Goal: Task Accomplishment & Management: Manage account settings

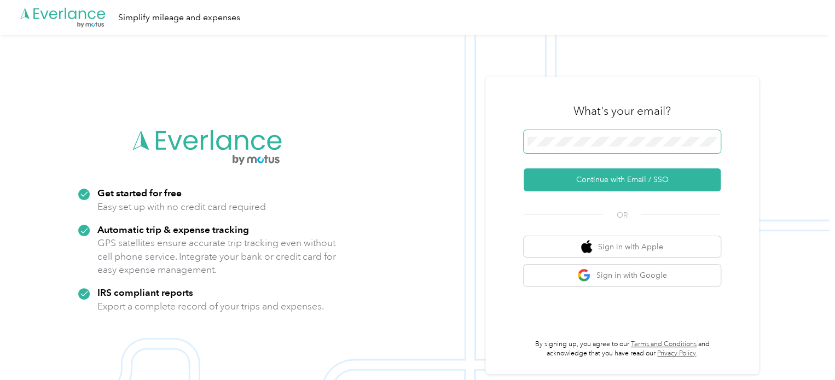
click at [575, 136] on span at bounding box center [621, 141] width 197 height 23
click at [569, 147] on span at bounding box center [621, 141] width 197 height 23
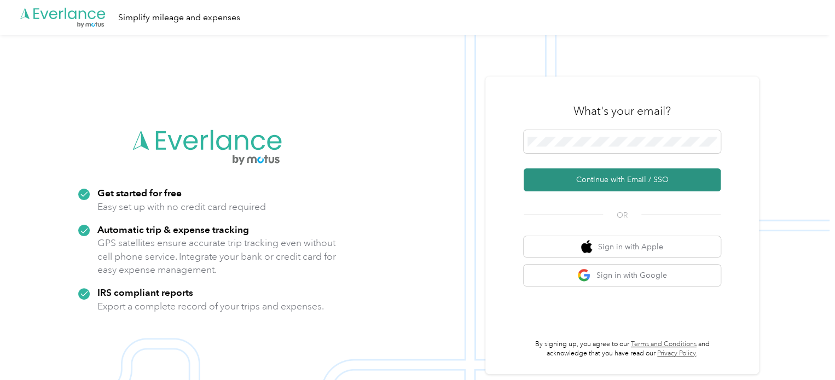
click at [592, 185] on button "Continue with Email / SSO" at bounding box center [621, 179] width 197 height 23
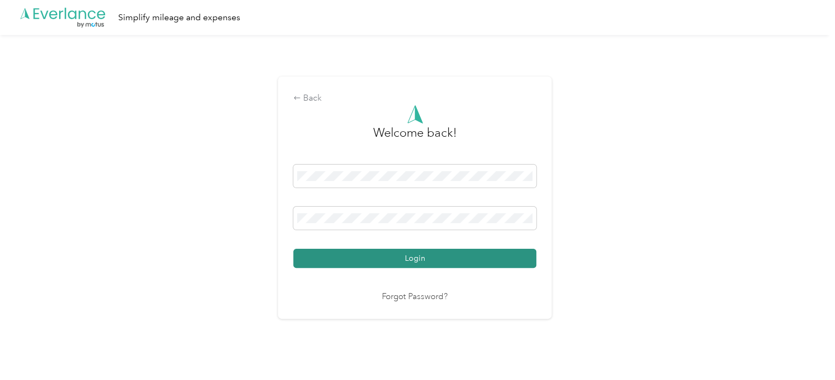
click at [429, 260] on button "Login" at bounding box center [414, 258] width 243 height 19
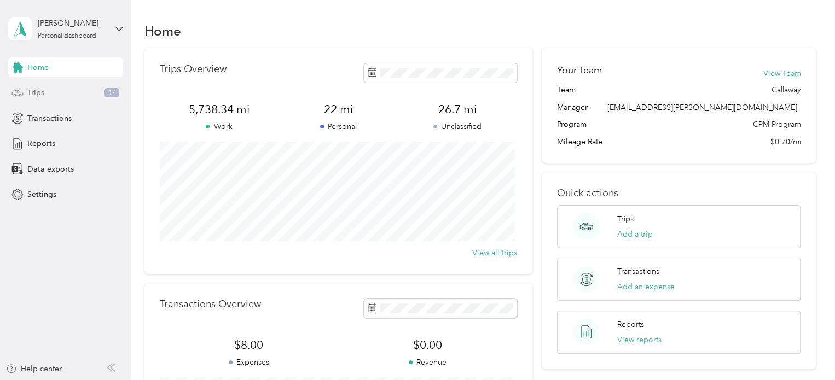
click at [92, 94] on div "Trips 47" at bounding box center [65, 93] width 115 height 20
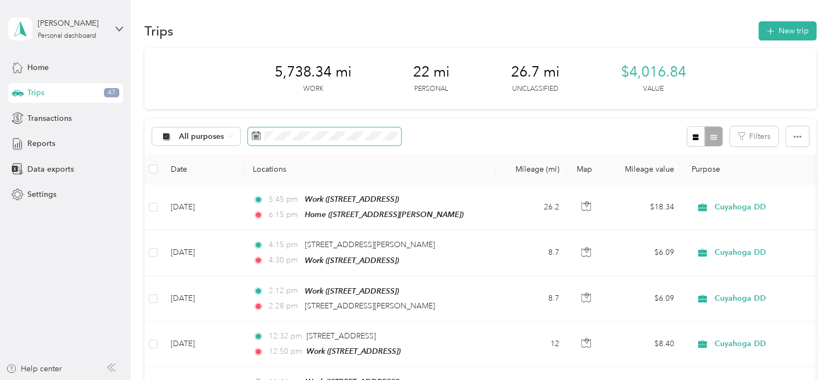
click at [266, 144] on span at bounding box center [324, 136] width 153 height 19
click at [261, 139] on span at bounding box center [324, 136] width 153 height 19
click at [255, 137] on icon at bounding box center [256, 135] width 9 height 9
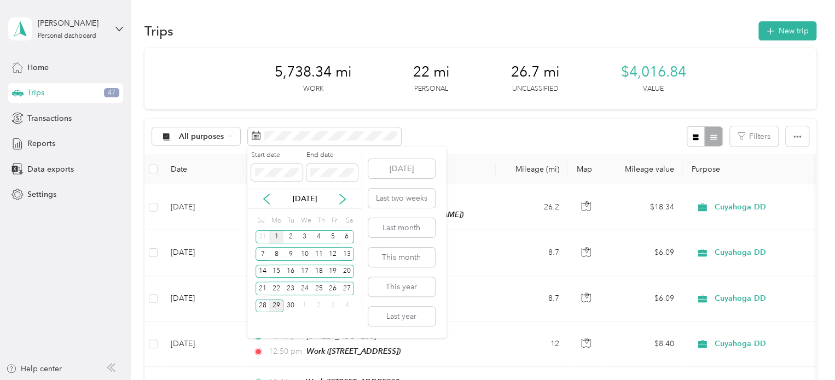
click at [277, 237] on div "1" at bounding box center [276, 237] width 14 height 14
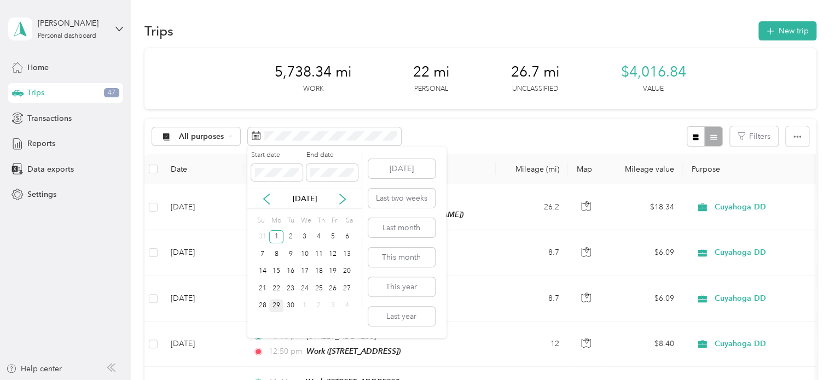
click at [274, 304] on div "29" at bounding box center [276, 306] width 14 height 14
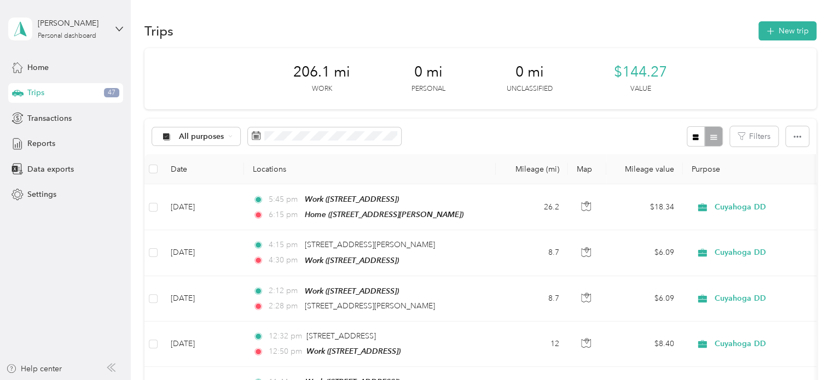
scroll to position [10, 0]
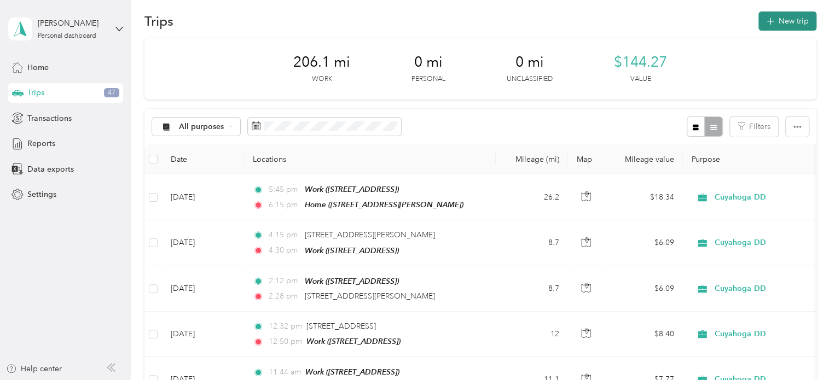
click at [781, 15] on button "New trip" at bounding box center [787, 20] width 58 height 19
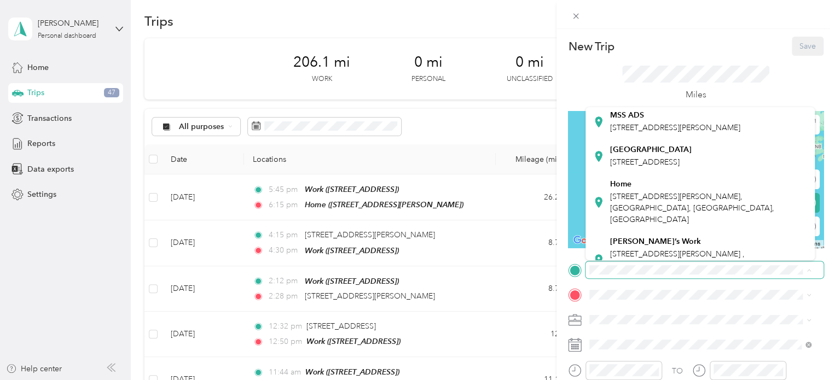
scroll to position [221, 0]
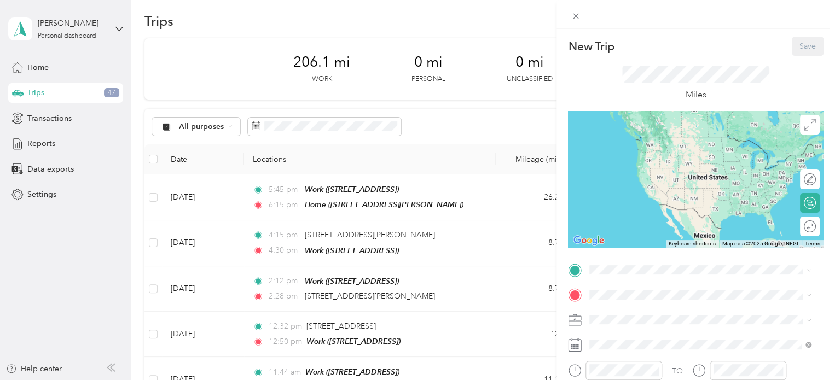
click at [633, 224] on div "Home [STREET_ADDRESS][PERSON_NAME]" at bounding box center [708, 201] width 197 height 46
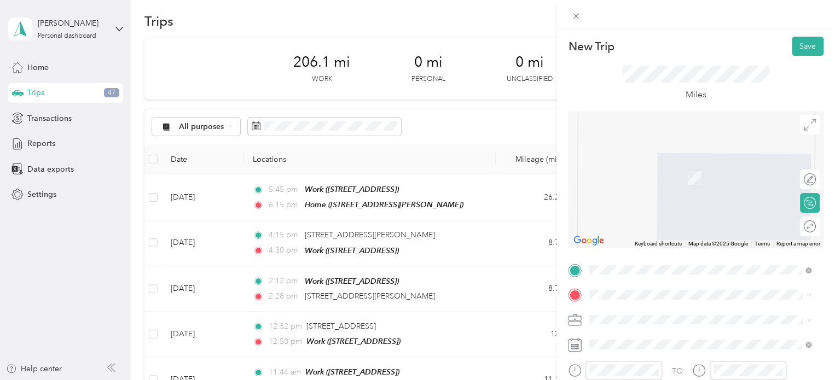
click at [635, 205] on div "Work" at bounding box center [644, 200] width 69 height 10
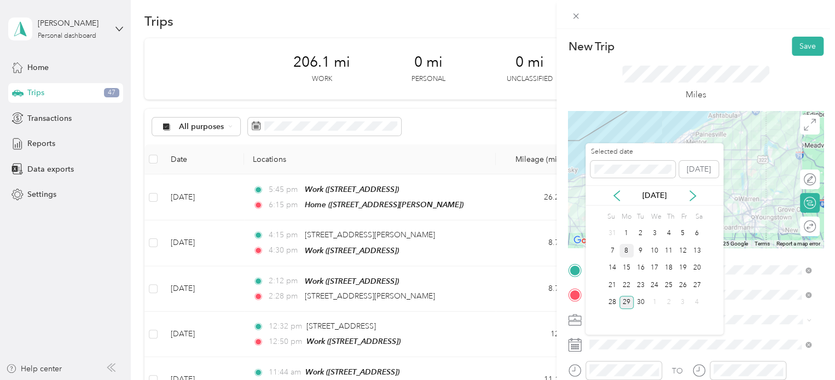
click at [626, 248] on div "8" at bounding box center [626, 251] width 14 height 14
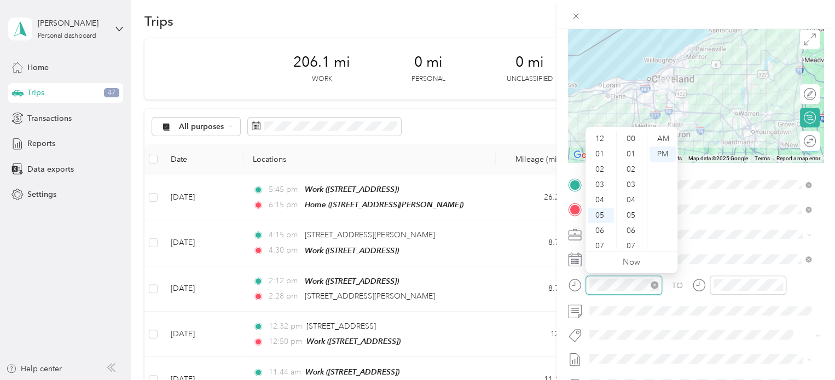
scroll to position [689, 0]
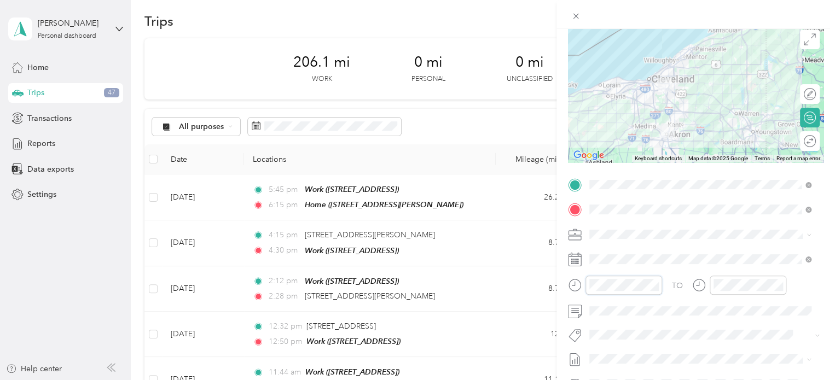
click at [546, 279] on div "New Trip Save This trip cannot be edited because it is either under review, app…" at bounding box center [417, 190] width 835 height 380
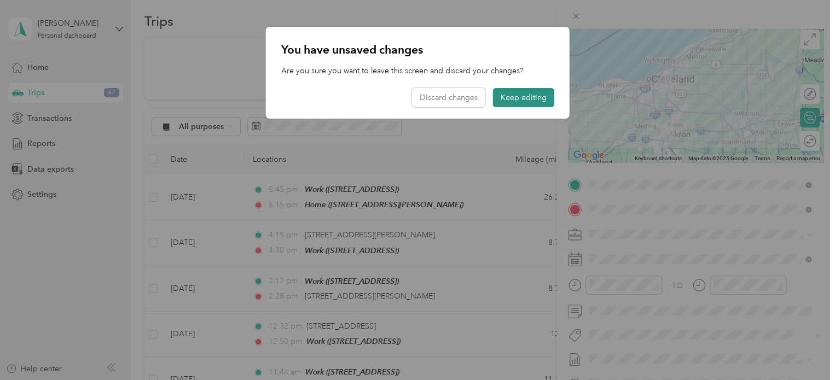
click at [521, 98] on button "Keep editing" at bounding box center [523, 97] width 61 height 19
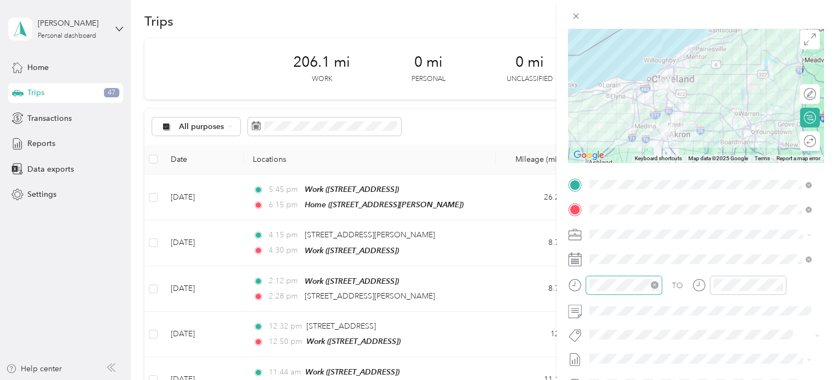
drag, startPoint x: 623, startPoint y: 276, endPoint x: 615, endPoint y: 276, distance: 7.7
click at [615, 276] on div at bounding box center [623, 285] width 77 height 19
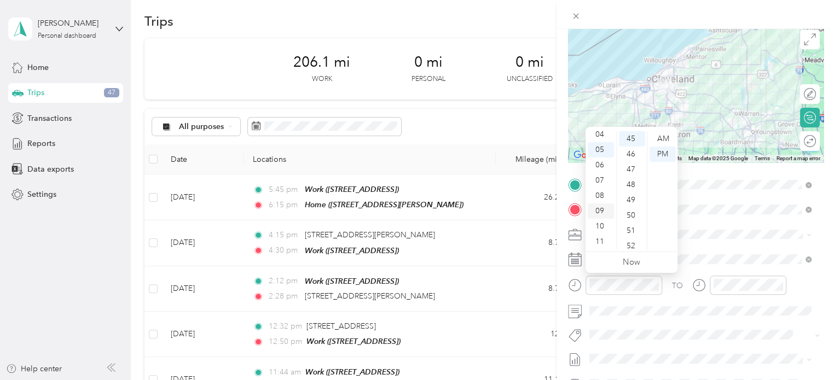
click at [602, 213] on div "09" at bounding box center [600, 210] width 26 height 15
click at [631, 153] on div "28" at bounding box center [632, 156] width 26 height 15
click at [664, 146] on div "AM" at bounding box center [662, 138] width 26 height 15
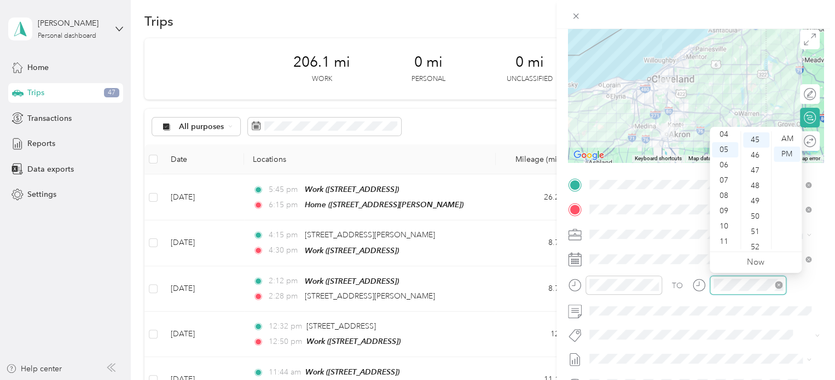
scroll to position [689, 0]
click at [721, 207] on div "09" at bounding box center [725, 210] width 26 height 15
click at [754, 244] on div "59" at bounding box center [756, 242] width 26 height 15
click at [783, 137] on div "AM" at bounding box center [786, 138] width 26 height 15
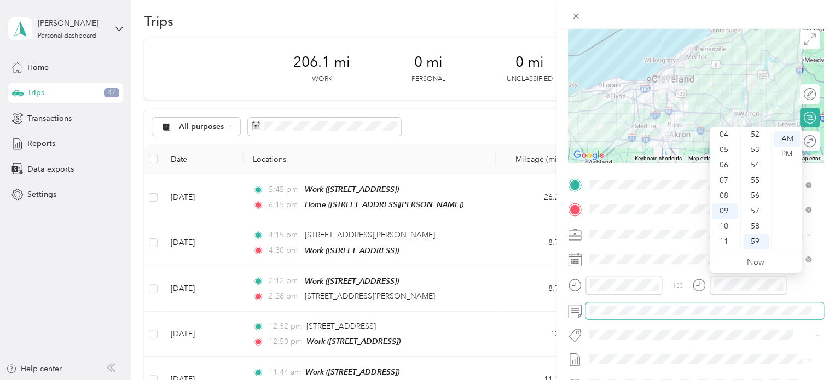
click at [697, 317] on span at bounding box center [704, 311] width 238 height 18
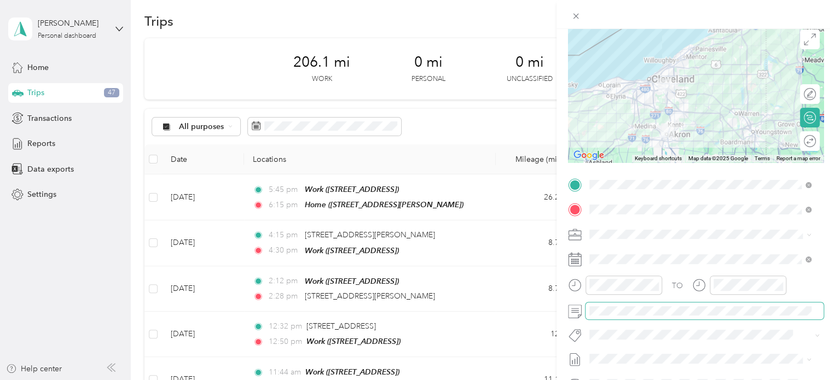
scroll to position [0, 0]
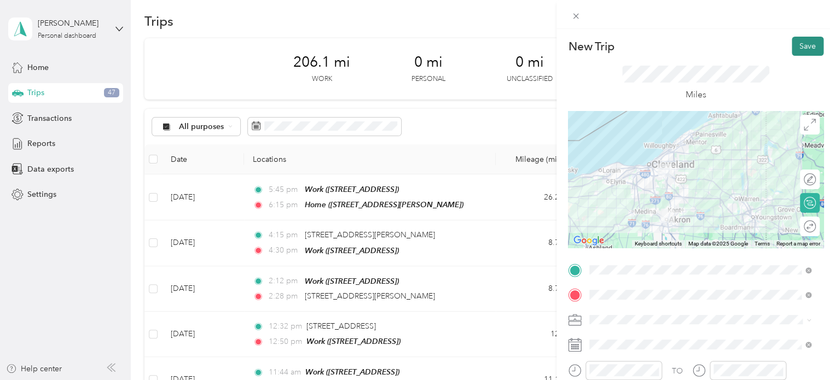
click at [796, 50] on button "Save" at bounding box center [807, 46] width 32 height 19
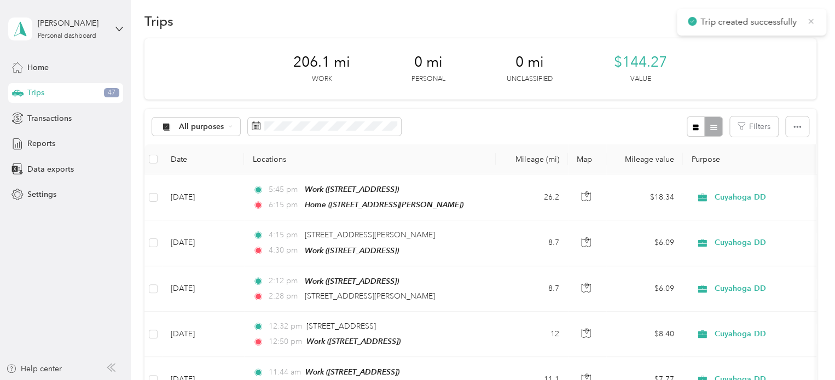
click at [813, 21] on icon at bounding box center [810, 21] width 9 height 10
click at [800, 22] on button "New trip" at bounding box center [787, 20] width 58 height 19
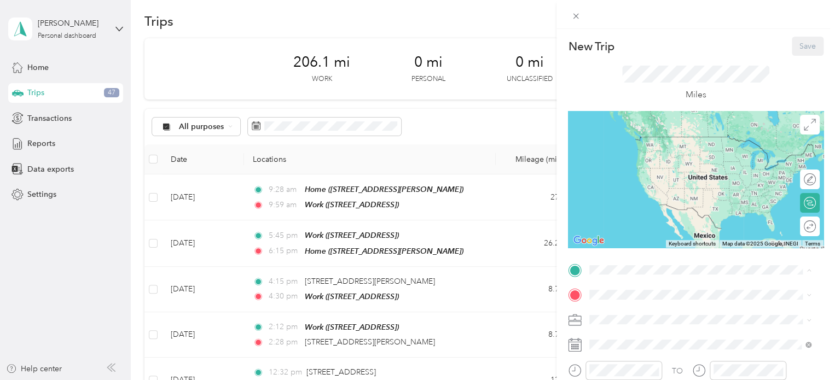
click at [635, 192] on span "[STREET_ADDRESS]" at bounding box center [644, 187] width 69 height 9
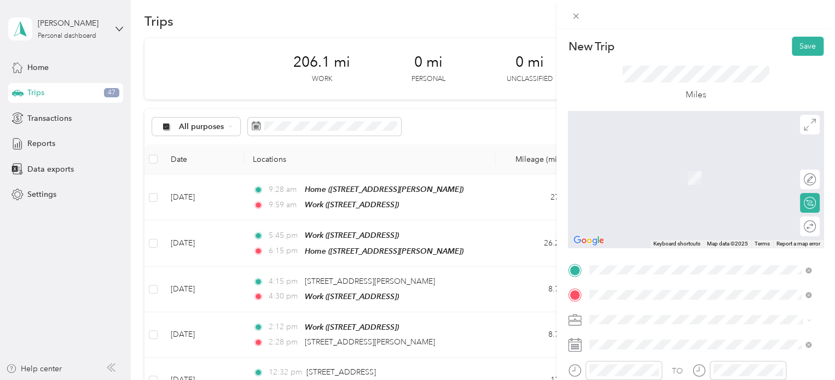
click at [628, 170] on div "[STREET_ADDRESS][US_STATE]" at bounding box center [700, 162] width 214 height 15
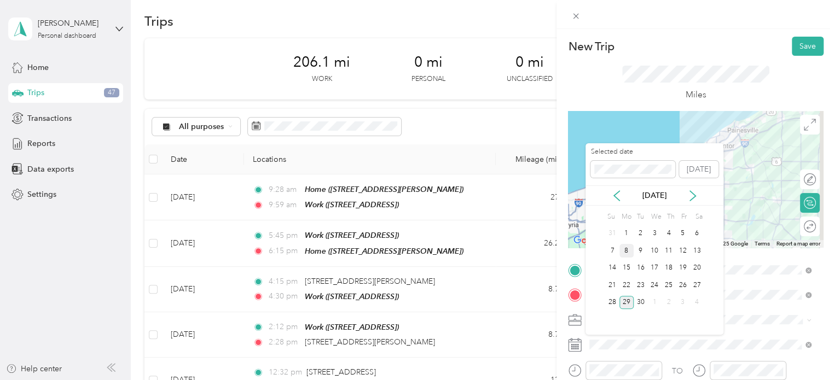
click at [624, 251] on div "8" at bounding box center [626, 251] width 14 height 14
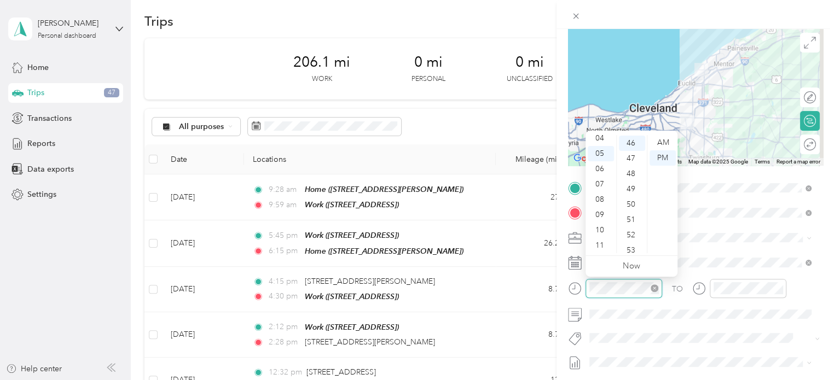
scroll to position [704, 0]
click at [597, 229] on div "10" at bounding box center [600, 230] width 26 height 15
click at [631, 177] on div "36" at bounding box center [632, 173] width 26 height 15
click at [664, 145] on div "AM" at bounding box center [662, 142] width 26 height 15
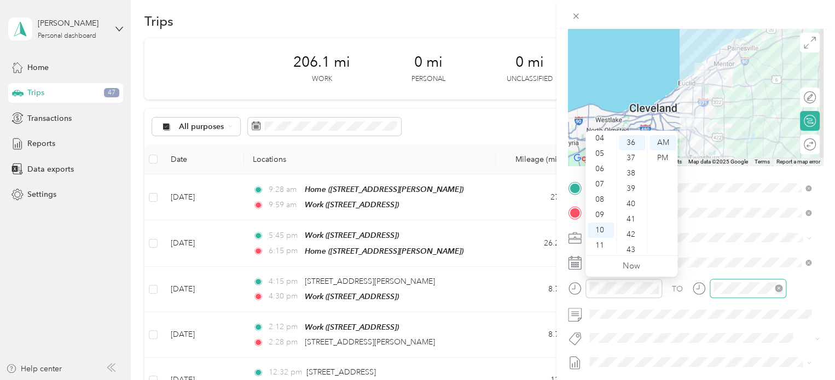
click at [735, 295] on div at bounding box center [747, 288] width 77 height 19
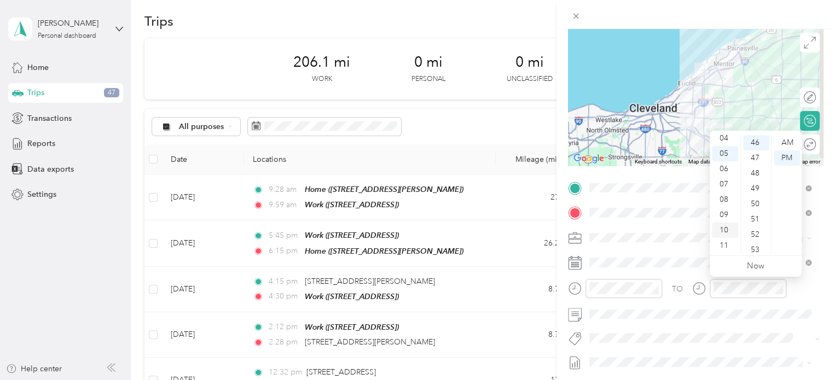
click at [722, 225] on div "10" at bounding box center [725, 230] width 26 height 15
click at [757, 244] on div "59" at bounding box center [756, 245] width 26 height 15
click at [787, 144] on div "AM" at bounding box center [786, 142] width 26 height 15
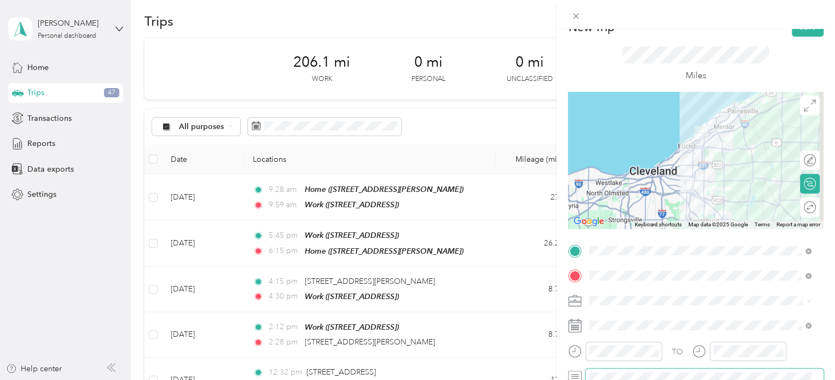
scroll to position [0, 0]
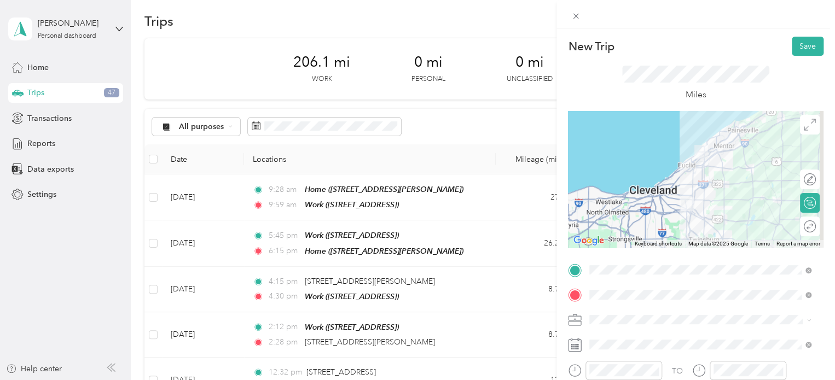
click at [704, 167] on div at bounding box center [695, 179] width 255 height 137
click at [806, 49] on button "Save" at bounding box center [807, 46] width 32 height 19
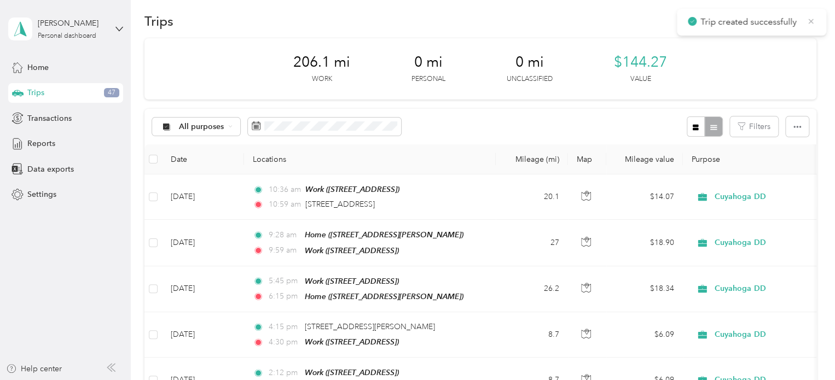
click at [810, 22] on icon at bounding box center [810, 21] width 9 height 10
click at [767, 30] on button "New trip" at bounding box center [787, 20] width 58 height 19
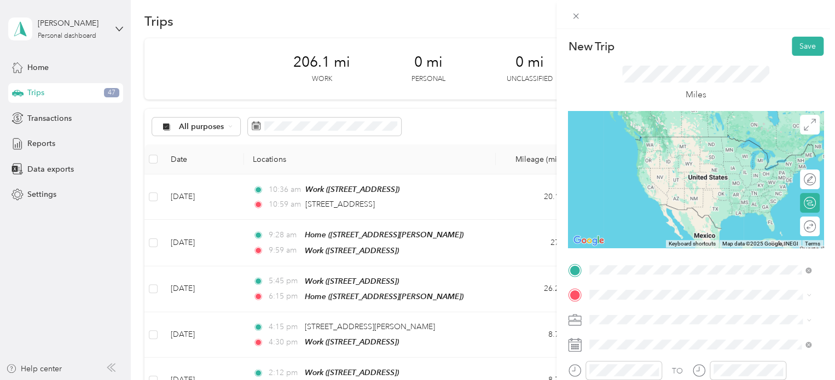
click at [645, 149] on li "[STREET_ADDRESS][US_STATE]" at bounding box center [699, 137] width 229 height 22
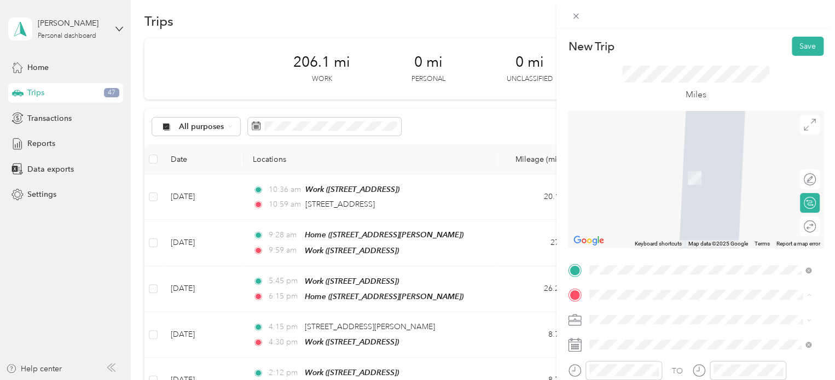
click at [633, 215] on div "Work [STREET_ADDRESS]" at bounding box center [644, 206] width 69 height 23
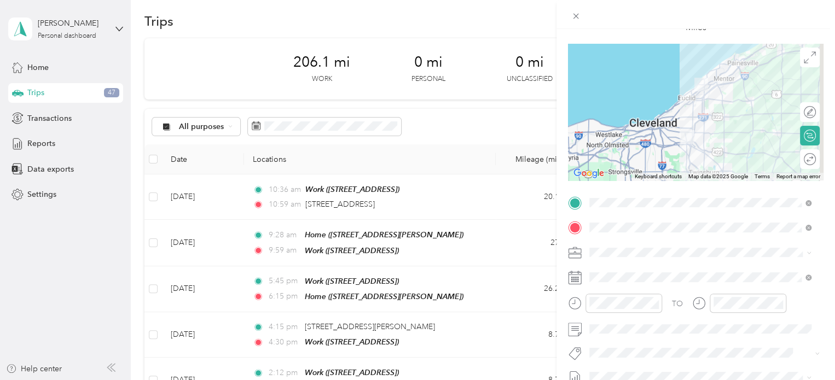
scroll to position [69, 0]
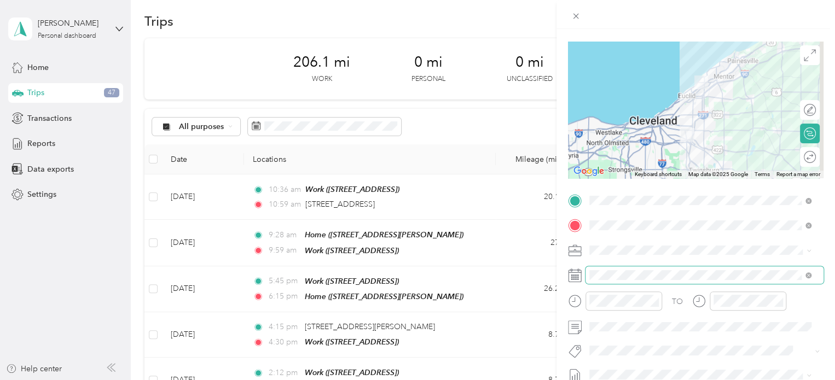
click at [598, 283] on span at bounding box center [704, 275] width 238 height 18
click at [592, 281] on span at bounding box center [704, 275] width 238 height 18
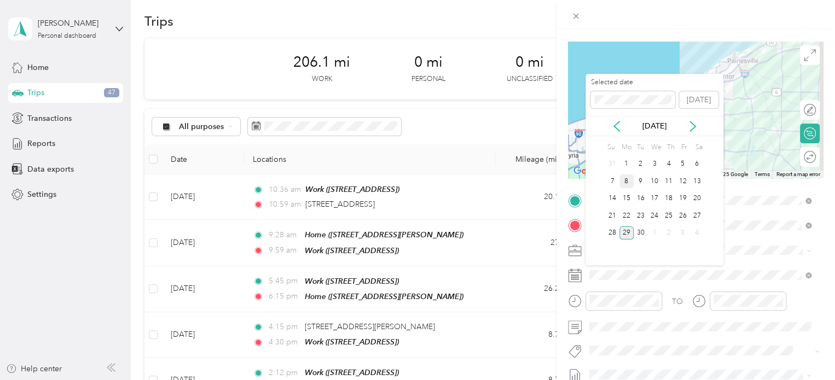
click at [626, 177] on div "8" at bounding box center [626, 181] width 14 height 14
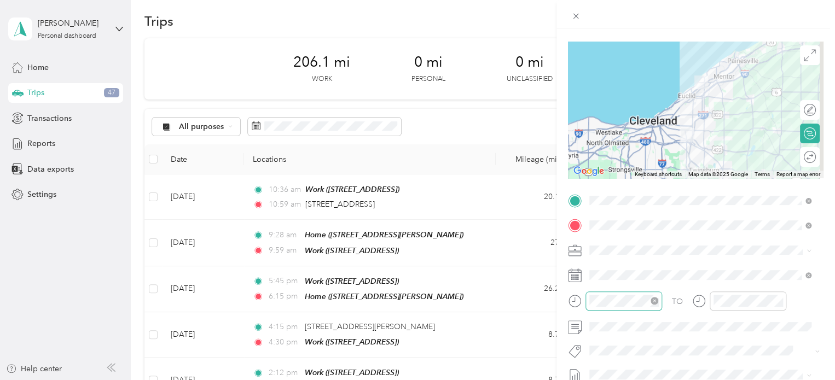
click at [605, 308] on div at bounding box center [623, 300] width 77 height 19
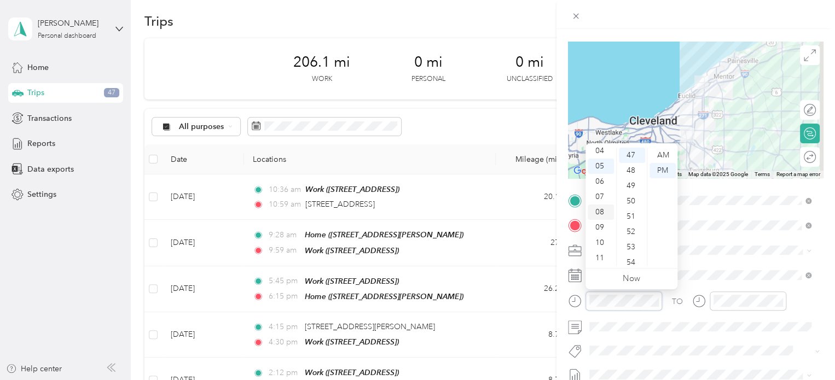
scroll to position [0, 0]
click at [599, 157] on div "12" at bounding box center [600, 155] width 26 height 15
click at [628, 180] on div "35" at bounding box center [632, 179] width 26 height 15
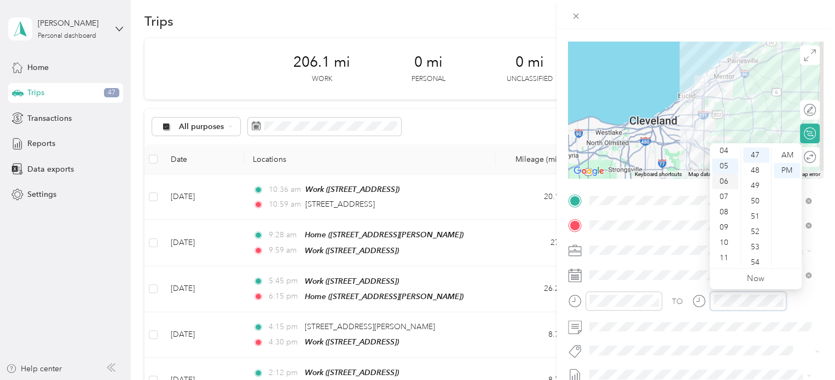
scroll to position [0, 0]
click at [722, 168] on div "01" at bounding box center [725, 170] width 26 height 15
click at [756, 182] on div "02" at bounding box center [756, 185] width 26 height 15
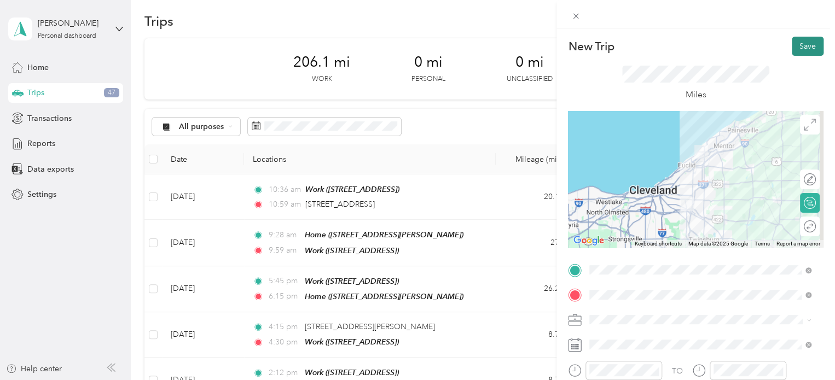
click at [796, 47] on button "Save" at bounding box center [807, 46] width 32 height 19
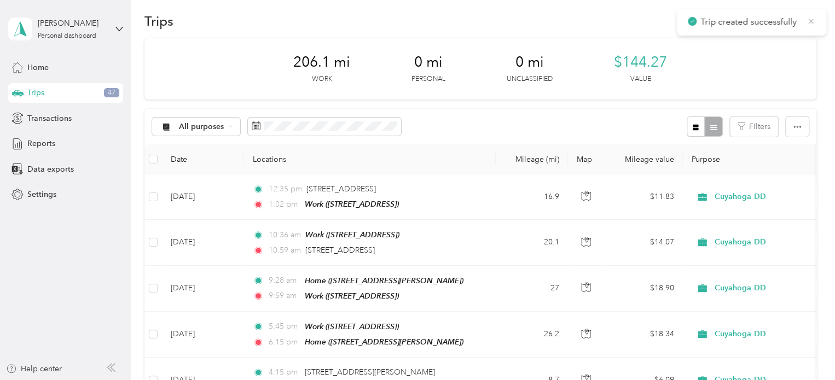
click at [812, 21] on icon at bounding box center [810, 21] width 9 height 10
click at [796, 24] on button "New trip" at bounding box center [787, 20] width 58 height 19
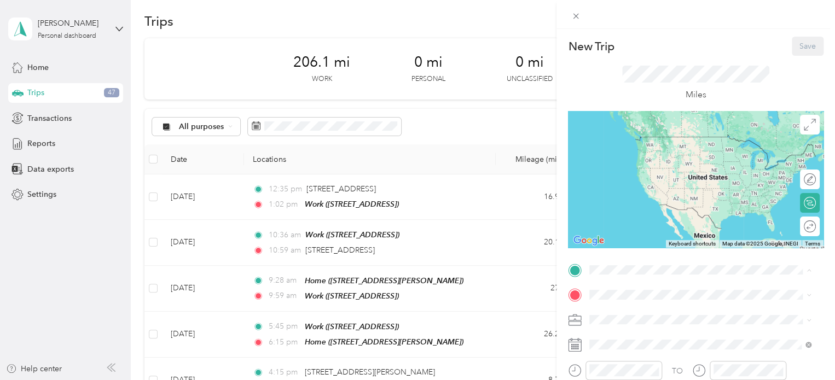
click at [627, 180] on strong "Work" at bounding box center [619, 175] width 19 height 10
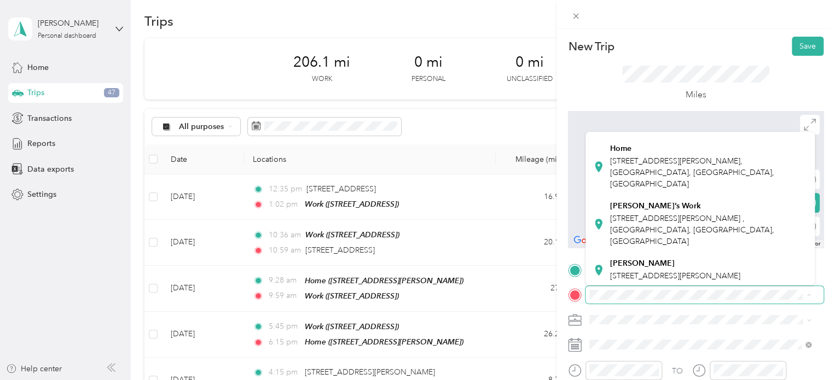
scroll to position [289, 0]
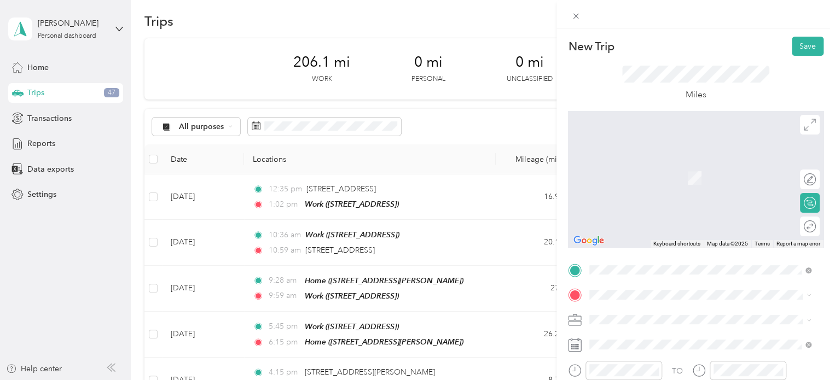
click at [637, 189] on div "Home [STREET_ADDRESS][PERSON_NAME]" at bounding box center [700, 164] width 214 height 50
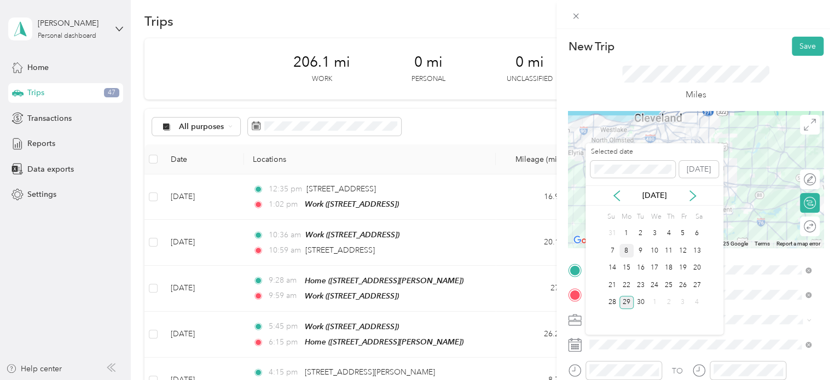
click at [625, 251] on div "8" at bounding box center [626, 251] width 14 height 14
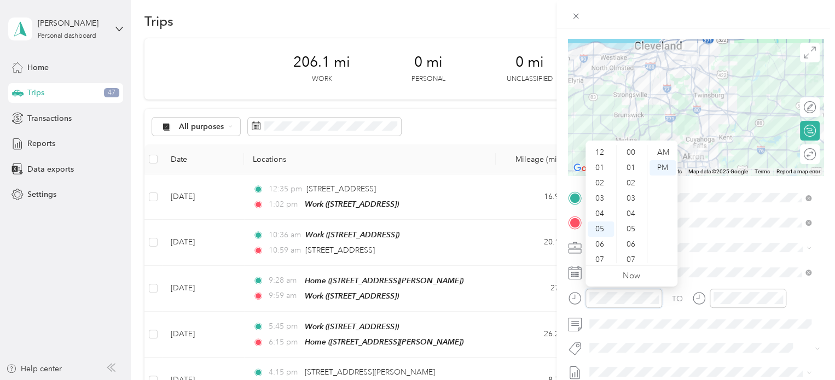
scroll to position [66, 0]
click at [596, 176] on div "06" at bounding box center [600, 178] width 26 height 15
click at [632, 213] on div "32" at bounding box center [632, 215] width 26 height 15
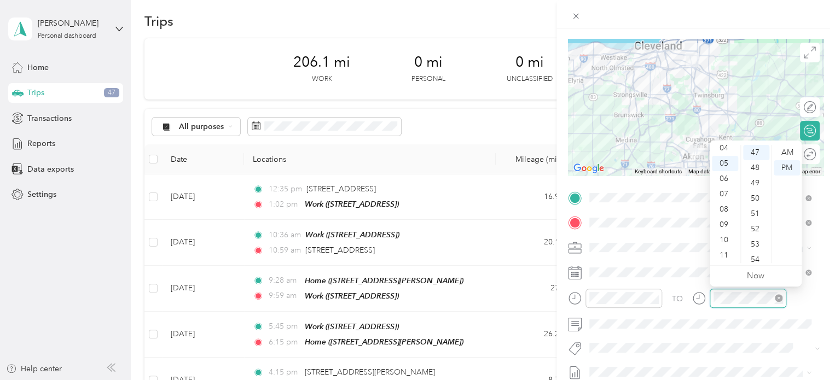
scroll to position [720, 0]
click at [721, 192] on div "07" at bounding box center [725, 193] width 26 height 15
click at [756, 197] on div "03" at bounding box center [756, 198] width 26 height 15
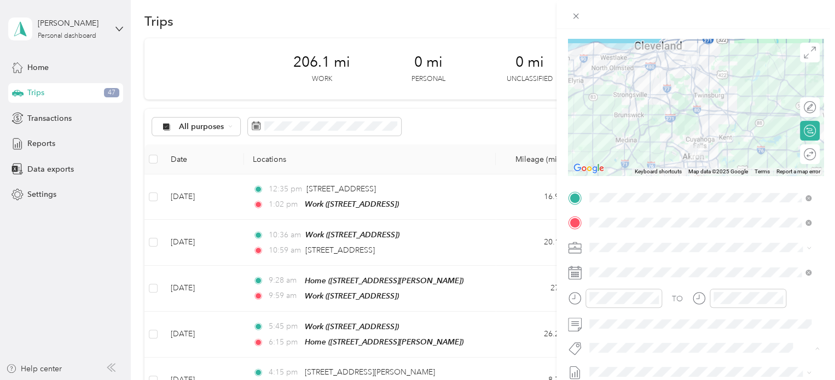
scroll to position [20, 0]
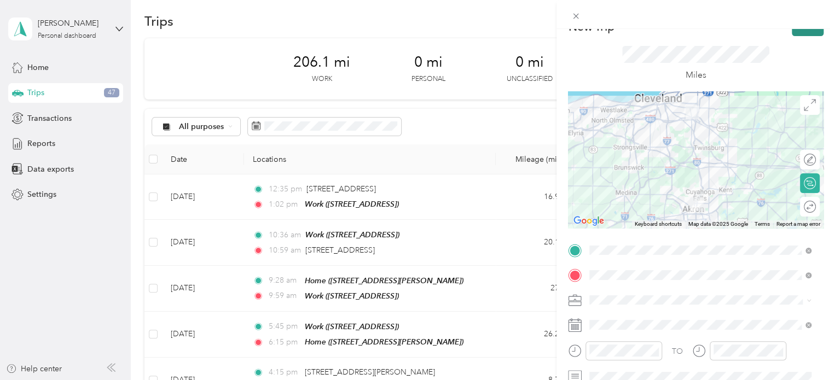
click at [791, 32] on button "Save" at bounding box center [807, 26] width 32 height 19
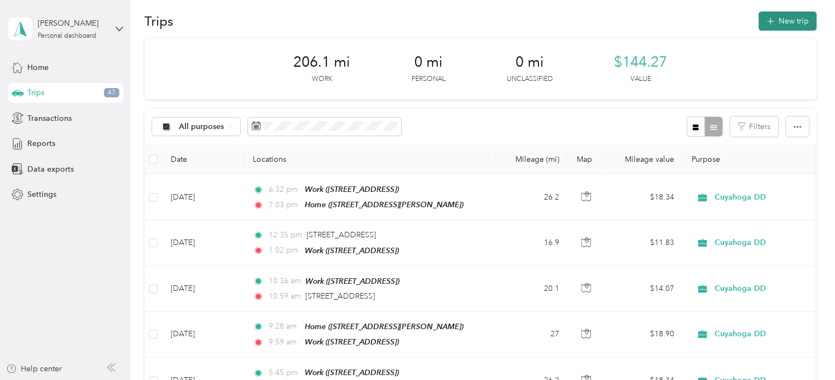
click at [778, 21] on button "New trip" at bounding box center [787, 20] width 58 height 19
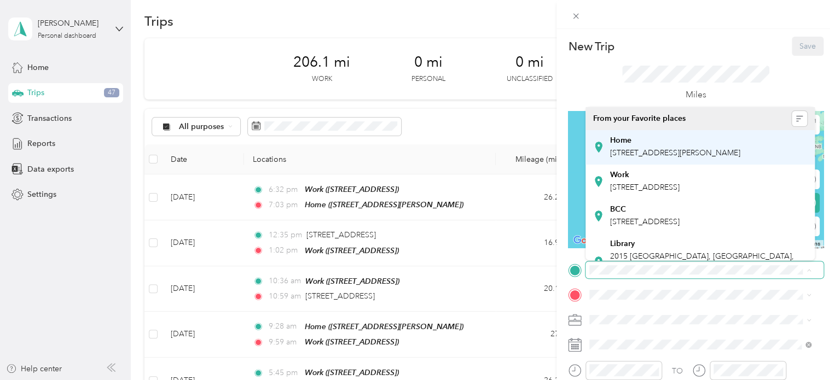
scroll to position [329, 0]
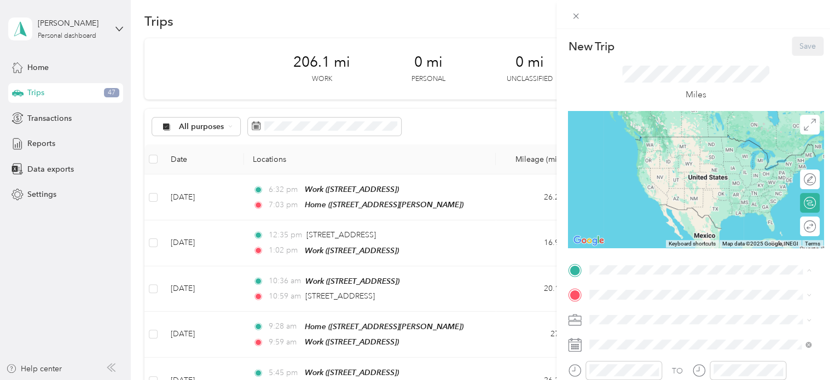
click at [633, 162] on li "Home [STREET_ADDRESS][PERSON_NAME]" at bounding box center [699, 139] width 229 height 57
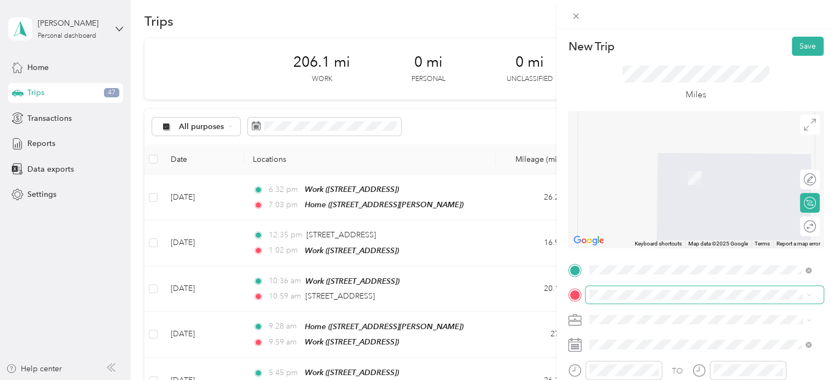
click at [604, 289] on span at bounding box center [704, 295] width 238 height 18
click at [620, 217] on span "[STREET_ADDRESS]" at bounding box center [644, 212] width 69 height 9
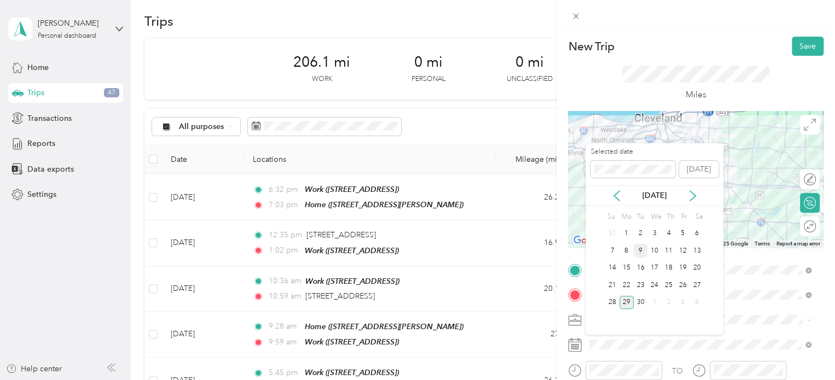
click at [644, 251] on div "9" at bounding box center [640, 251] width 14 height 14
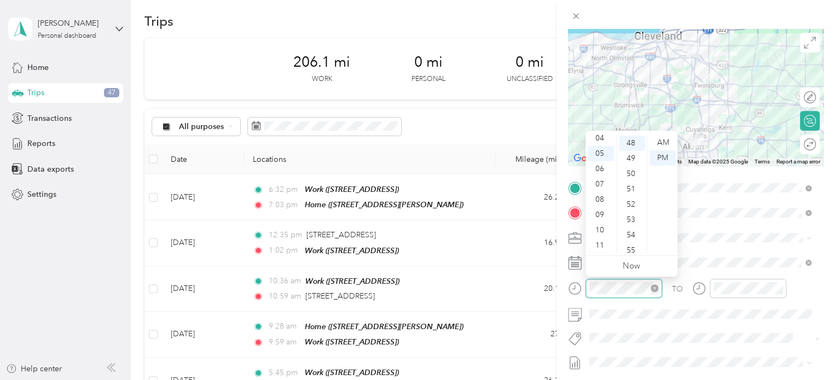
scroll to position [735, 0]
click at [598, 185] on div "07" at bounding box center [600, 184] width 26 height 15
click at [630, 149] on div "32" at bounding box center [632, 154] width 26 height 15
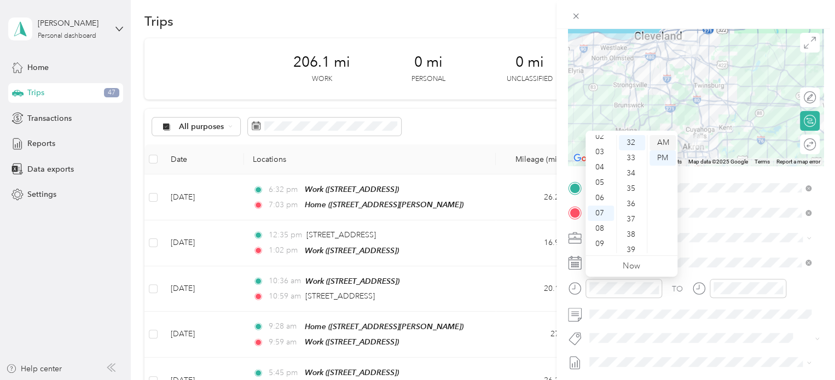
click at [661, 144] on div "AM" at bounding box center [662, 142] width 26 height 15
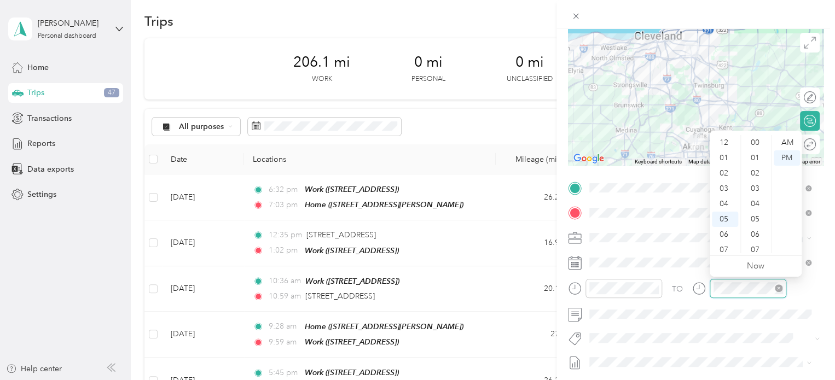
scroll to position [66, 0]
click at [728, 200] on div "08" at bounding box center [725, 199] width 26 height 15
click at [759, 201] on div "04" at bounding box center [756, 203] width 26 height 15
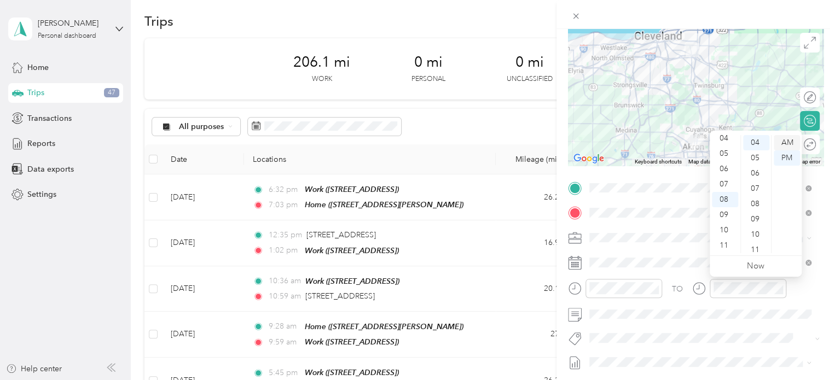
click at [791, 142] on div "AM" at bounding box center [786, 142] width 26 height 15
click at [683, 329] on div "TO Add photo" at bounding box center [695, 311] width 255 height 264
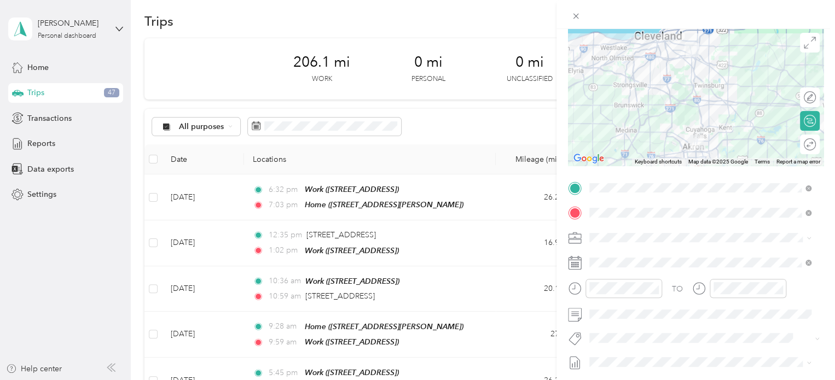
scroll to position [0, 0]
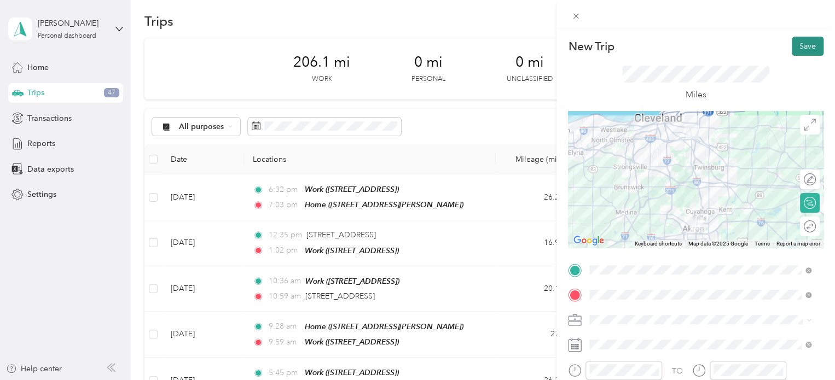
click at [791, 50] on button "Save" at bounding box center [807, 46] width 32 height 19
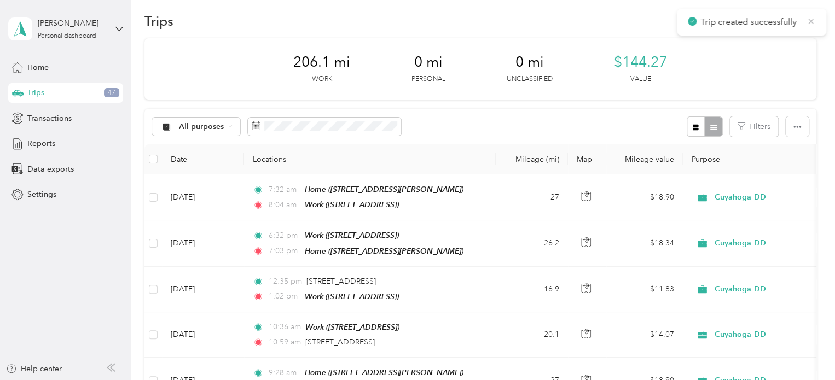
click at [812, 21] on icon at bounding box center [810, 21] width 9 height 10
click at [797, 21] on button "New trip" at bounding box center [787, 20] width 58 height 19
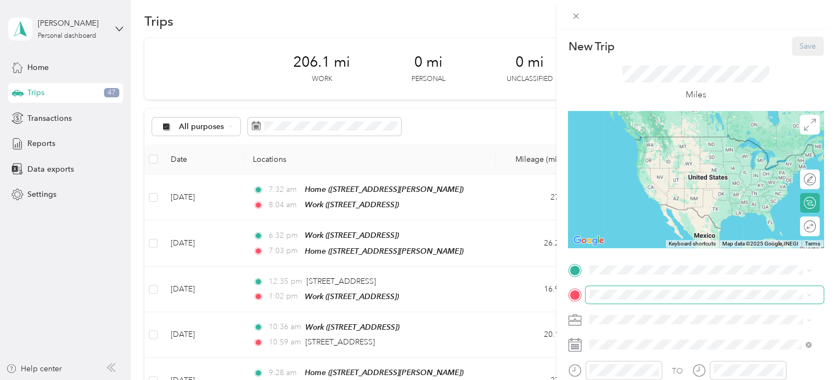
click at [604, 287] on span at bounding box center [704, 295] width 238 height 18
click at [629, 192] on span "[STREET_ADDRESS]" at bounding box center [644, 187] width 69 height 9
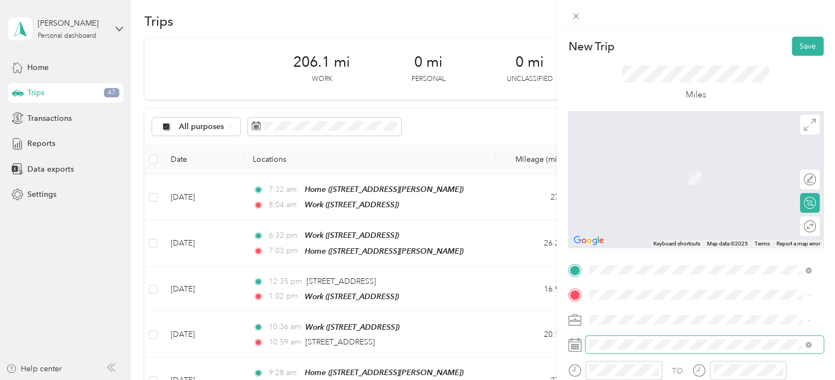
click at [603, 349] on span at bounding box center [704, 345] width 238 height 18
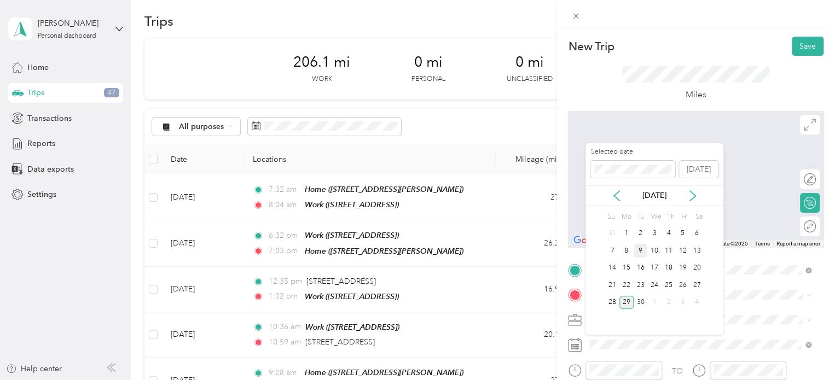
click at [645, 248] on div "9" at bounding box center [640, 251] width 14 height 14
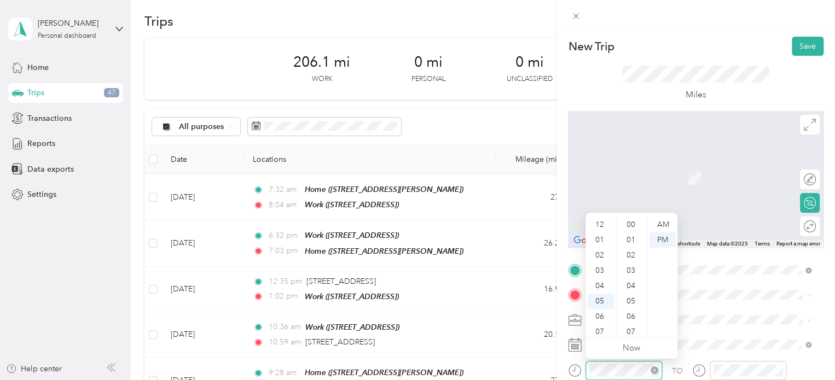
scroll to position [66, 0]
click at [600, 312] on div "10" at bounding box center [600, 312] width 26 height 15
click at [629, 242] on div "35" at bounding box center [632, 246] width 26 height 15
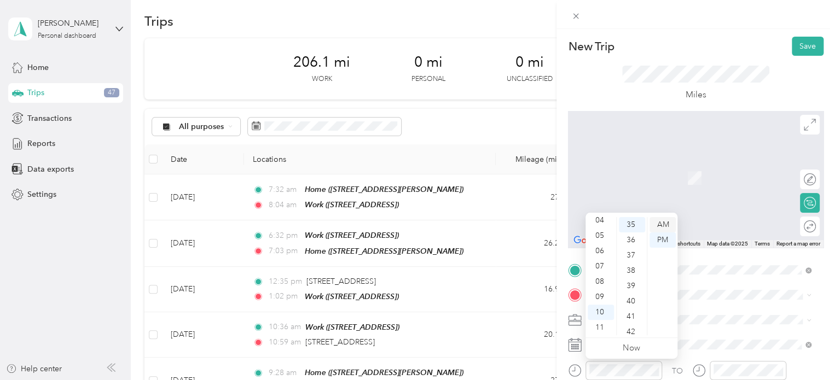
click at [663, 227] on div "AM" at bounding box center [662, 224] width 26 height 15
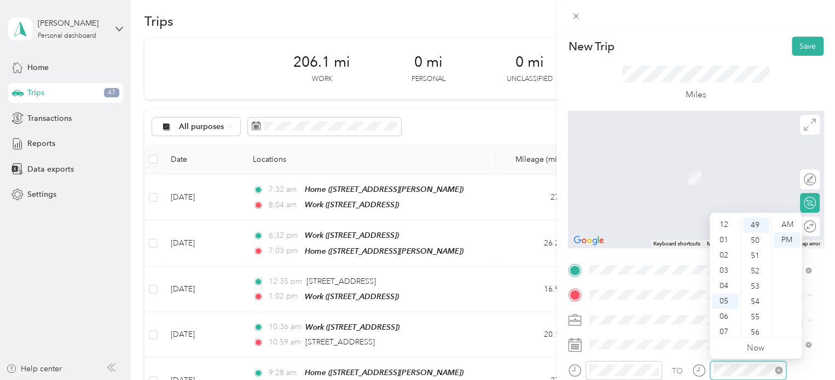
scroll to position [66, 0]
click at [725, 323] on div "11" at bounding box center [725, 327] width 26 height 15
click at [762, 225] on div "00" at bounding box center [756, 224] width 26 height 15
click at [783, 224] on div "AM" at bounding box center [786, 224] width 26 height 15
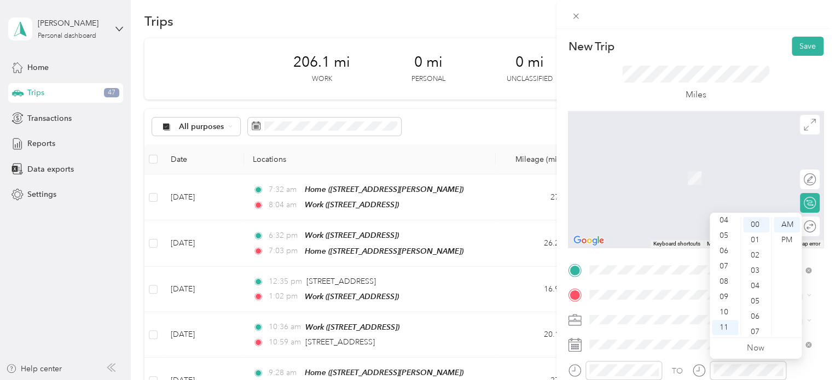
click at [820, 295] on form "New Trip Save This trip cannot be edited because it is either under review, app…" at bounding box center [695, 281] width 278 height 489
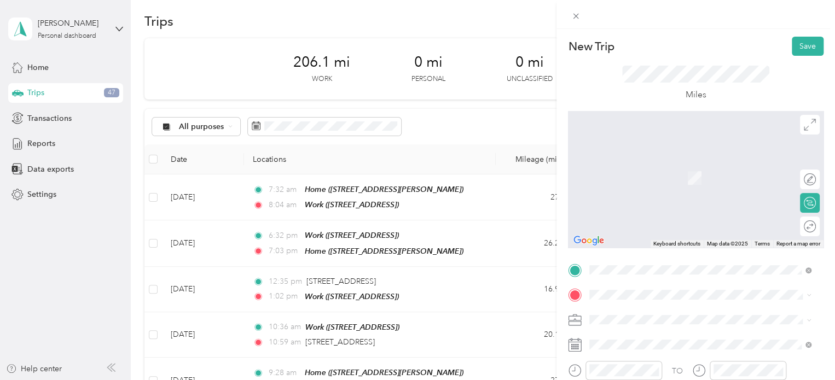
click at [654, 166] on span "[STREET_ADDRESS][US_STATE]" at bounding box center [664, 161] width 109 height 10
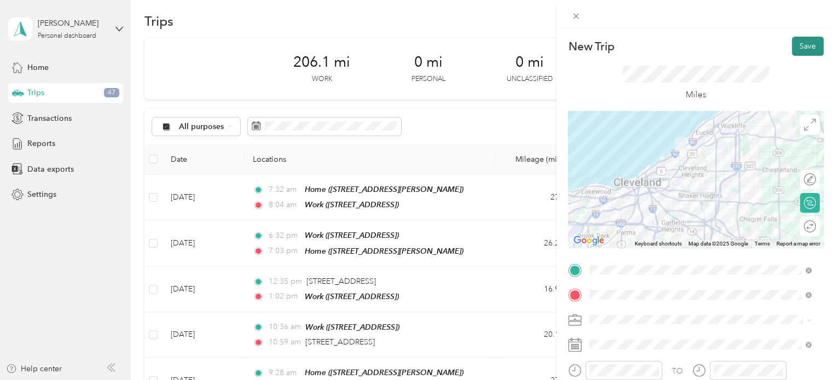
click at [791, 46] on button "Save" at bounding box center [807, 46] width 32 height 19
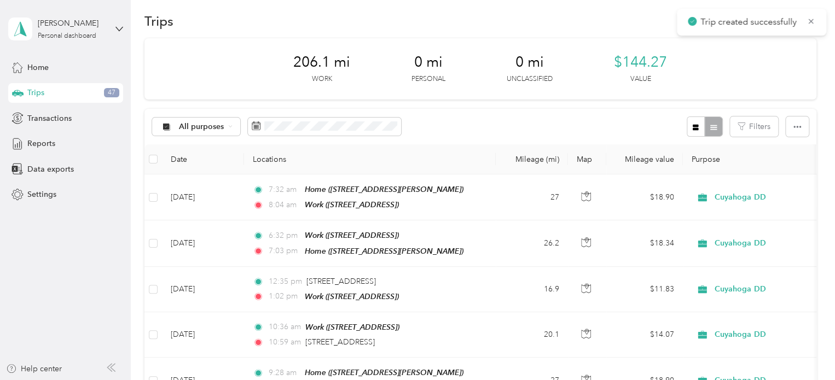
click at [815, 18] on div "Trip created successfully" at bounding box center [751, 22] width 149 height 27
click at [812, 24] on icon at bounding box center [810, 21] width 5 height 5
click at [789, 22] on button "New trip" at bounding box center [787, 20] width 58 height 19
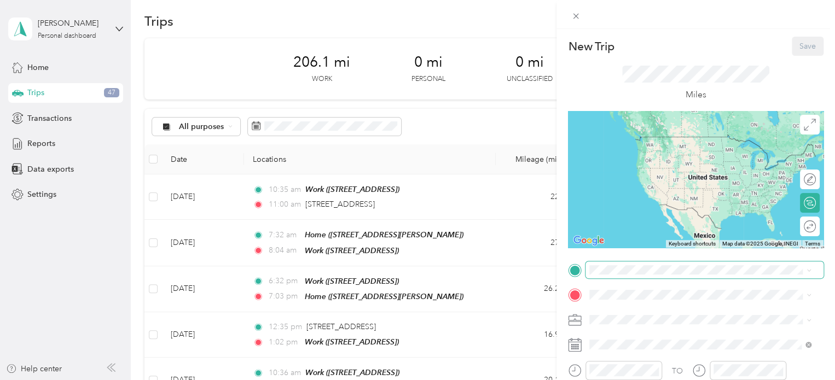
click at [623, 264] on span at bounding box center [704, 270] width 238 height 18
click at [610, 278] on span at bounding box center [704, 270] width 238 height 18
click at [652, 145] on div "[STREET_ADDRESS][US_STATE]" at bounding box center [700, 137] width 214 height 15
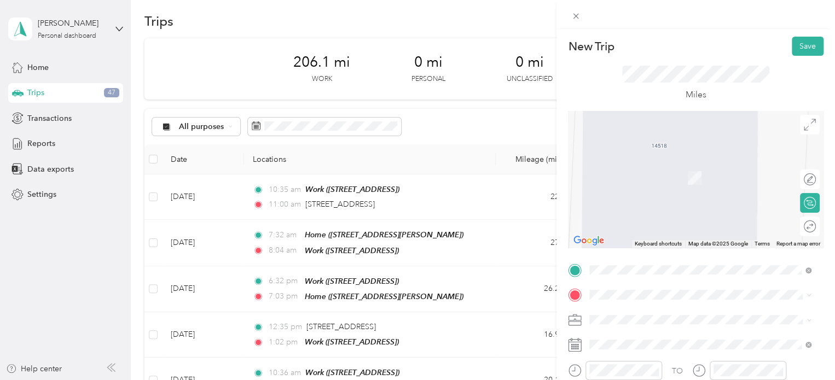
click at [569, 336] on div at bounding box center [695, 345] width 255 height 18
click at [593, 349] on span at bounding box center [704, 345] width 238 height 18
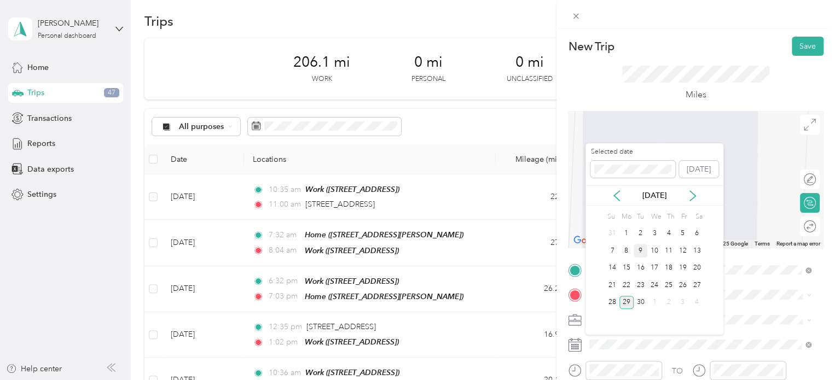
click at [641, 249] on div "9" at bounding box center [640, 251] width 14 height 14
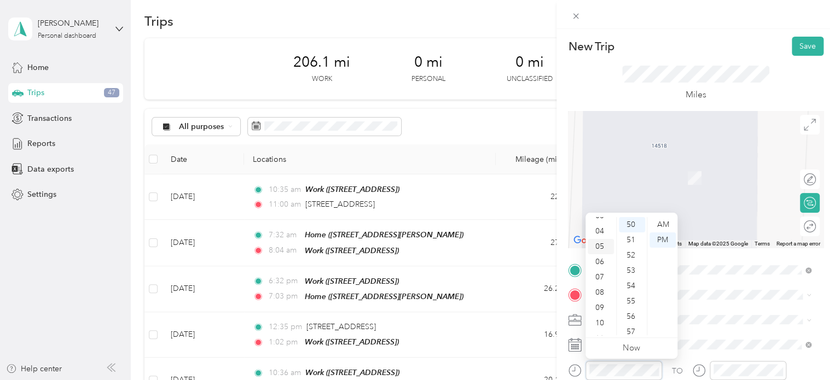
scroll to position [66, 0]
click at [598, 330] on div "11" at bounding box center [600, 327] width 26 height 15
click at [634, 318] on div "25" at bounding box center [632, 318] width 26 height 15
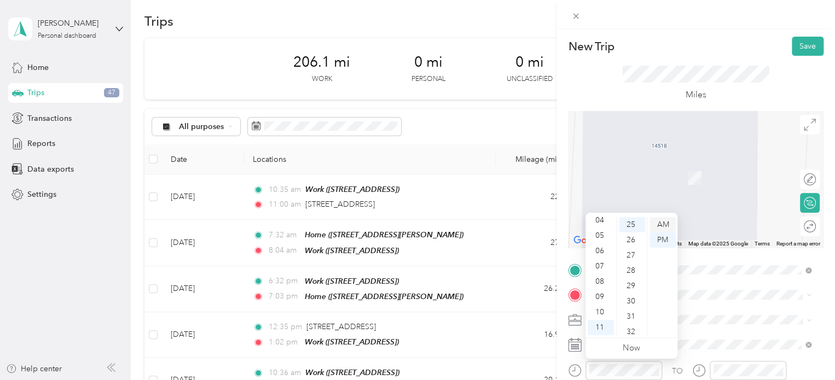
click at [660, 229] on div "AM" at bounding box center [662, 224] width 26 height 15
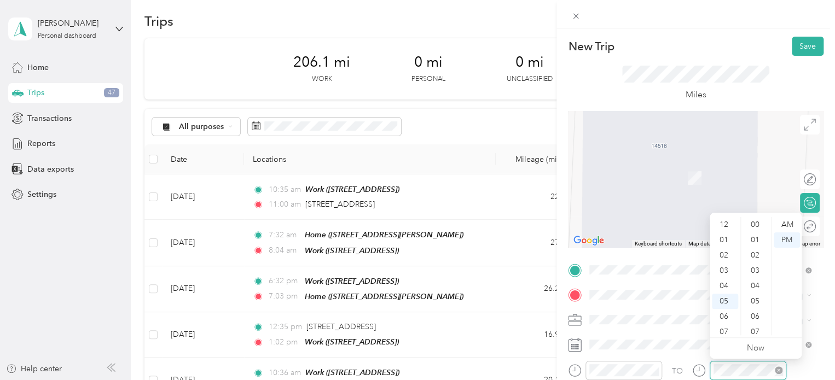
scroll to position [66, 0]
click at [724, 330] on div "11" at bounding box center [725, 327] width 26 height 15
click at [756, 271] on div "32" at bounding box center [756, 268] width 26 height 15
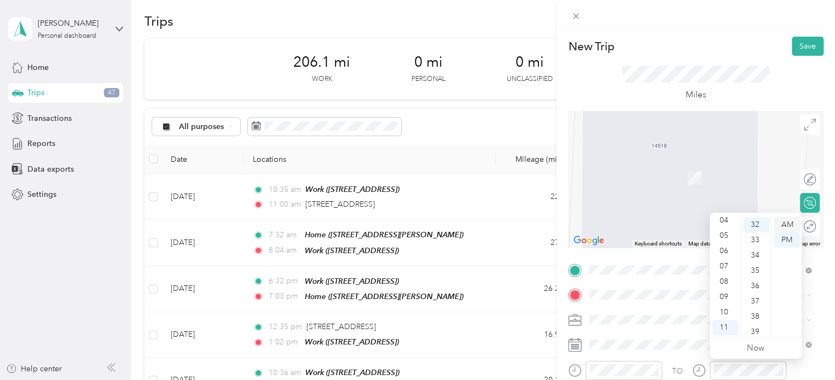
click at [791, 223] on div "AM" at bounding box center [786, 224] width 26 height 15
click at [617, 286] on span at bounding box center [704, 295] width 238 height 18
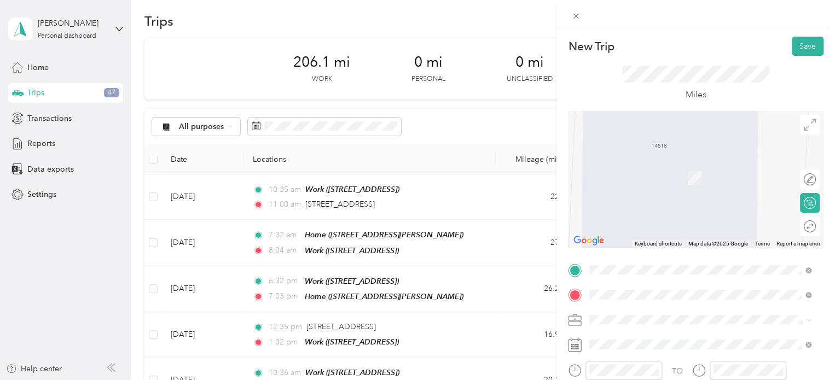
click at [662, 164] on span "[GEOGRAPHIC_DATA][US_STATE]" at bounding box center [669, 162] width 119 height 10
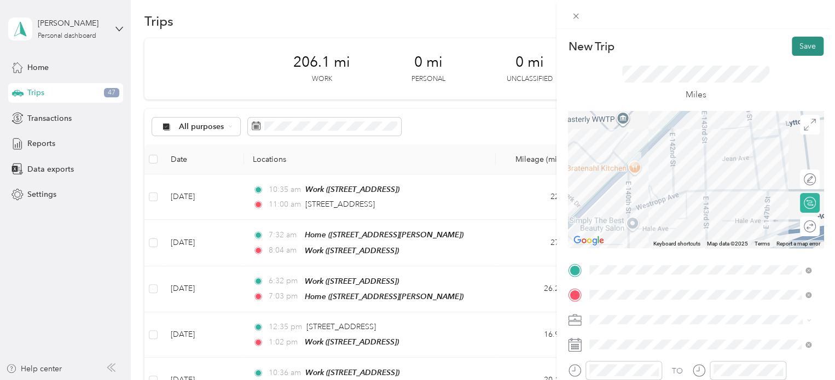
click at [791, 49] on button "Save" at bounding box center [807, 46] width 32 height 19
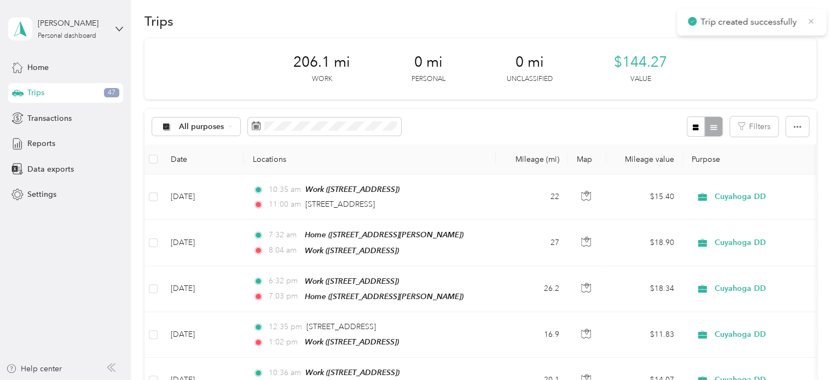
click at [809, 20] on icon at bounding box center [810, 21] width 9 height 10
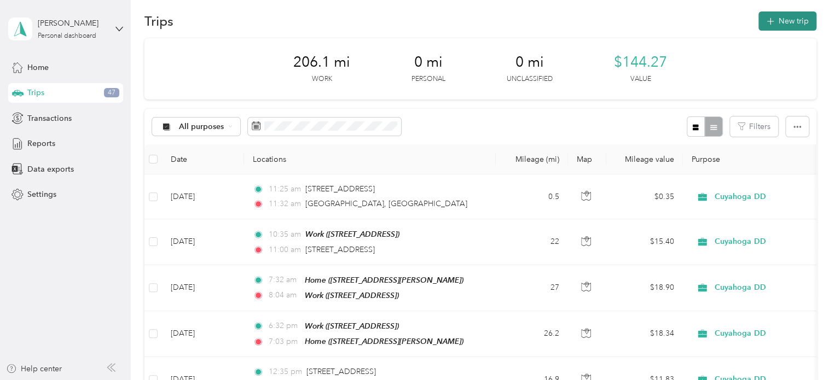
click at [792, 21] on button "New trip" at bounding box center [787, 20] width 58 height 19
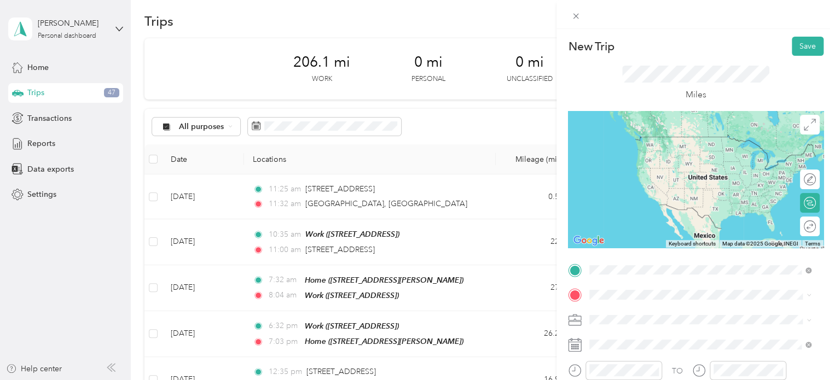
click at [659, 135] on span "[GEOGRAPHIC_DATA][US_STATE]" at bounding box center [669, 137] width 119 height 10
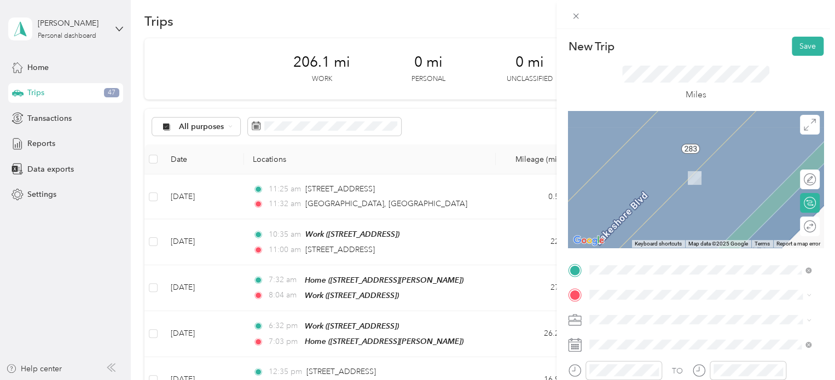
click at [632, 217] on span "[STREET_ADDRESS]" at bounding box center [644, 212] width 69 height 9
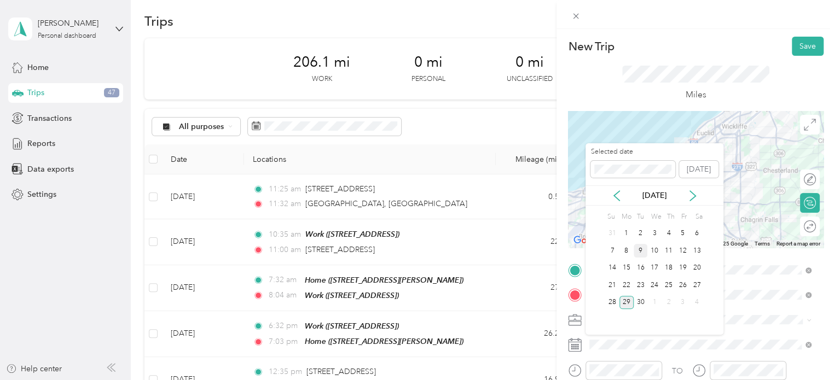
click at [642, 249] on div "9" at bounding box center [640, 251] width 14 height 14
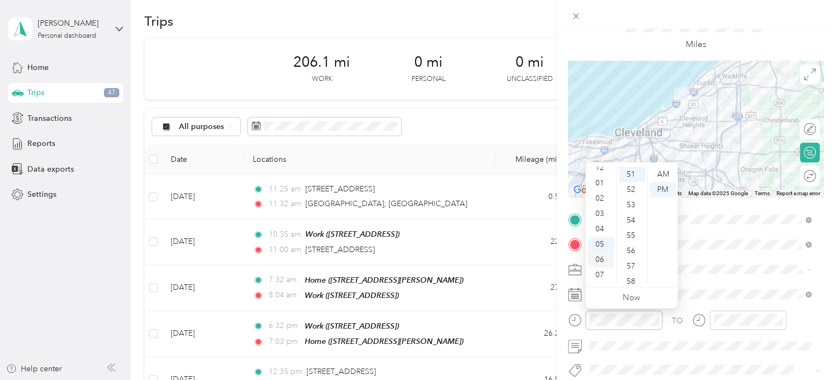
scroll to position [4, 0]
click at [602, 214] on div "03" at bounding box center [600, 215] width 26 height 15
click at [635, 248] on div "05" at bounding box center [632, 250] width 26 height 15
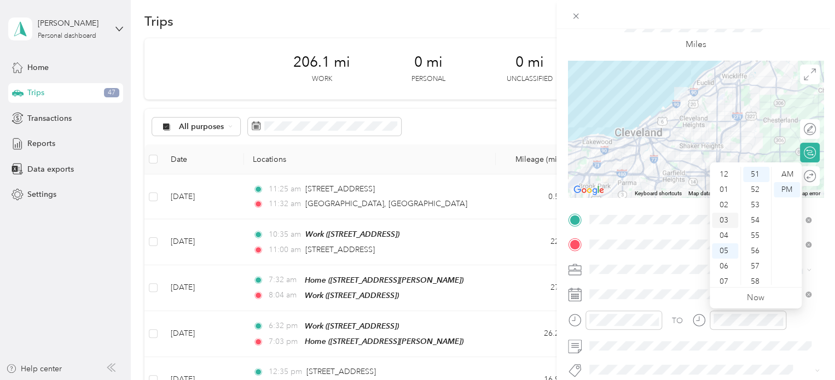
click at [724, 220] on div "03" at bounding box center [725, 220] width 26 height 15
click at [759, 229] on div "25" at bounding box center [756, 225] width 26 height 15
click at [692, 354] on div "TO Add photo" at bounding box center [695, 343] width 255 height 264
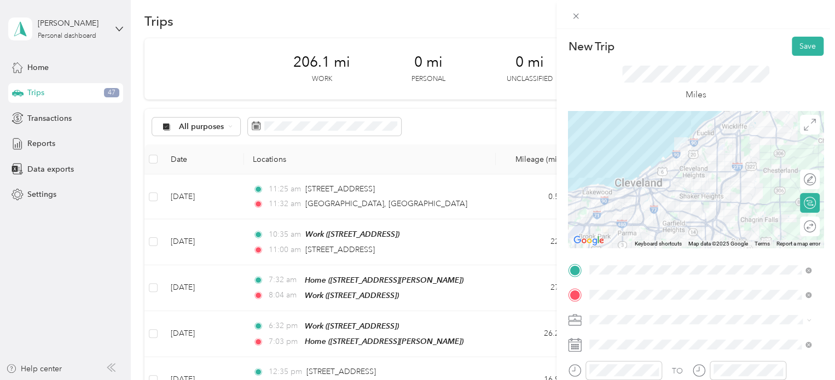
scroll to position [0, 0]
click at [791, 48] on button "Save" at bounding box center [807, 46] width 32 height 19
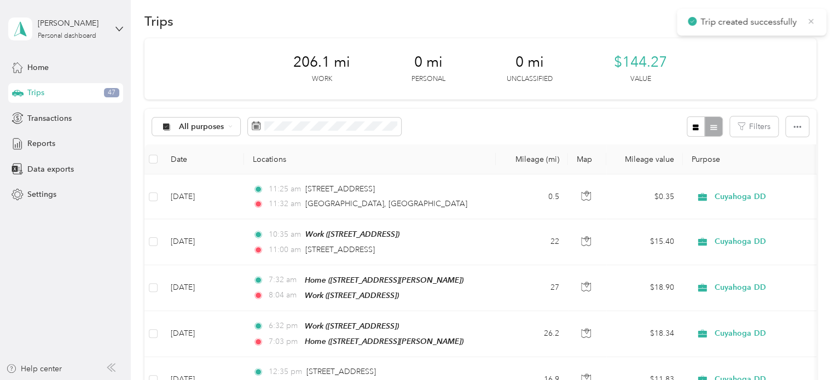
click at [810, 24] on icon at bounding box center [810, 21] width 9 height 10
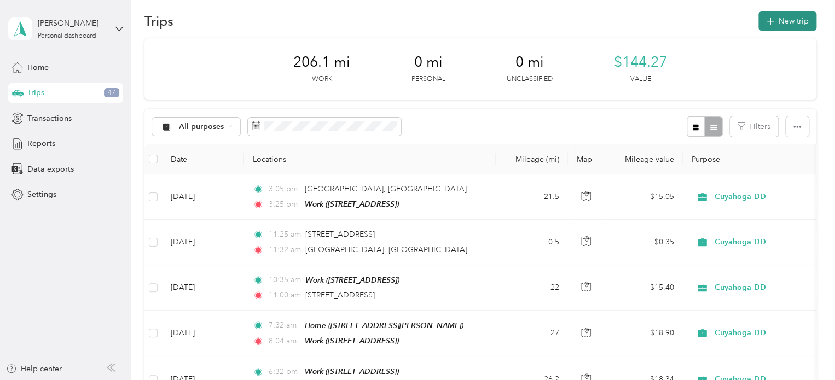
click at [788, 20] on button "New trip" at bounding box center [787, 20] width 58 height 19
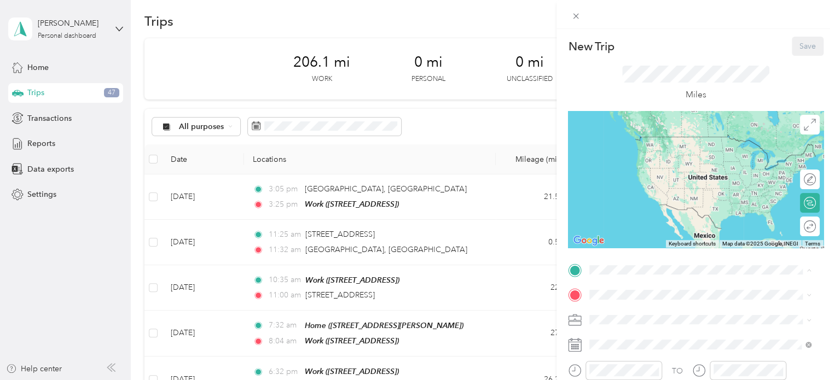
click at [635, 192] on span "[STREET_ADDRESS]" at bounding box center [644, 187] width 69 height 9
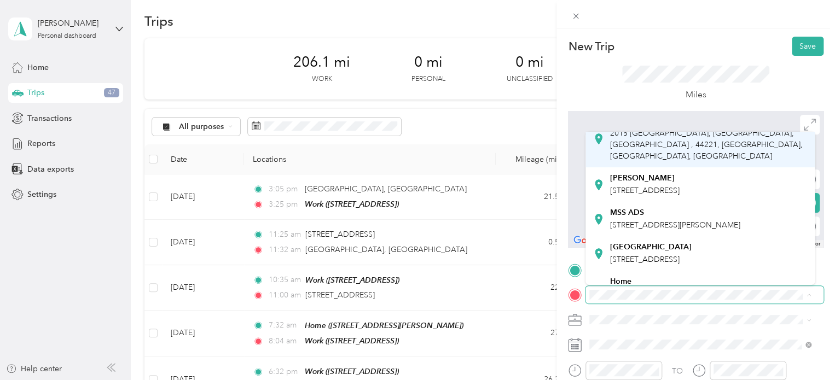
scroll to position [329, 0]
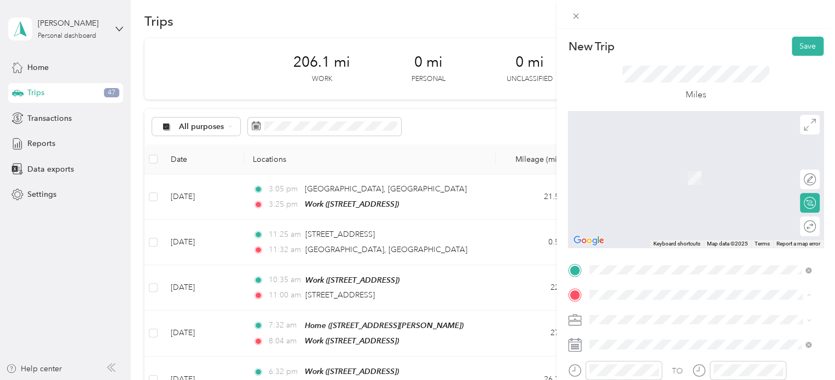
click at [633, 179] on span "[STREET_ADDRESS][PERSON_NAME], [GEOGRAPHIC_DATA], [GEOGRAPHIC_DATA], [GEOGRAPHI…" at bounding box center [692, 170] width 164 height 32
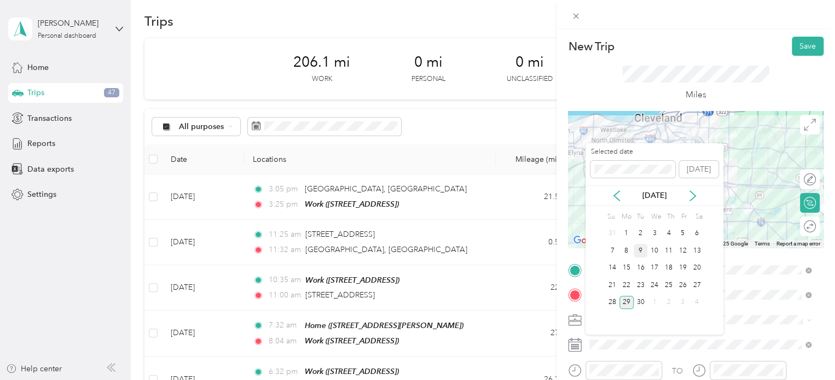
click at [634, 247] on div "9" at bounding box center [640, 251] width 14 height 14
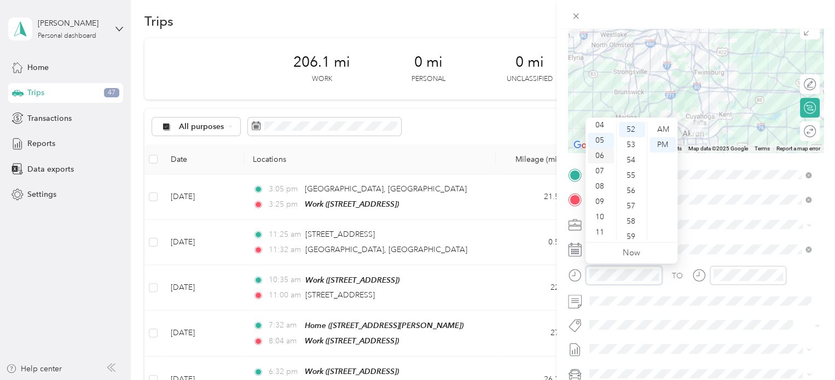
scroll to position [0, 0]
click at [600, 176] on div "03" at bounding box center [600, 175] width 26 height 15
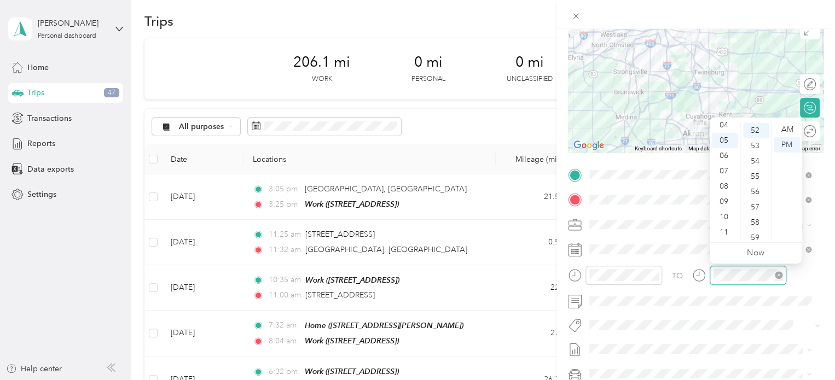
scroll to position [796, 0]
click at [720, 126] on div "04" at bounding box center [725, 125] width 26 height 15
click at [758, 155] on div "33" at bounding box center [756, 158] width 26 height 15
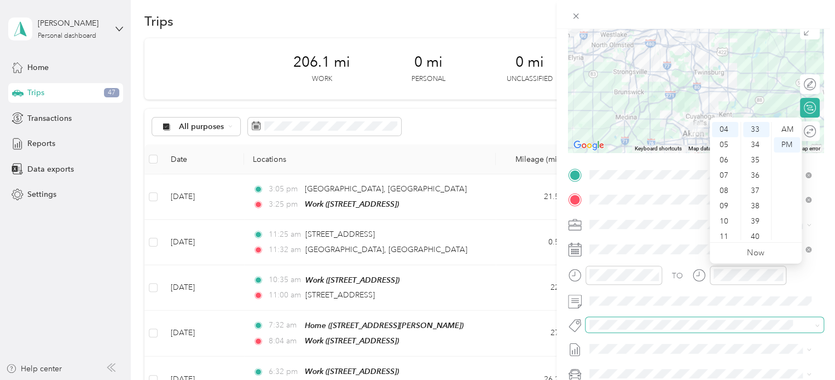
click at [714, 380] on div "New Trip Save This trip cannot be edited because it is either under review, app…" at bounding box center [414, 380] width 829 height 0
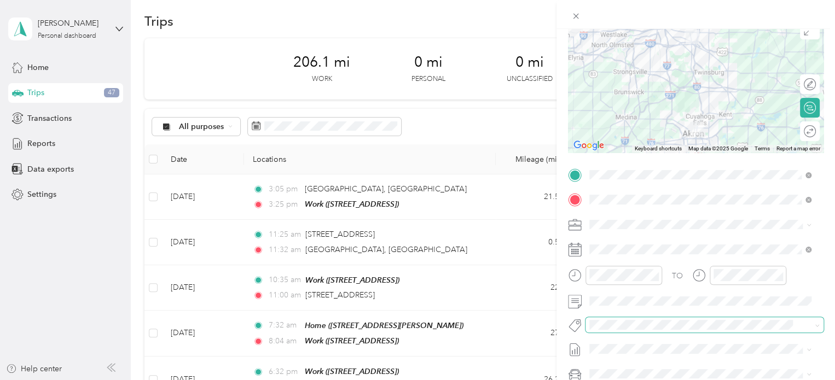
scroll to position [0, 0]
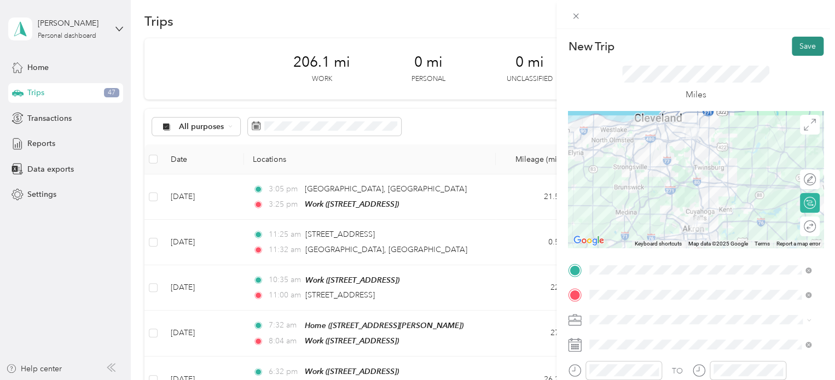
click at [793, 50] on button "Save" at bounding box center [807, 46] width 32 height 19
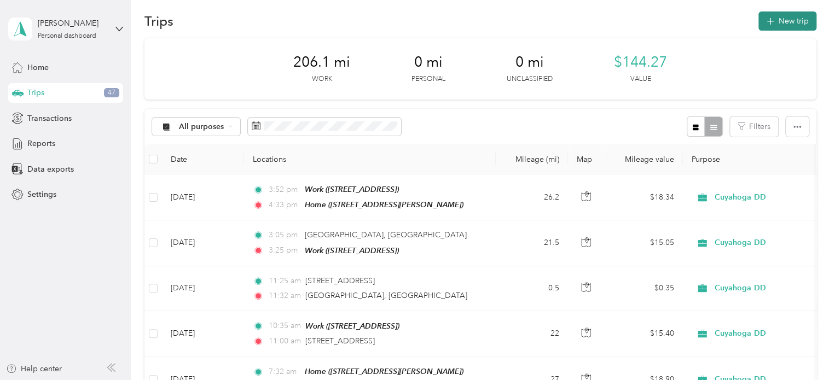
click at [777, 24] on button "New trip" at bounding box center [787, 20] width 58 height 19
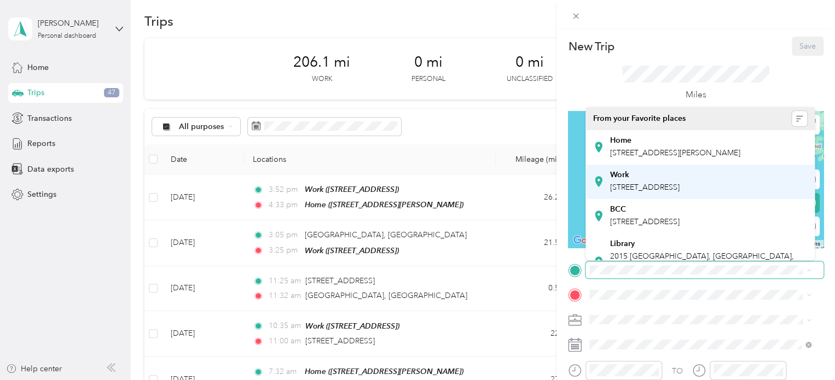
scroll to position [329, 0]
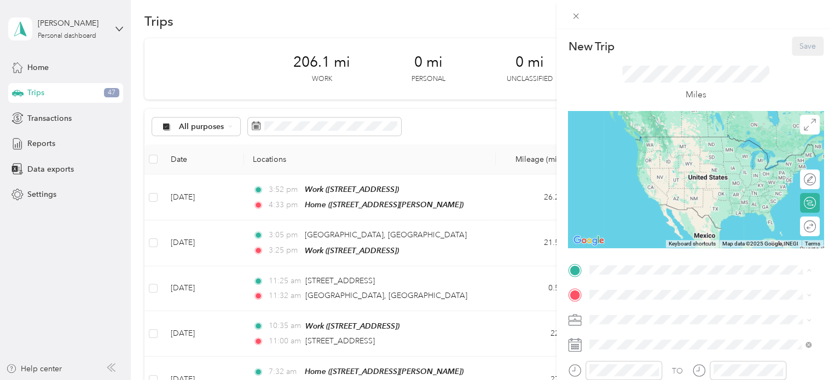
click at [631, 145] on span "[STREET_ADDRESS][PERSON_NAME], [GEOGRAPHIC_DATA], [GEOGRAPHIC_DATA], [GEOGRAPHI…" at bounding box center [692, 145] width 164 height 32
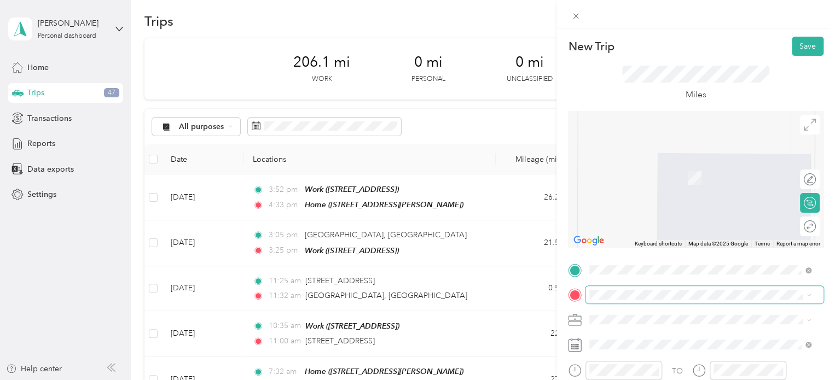
click at [593, 288] on span at bounding box center [704, 295] width 238 height 18
click at [627, 217] on span "[STREET_ADDRESS]" at bounding box center [644, 212] width 69 height 9
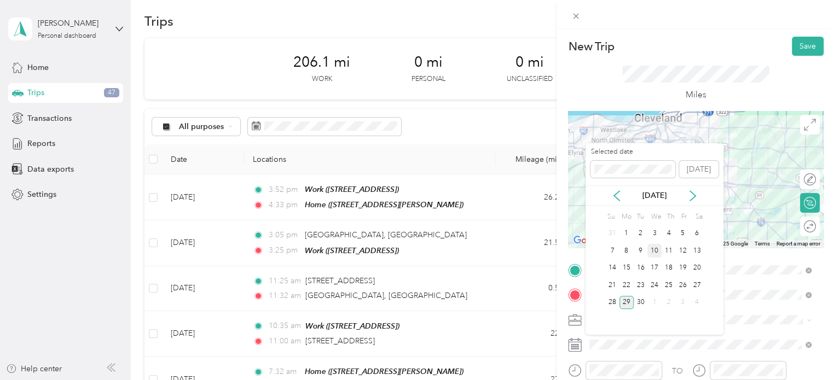
click at [657, 251] on div "10" at bounding box center [654, 251] width 14 height 14
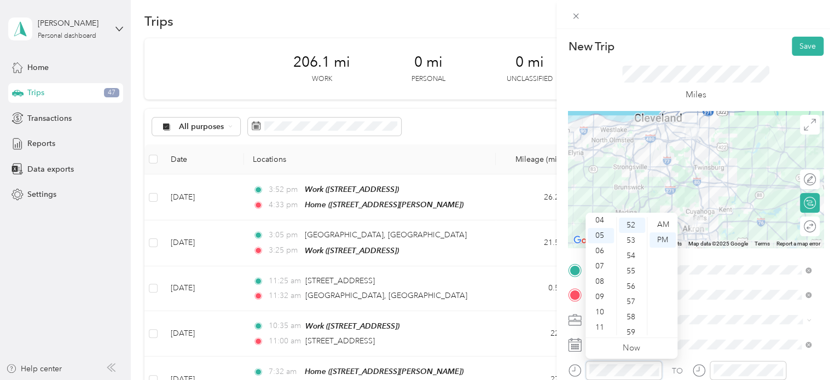
scroll to position [796, 0]
click at [602, 278] on div "08" at bounding box center [600, 281] width 26 height 15
click at [634, 295] on div "12" at bounding box center [632, 297] width 26 height 15
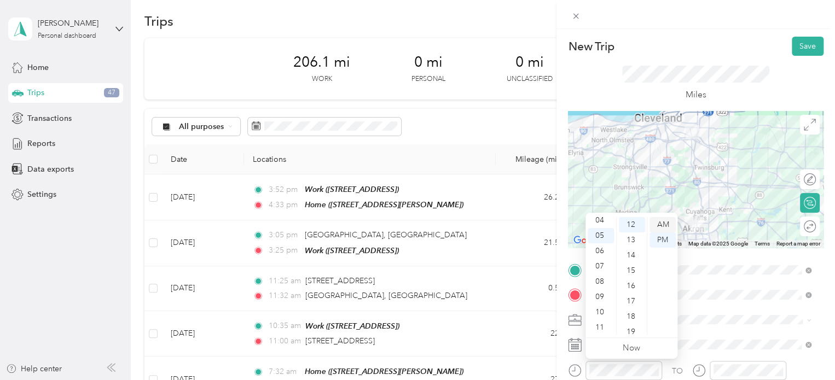
click at [666, 224] on div "AM" at bounding box center [662, 224] width 26 height 15
click at [798, 48] on button "Save" at bounding box center [807, 46] width 32 height 19
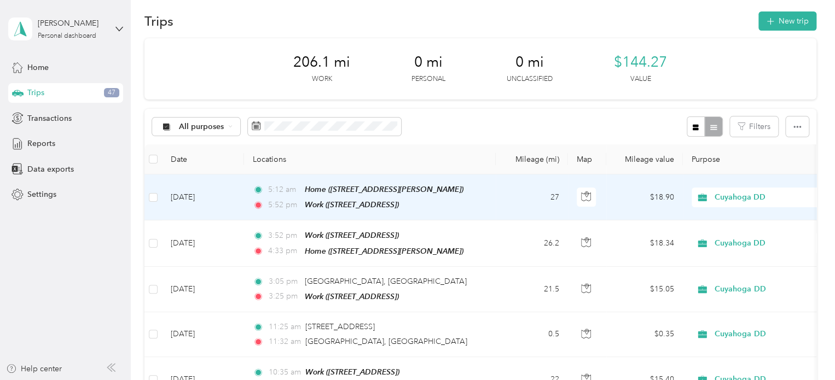
click at [508, 196] on td "27" at bounding box center [531, 197] width 72 height 46
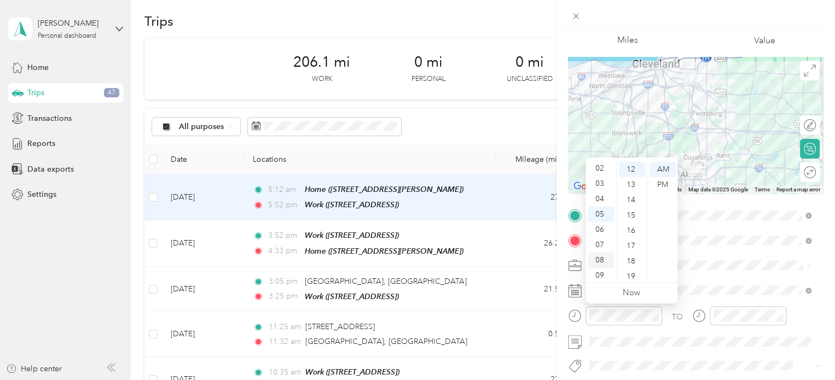
click at [599, 263] on div "08" at bounding box center [600, 260] width 26 height 15
click at [704, 255] on div "TO Add photo" at bounding box center [695, 339] width 255 height 264
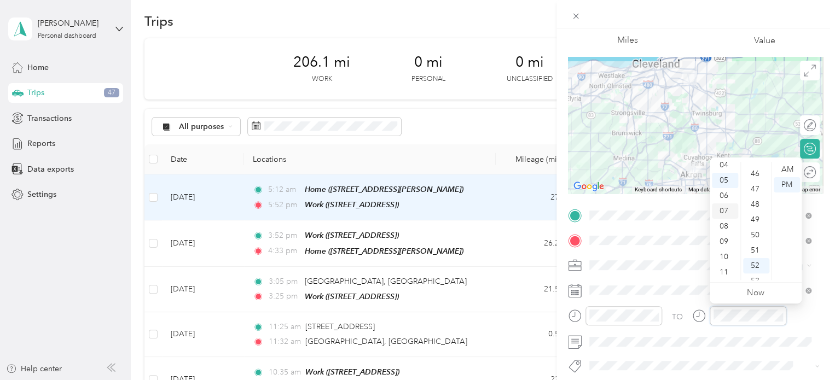
scroll to position [699, 0]
click at [726, 226] on div "08" at bounding box center [725, 226] width 26 height 15
click at [755, 171] on div "44" at bounding box center [756, 175] width 26 height 15
click at [784, 170] on div "AM" at bounding box center [786, 169] width 26 height 15
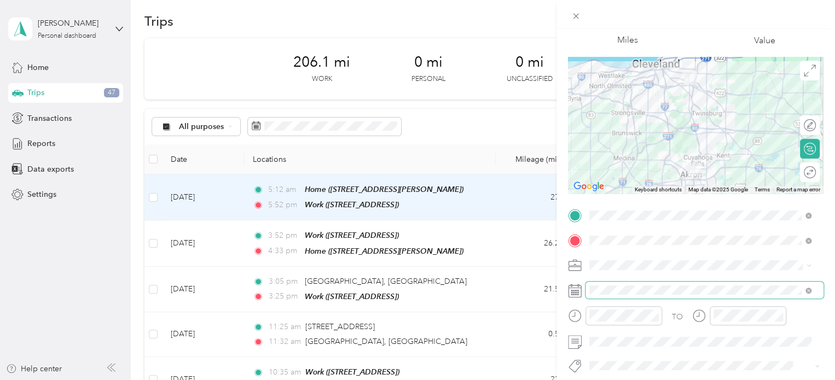
scroll to position [0, 0]
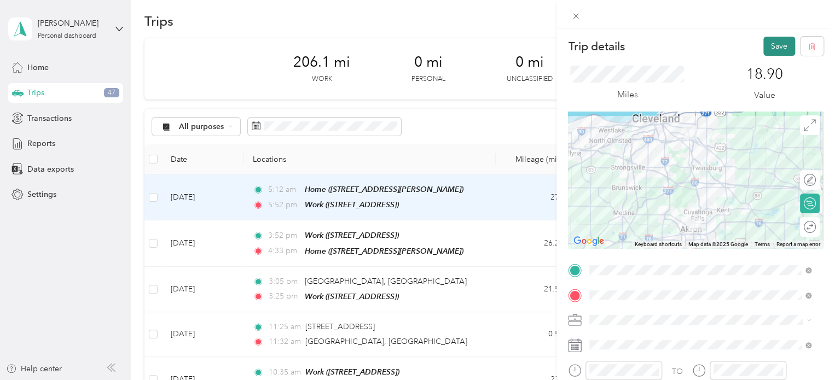
click at [771, 41] on button "Save" at bounding box center [779, 46] width 32 height 19
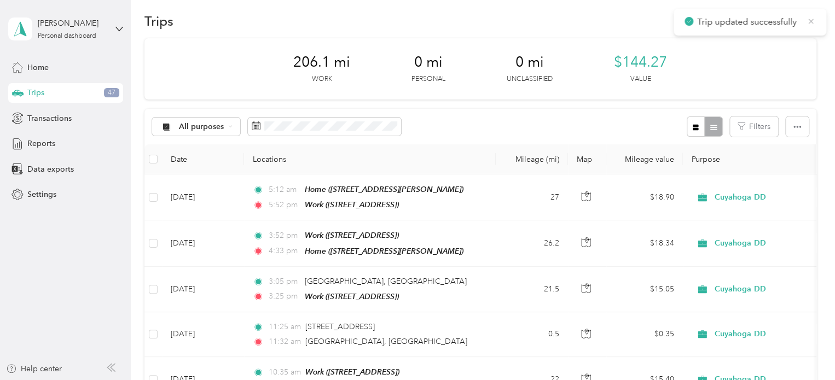
click at [811, 20] on icon at bounding box center [810, 21] width 9 height 10
click at [792, 24] on button "New trip" at bounding box center [787, 20] width 58 height 19
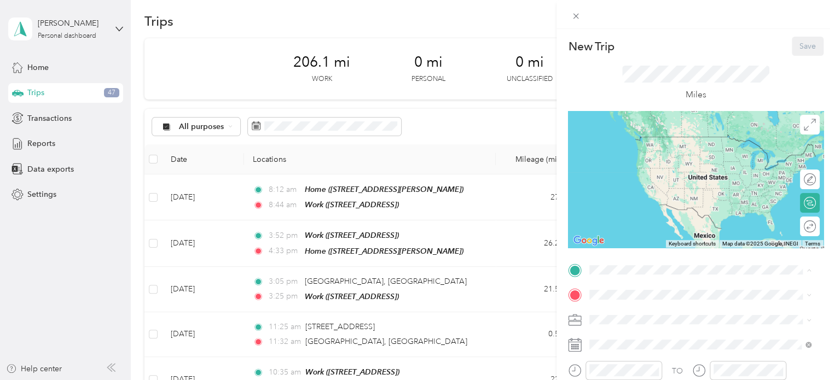
click at [632, 192] on span "[STREET_ADDRESS]" at bounding box center [644, 187] width 69 height 9
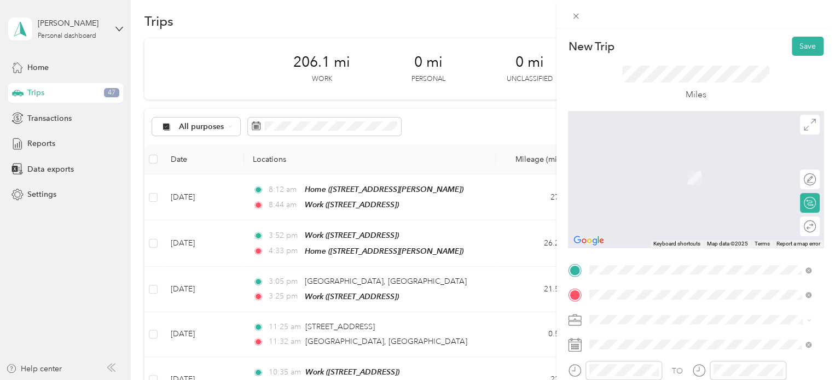
click at [567, 313] on form "New Trip Save This trip cannot be edited because it is either under review, app…" at bounding box center [695, 281] width 278 height 489
click at [562, 311] on form "New Trip Save This trip cannot be edited because it is either under review, app…" at bounding box center [695, 281] width 278 height 489
click at [598, 299] on span at bounding box center [704, 295] width 238 height 18
click at [648, 167] on span "[STREET_ADDRESS][US_STATE]" at bounding box center [664, 162] width 109 height 10
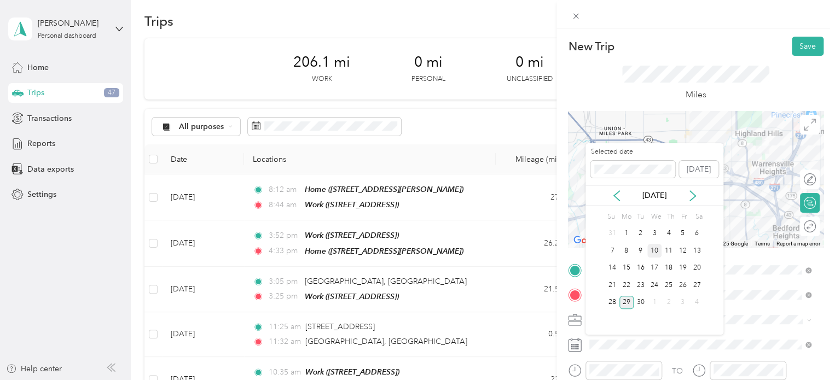
click at [656, 249] on div "10" at bounding box center [654, 251] width 14 height 14
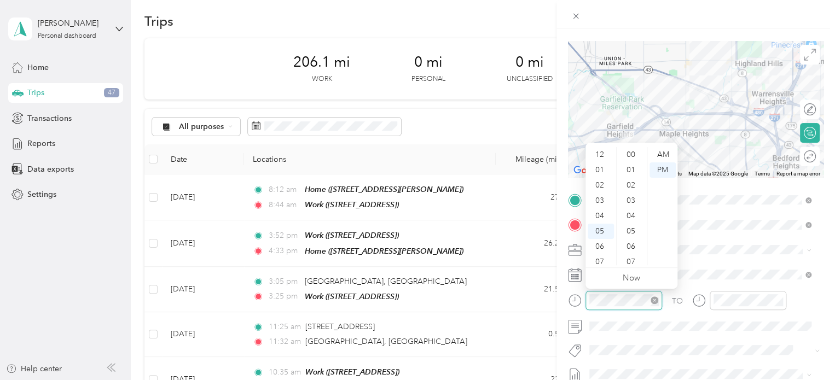
scroll to position [801, 0]
click at [596, 238] on div "10" at bounding box center [600, 242] width 26 height 15
click at [632, 167] on div "42" at bounding box center [632, 164] width 26 height 15
click at [655, 153] on div "AM" at bounding box center [662, 154] width 26 height 15
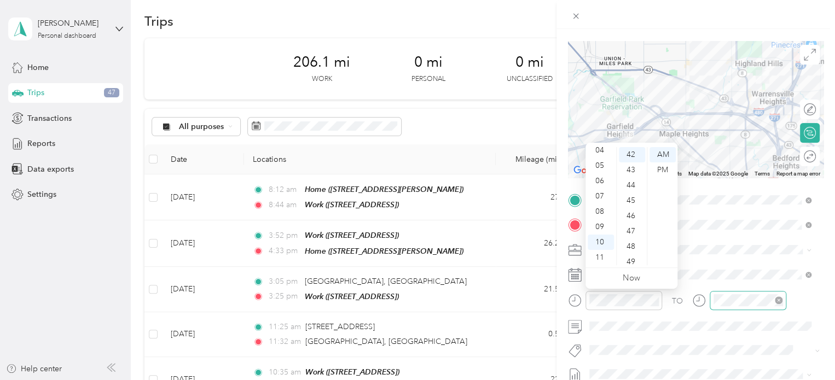
click at [712, 297] on div at bounding box center [747, 300] width 77 height 19
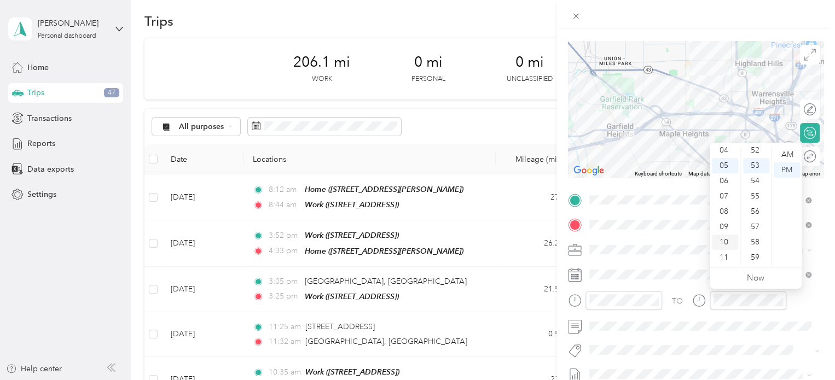
click at [728, 239] on div "10" at bounding box center [725, 242] width 26 height 15
click at [753, 180] on div "54" at bounding box center [756, 180] width 26 height 15
click at [789, 155] on div "AM" at bounding box center [786, 154] width 26 height 15
click at [676, 360] on div "TO Add photo" at bounding box center [695, 323] width 255 height 264
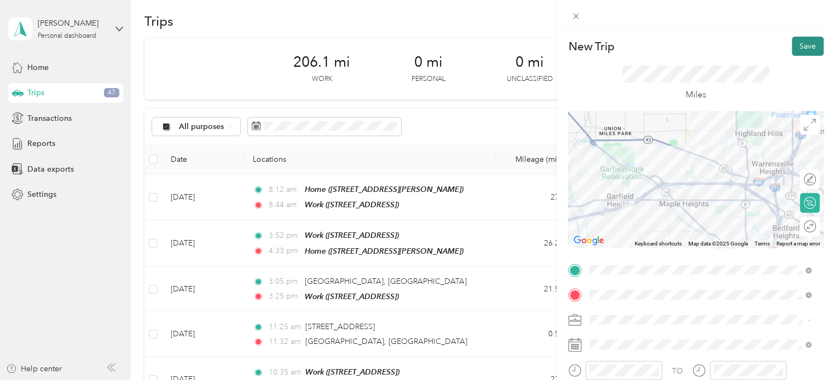
click at [794, 50] on button "Save" at bounding box center [807, 46] width 32 height 19
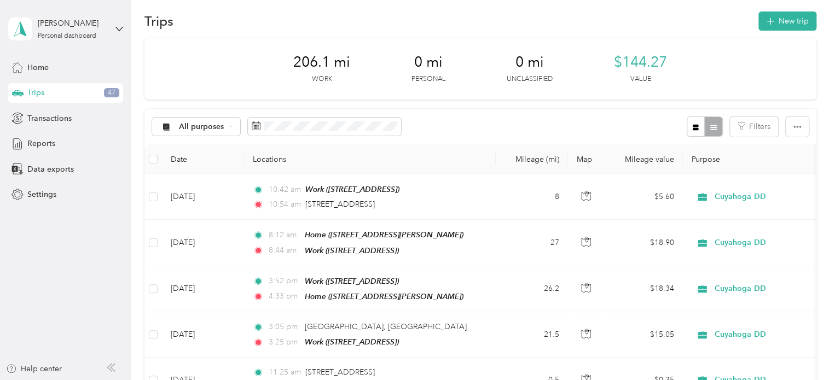
click at [772, 24] on button "New trip" at bounding box center [787, 20] width 58 height 19
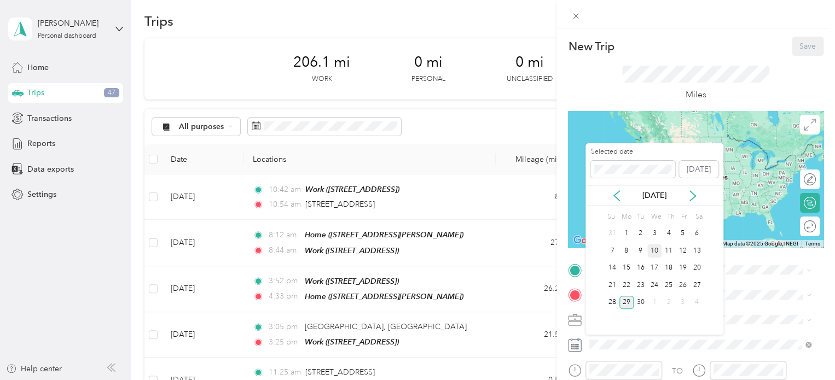
click at [653, 245] on div "10" at bounding box center [654, 251] width 14 height 14
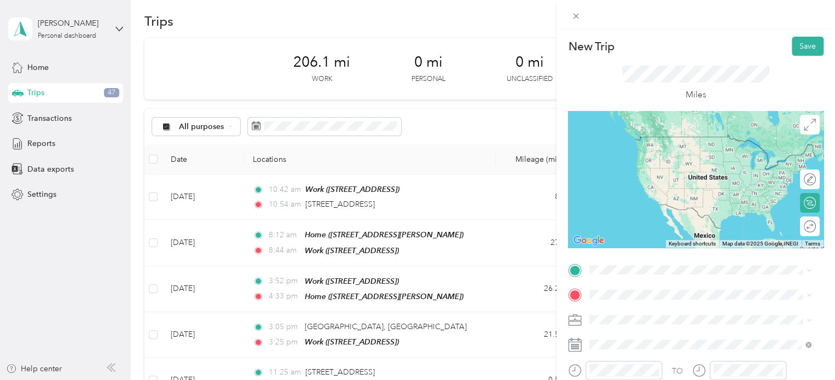
click at [638, 141] on span "[STREET_ADDRESS][US_STATE]" at bounding box center [664, 136] width 109 height 10
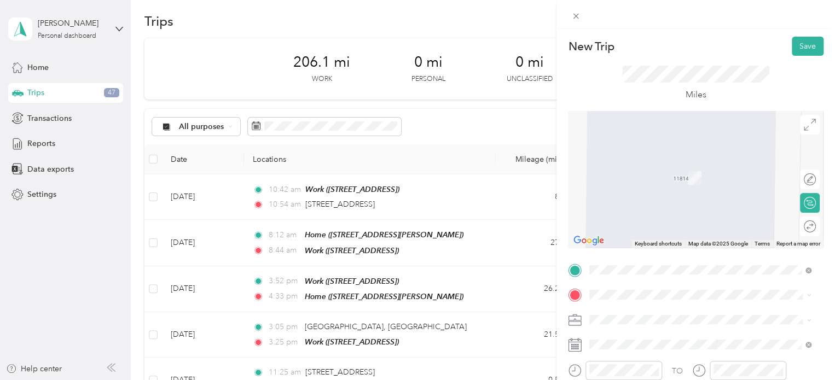
click at [624, 203] on strong "Work" at bounding box center [619, 198] width 19 height 10
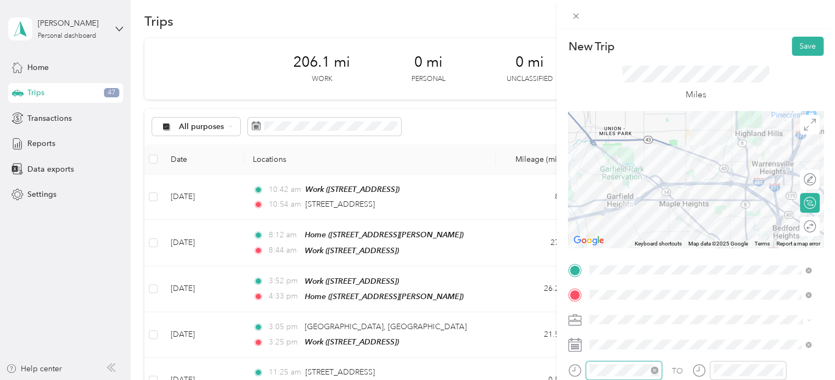
scroll to position [801, 0]
click at [599, 324] on div "11" at bounding box center [600, 327] width 26 height 15
click at [661, 224] on div "AM" at bounding box center [662, 224] width 26 height 15
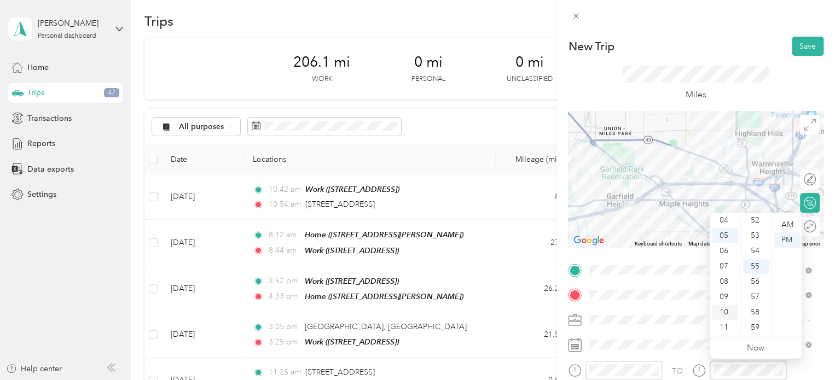
scroll to position [0, 0]
click at [725, 223] on div "12" at bounding box center [725, 224] width 26 height 15
drag, startPoint x: 759, startPoint y: 285, endPoint x: 748, endPoint y: 237, distance: 49.9
click at [748, 237] on ul "00 01 02 03 04 05 06 07 08 09 10 11 12 13 14 15 16 17 18 19 20 21 22 23 24 25 2…" at bounding box center [755, 276] width 31 height 118
click at [758, 325] on div "09" at bounding box center [756, 329] width 26 height 15
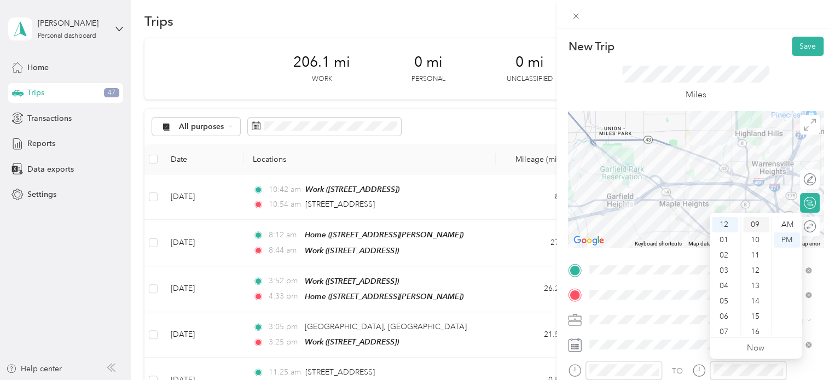
scroll to position [138, 0]
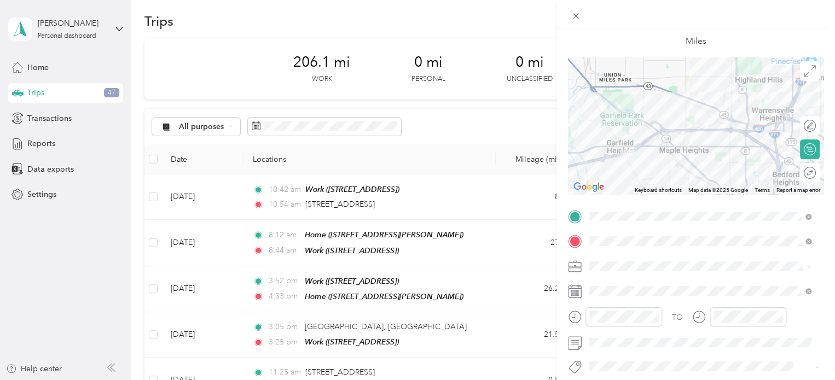
scroll to position [0, 0]
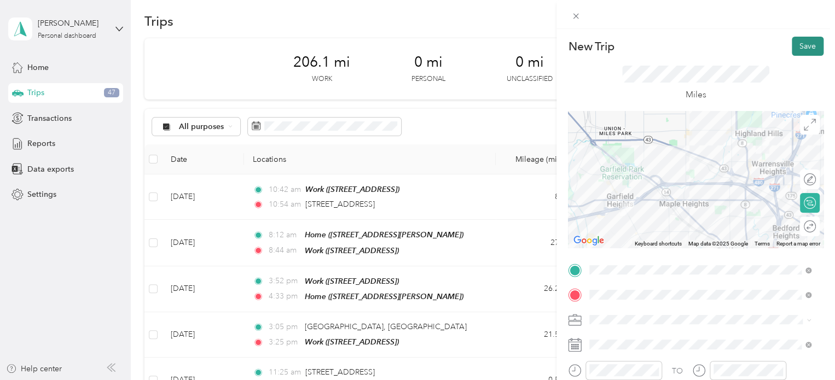
click at [803, 50] on button "Save" at bounding box center [807, 46] width 32 height 19
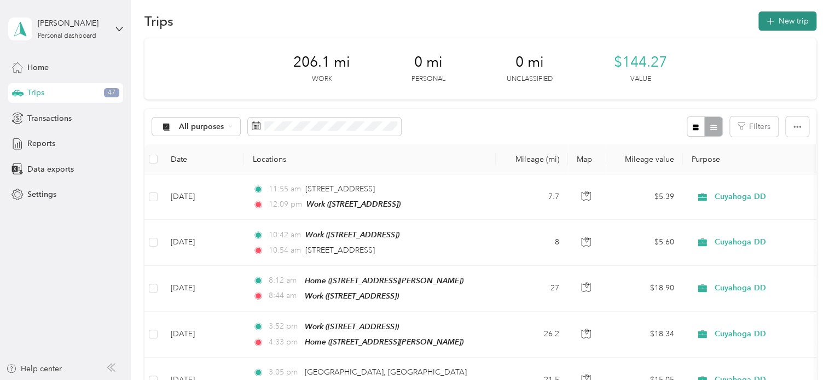
click at [770, 23] on icon "button" at bounding box center [769, 21] width 13 height 13
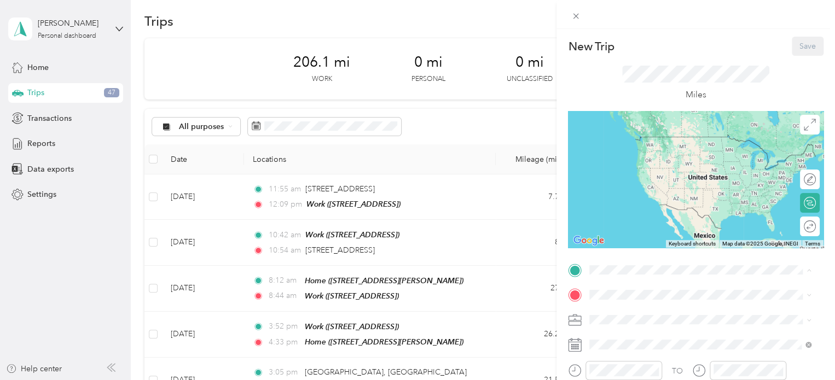
click at [623, 192] on span "[STREET_ADDRESS]" at bounding box center [644, 187] width 69 height 9
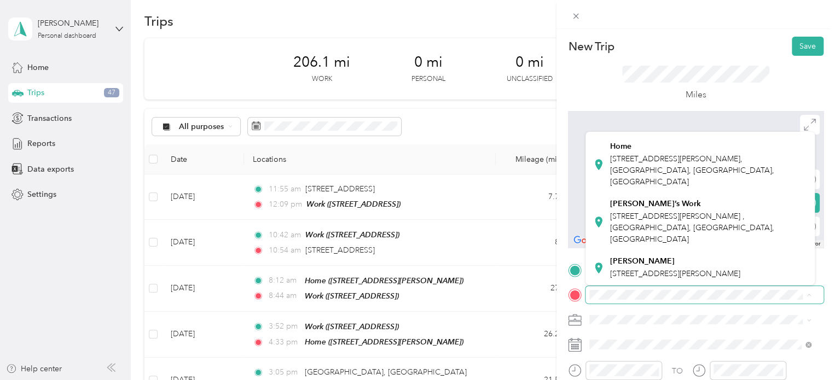
scroll to position [316, 0]
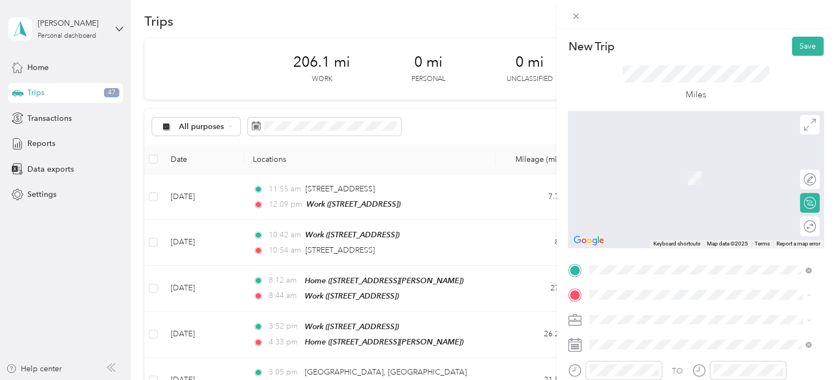
click at [621, 186] on span "[STREET_ADDRESS][PERSON_NAME], [GEOGRAPHIC_DATA], [GEOGRAPHIC_DATA], [GEOGRAPHI…" at bounding box center [692, 170] width 164 height 32
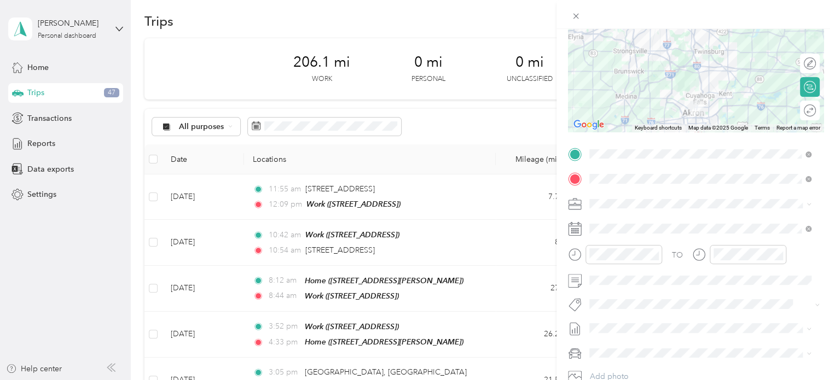
scroll to position [116, 0]
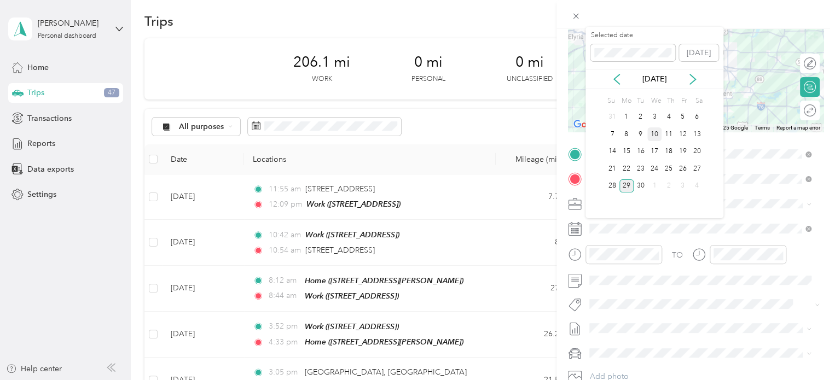
click at [657, 131] on div "10" at bounding box center [654, 134] width 14 height 14
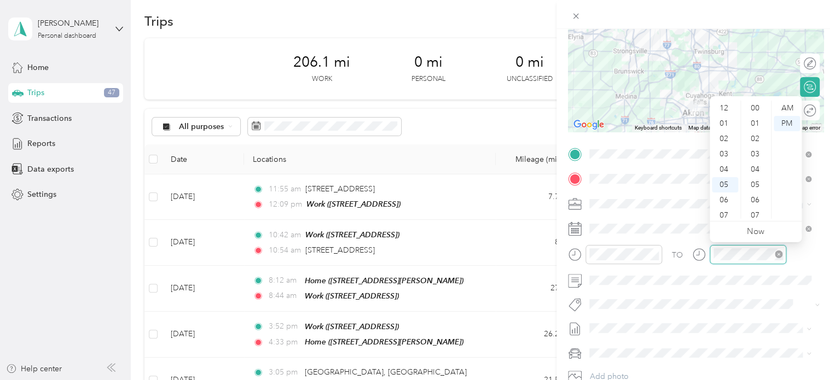
scroll to position [66, 0]
click at [722, 138] on div "06" at bounding box center [725, 134] width 26 height 15
click at [754, 148] on div "28" at bounding box center [756, 150] width 26 height 15
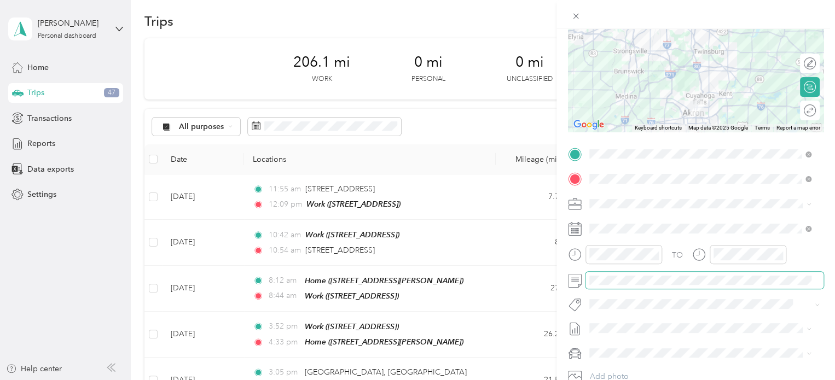
scroll to position [0, 0]
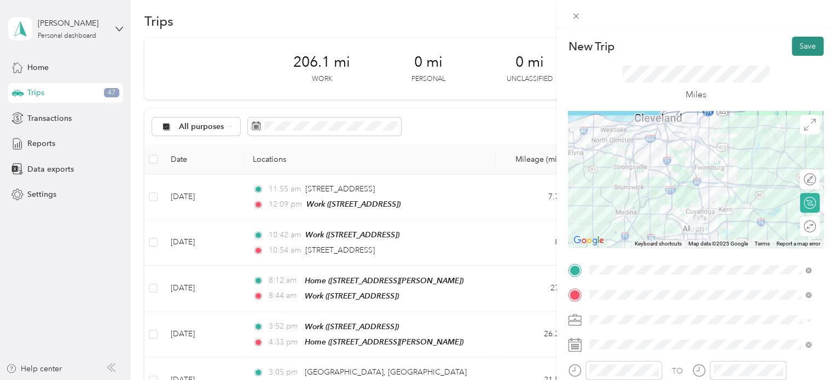
click at [801, 50] on button "Save" at bounding box center [807, 46] width 32 height 19
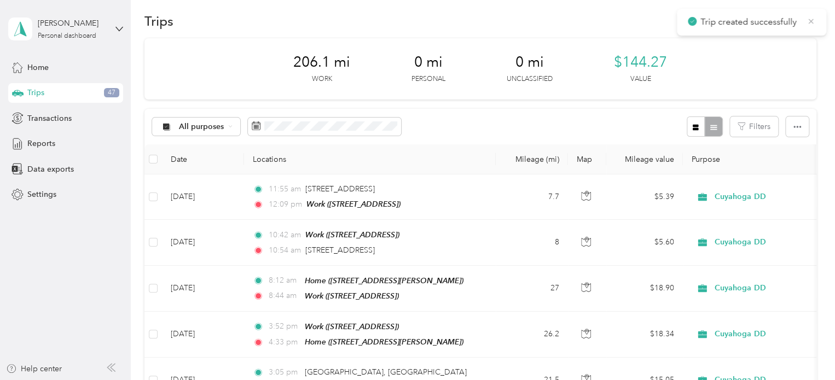
click at [809, 24] on icon at bounding box center [810, 21] width 9 height 10
click at [797, 21] on button "New trip" at bounding box center [787, 20] width 58 height 19
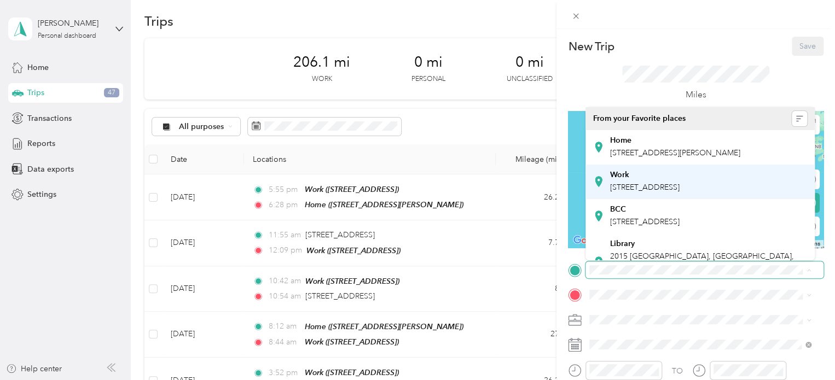
scroll to position [329, 0]
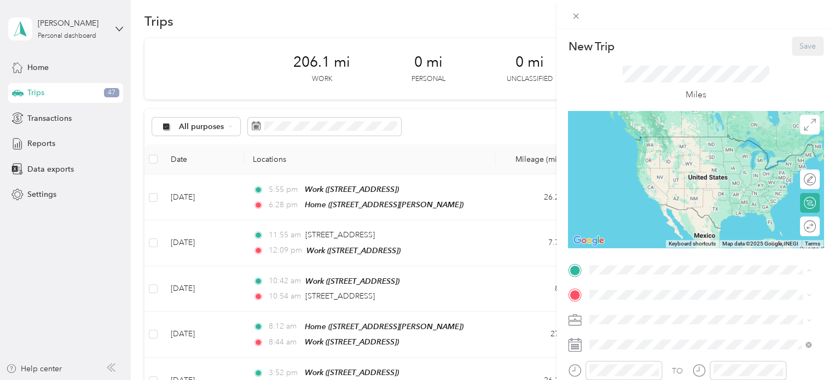
click at [630, 148] on span "[STREET_ADDRESS][PERSON_NAME], [GEOGRAPHIC_DATA], [GEOGRAPHIC_DATA], [GEOGRAPHI…" at bounding box center [692, 145] width 164 height 32
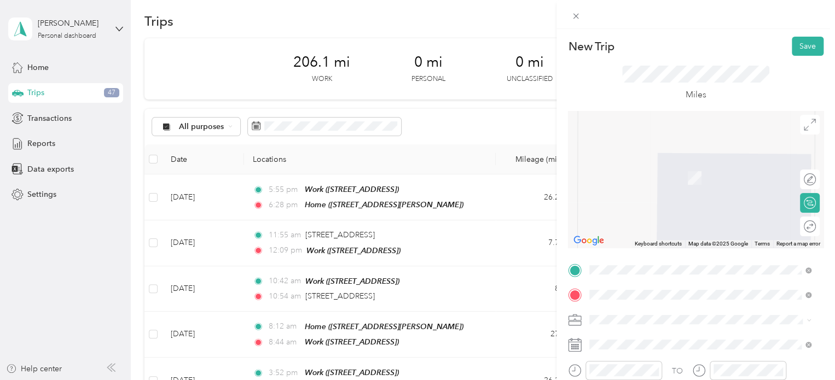
click at [656, 339] on span "[STREET_ADDRESS][US_STATE]" at bounding box center [664, 334] width 109 height 10
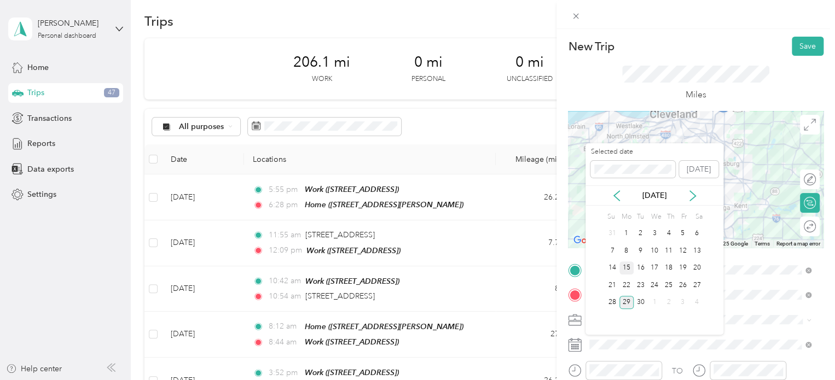
click at [625, 267] on div "15" at bounding box center [626, 268] width 14 height 14
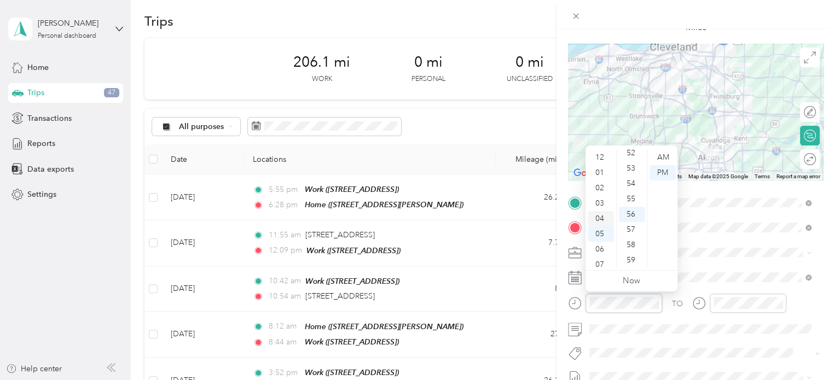
scroll to position [66, 0]
click at [601, 261] on div "11" at bounding box center [600, 260] width 26 height 15
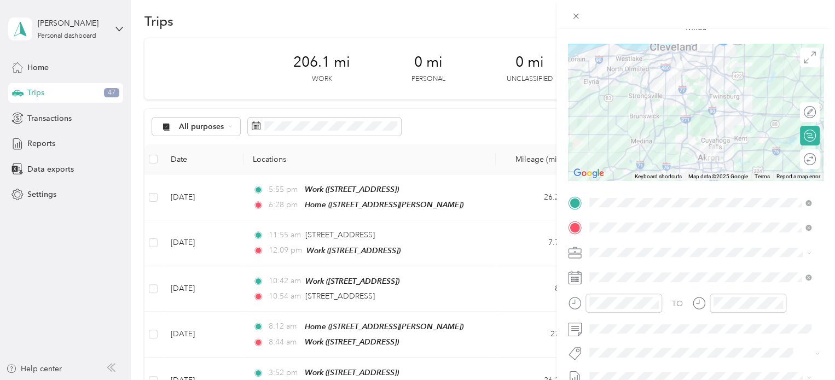
click at [498, 142] on div "New Trip Save This trip cannot be edited because it is either under review, app…" at bounding box center [417, 190] width 835 height 380
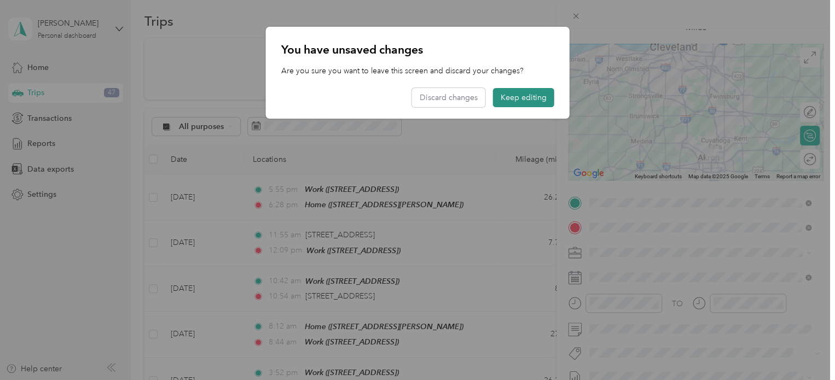
click at [517, 88] on button "Keep editing" at bounding box center [523, 97] width 61 height 19
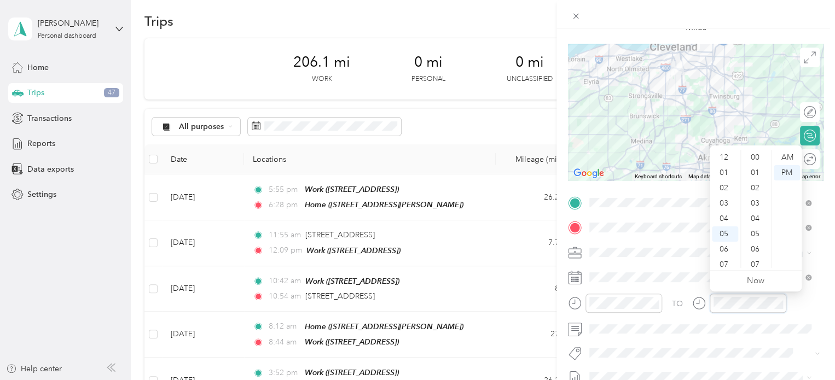
scroll to position [801, 0]
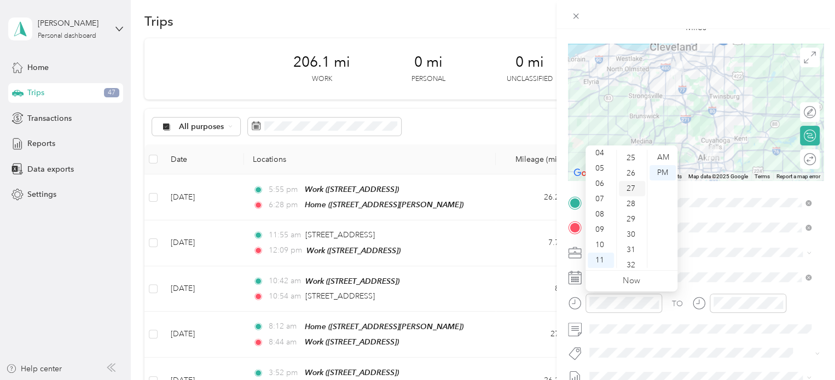
click at [630, 165] on div "25" at bounding box center [632, 157] width 26 height 15
click at [661, 158] on div "AM" at bounding box center [662, 157] width 26 height 15
click at [733, 309] on div at bounding box center [747, 303] width 77 height 19
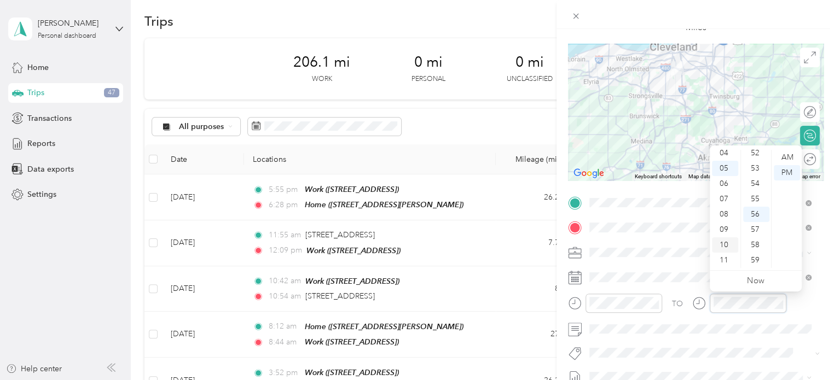
scroll to position [0, 0]
click at [721, 155] on div "12" at bounding box center [725, 157] width 26 height 15
click at [753, 160] on div "00" at bounding box center [756, 157] width 26 height 15
click at [680, 358] on span at bounding box center [694, 352] width 219 height 11
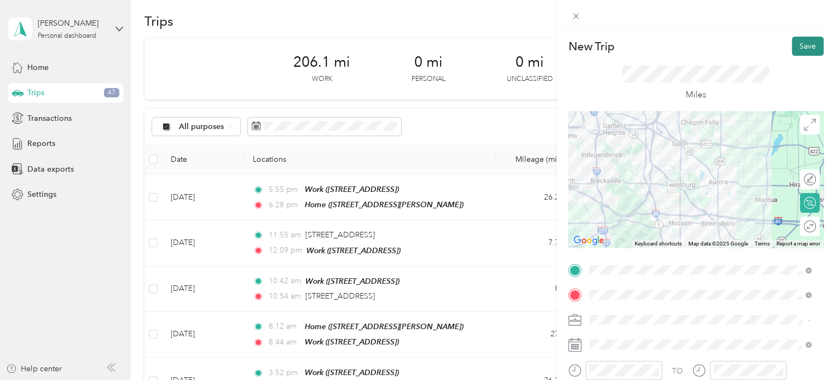
click at [798, 52] on button "Save" at bounding box center [807, 46] width 32 height 19
click at [794, 45] on button "Save" at bounding box center [807, 46] width 32 height 19
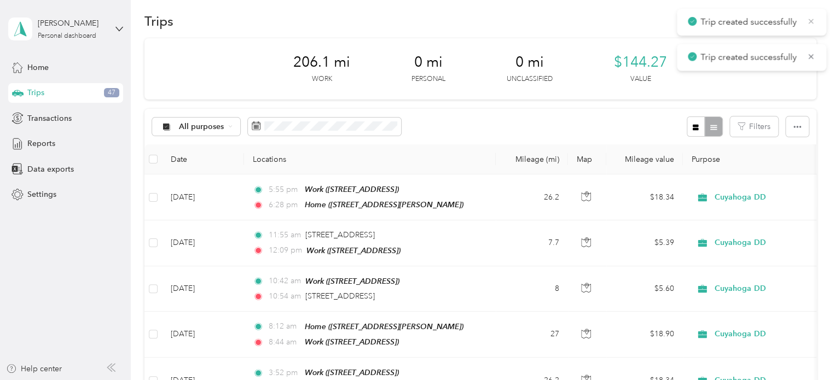
click at [811, 22] on icon at bounding box center [810, 21] width 5 height 5
click at [812, 24] on icon at bounding box center [810, 21] width 5 height 5
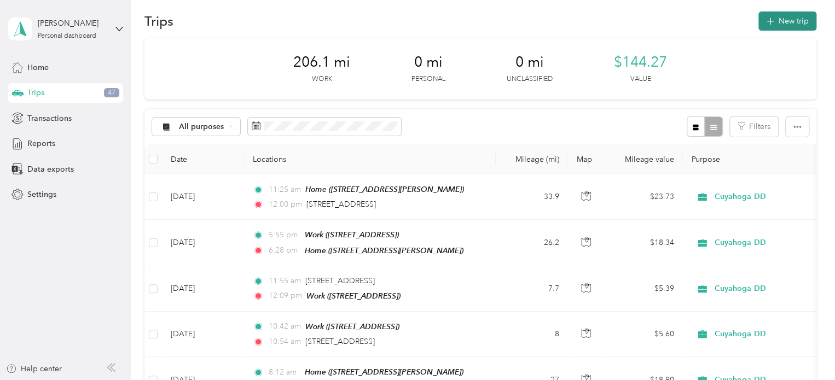
click at [798, 25] on button "New trip" at bounding box center [787, 20] width 58 height 19
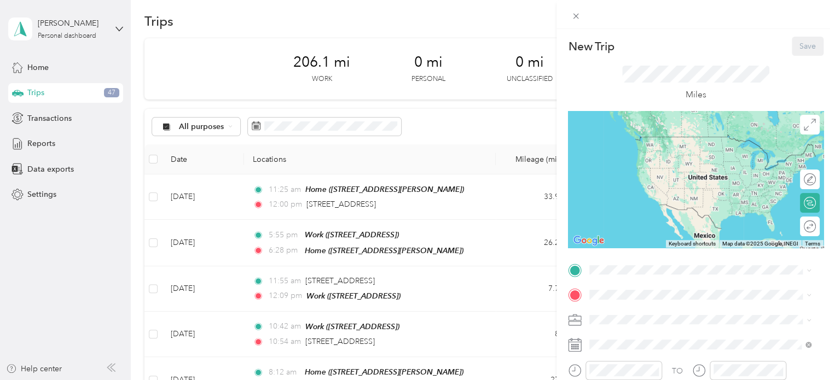
scroll to position [53, 0]
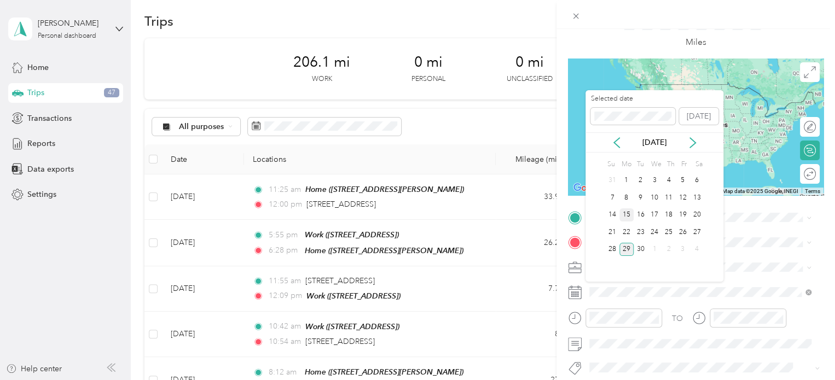
click at [627, 215] on div "15" at bounding box center [626, 215] width 14 height 14
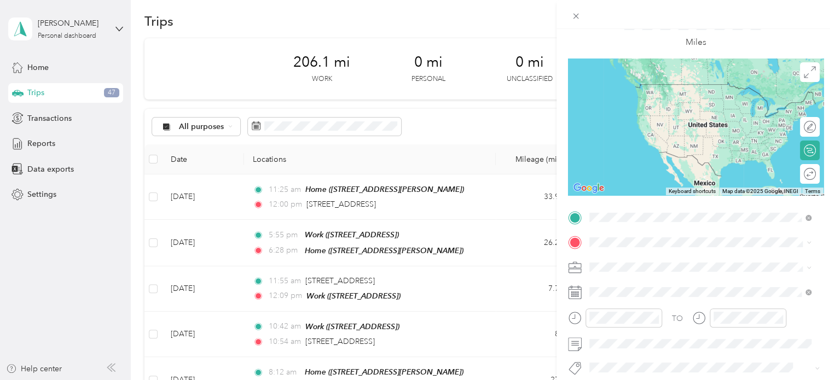
click at [632, 250] on div "[STREET_ADDRESS][US_STATE]" at bounding box center [700, 256] width 214 height 15
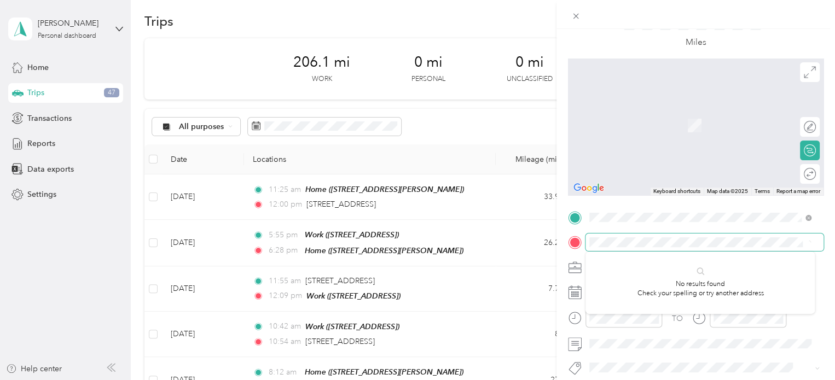
scroll to position [0, 0]
click at [640, 114] on span "[STREET_ADDRESS][US_STATE]" at bounding box center [664, 109] width 109 height 10
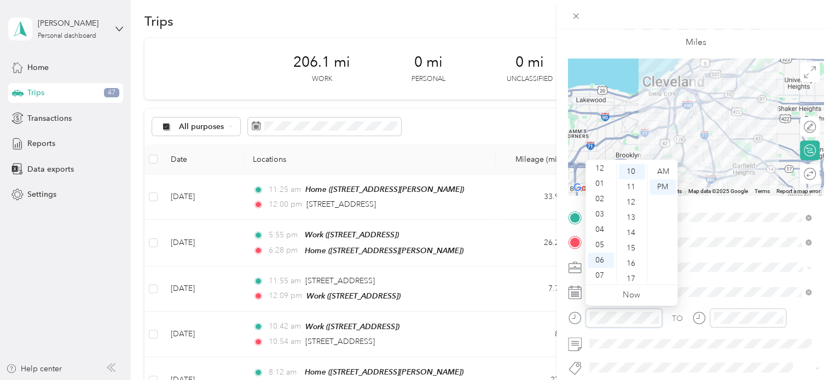
scroll to position [2, 0]
click at [598, 172] on div "12" at bounding box center [600, 169] width 26 height 15
click at [632, 212] on div "55" at bounding box center [632, 213] width 26 height 15
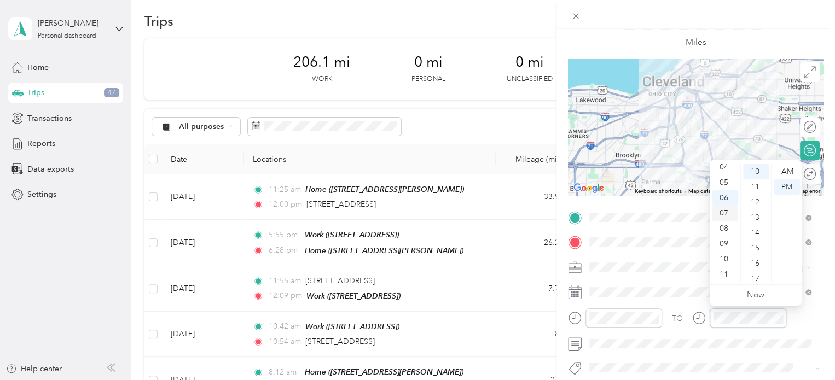
scroll to position [0, 0]
click at [724, 185] on div "01" at bounding box center [725, 186] width 26 height 15
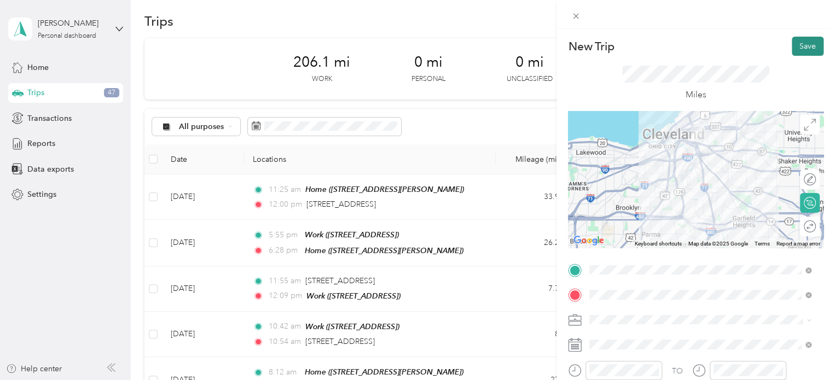
click at [799, 46] on button "Save" at bounding box center [807, 46] width 32 height 19
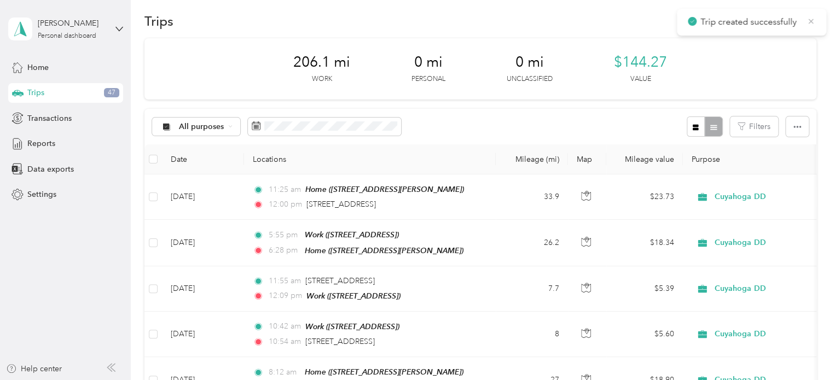
click at [810, 19] on icon at bounding box center [810, 21] width 9 height 10
click at [787, 23] on button "New trip" at bounding box center [787, 20] width 58 height 19
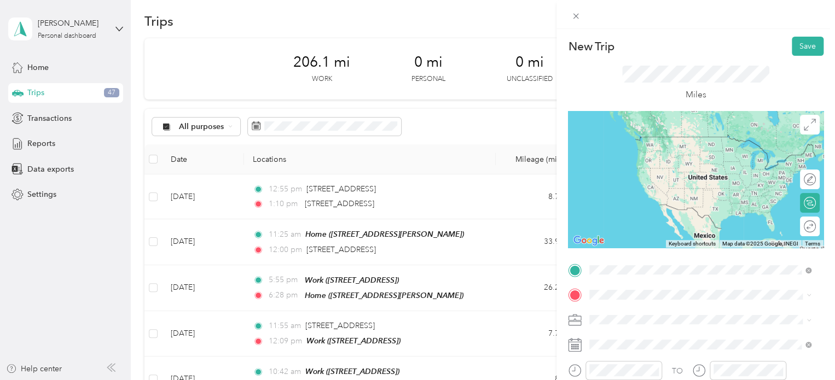
click at [650, 137] on span "[STREET_ADDRESS][US_STATE]" at bounding box center [664, 137] width 109 height 10
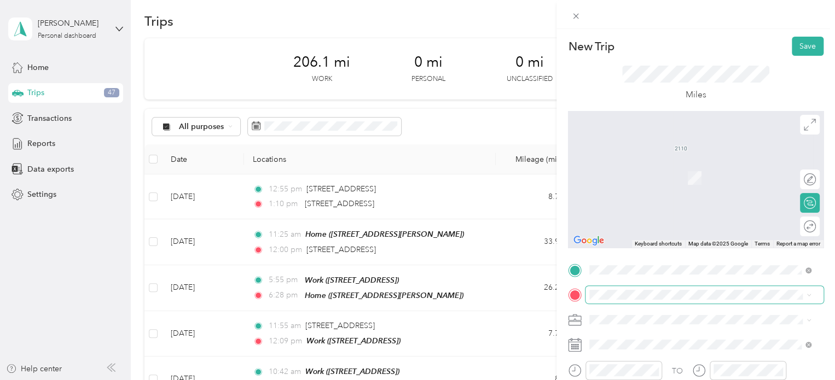
click at [594, 288] on span at bounding box center [704, 295] width 238 height 18
click at [639, 167] on span "[STREET_ADDRESS][PERSON_NAME][US_STATE]" at bounding box center [695, 162] width 170 height 10
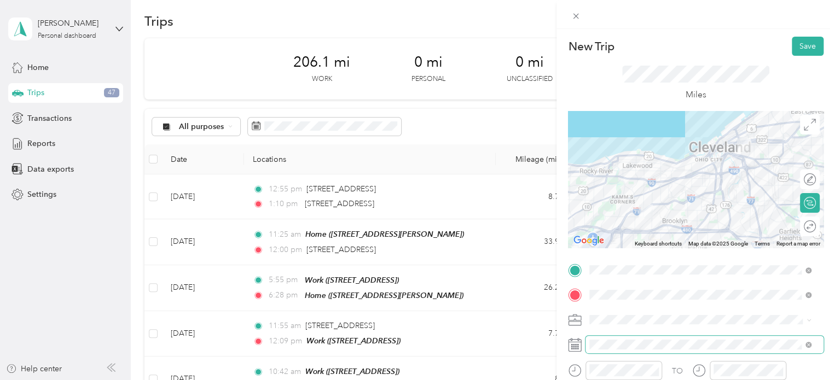
click at [602, 350] on span at bounding box center [704, 345] width 238 height 18
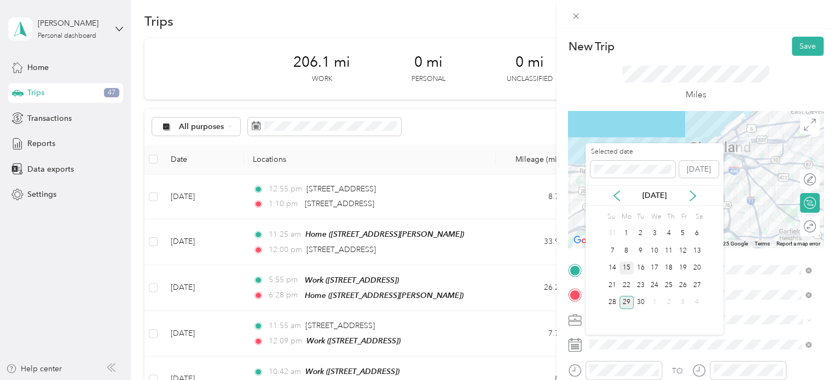
click at [628, 269] on div "15" at bounding box center [626, 268] width 14 height 14
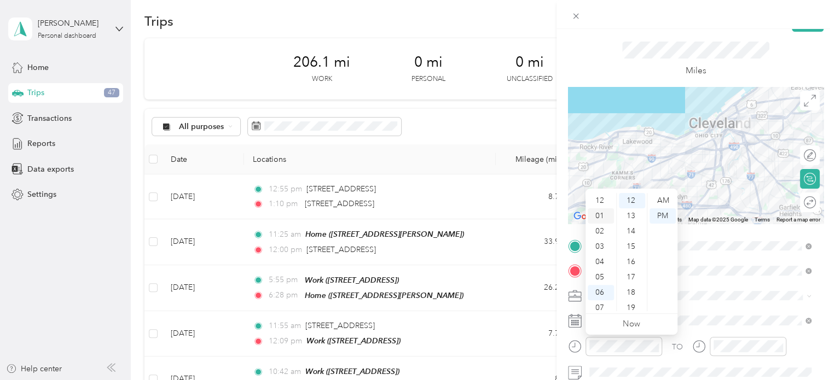
click at [599, 217] on div "01" at bounding box center [600, 215] width 26 height 15
click at [632, 246] on div "55" at bounding box center [632, 242] width 26 height 15
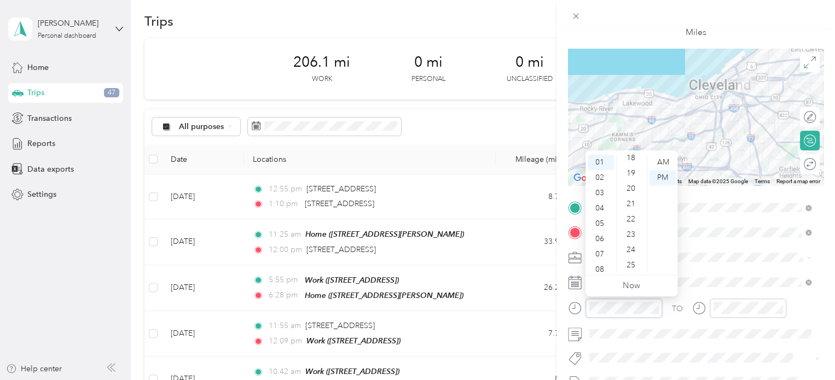
scroll to position [279, 0]
click at [630, 194] on div "20" at bounding box center [632, 189] width 26 height 15
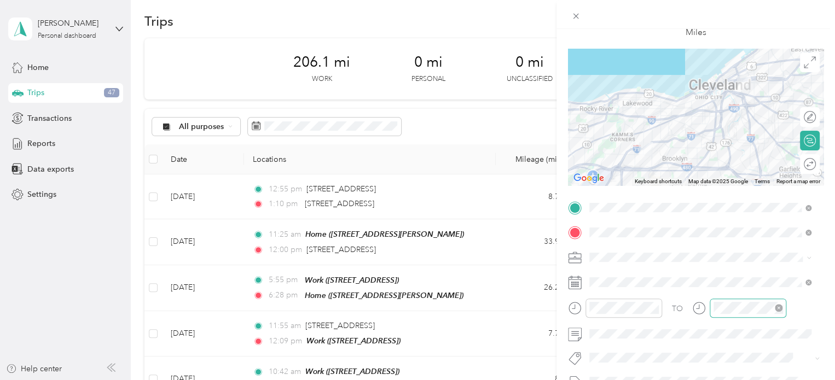
click at [711, 302] on div at bounding box center [747, 308] width 77 height 19
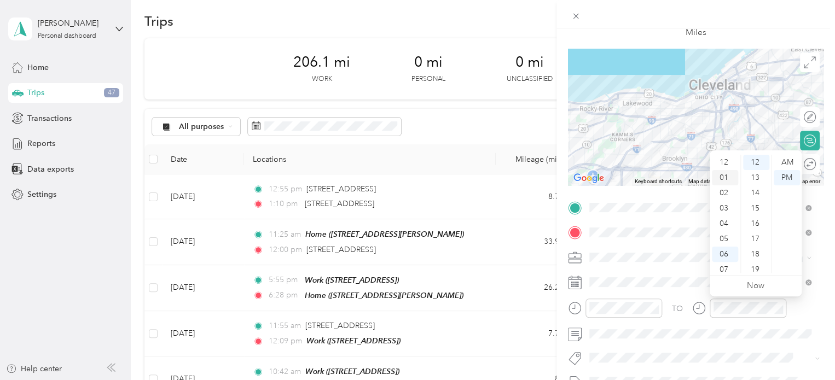
click at [725, 175] on div "01" at bounding box center [725, 177] width 26 height 15
click at [753, 247] on div "35" at bounding box center [756, 245] width 26 height 15
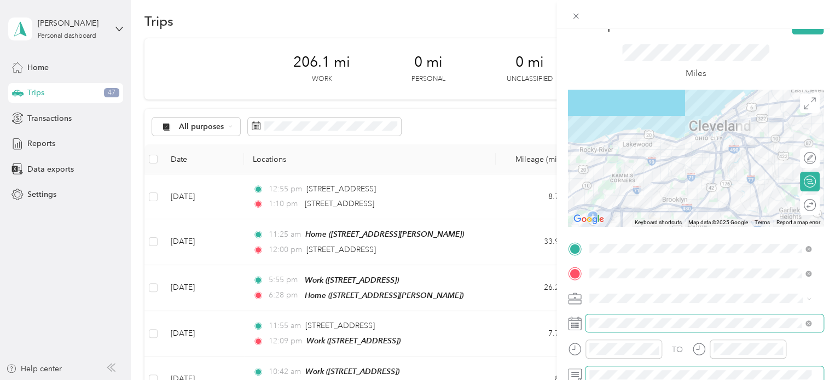
scroll to position [20, 0]
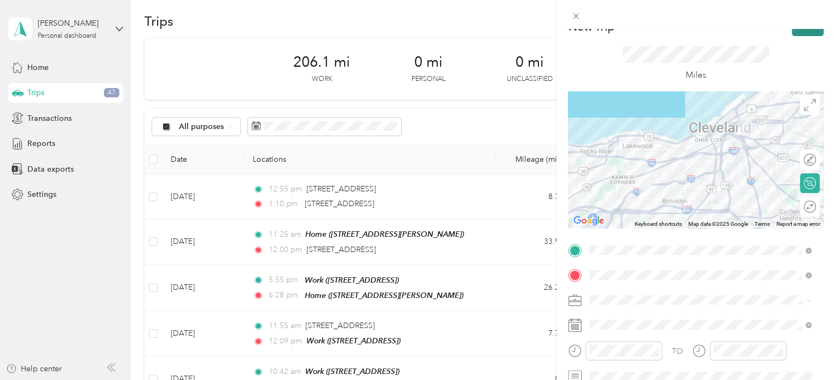
click at [802, 32] on button "Save" at bounding box center [807, 26] width 32 height 19
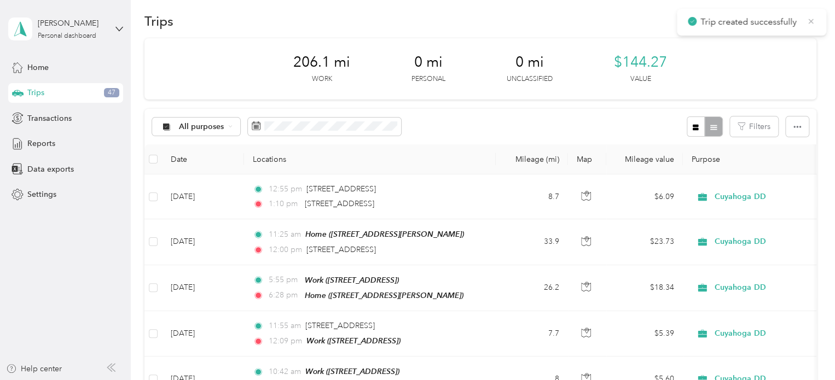
click at [812, 19] on icon at bounding box center [810, 21] width 9 height 10
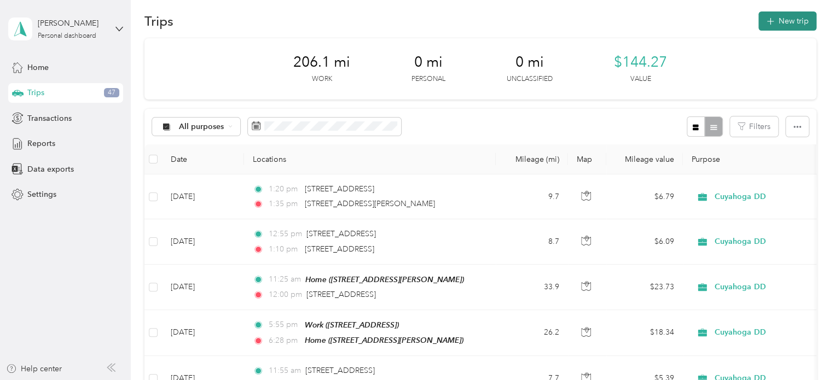
click at [799, 19] on button "New trip" at bounding box center [787, 20] width 58 height 19
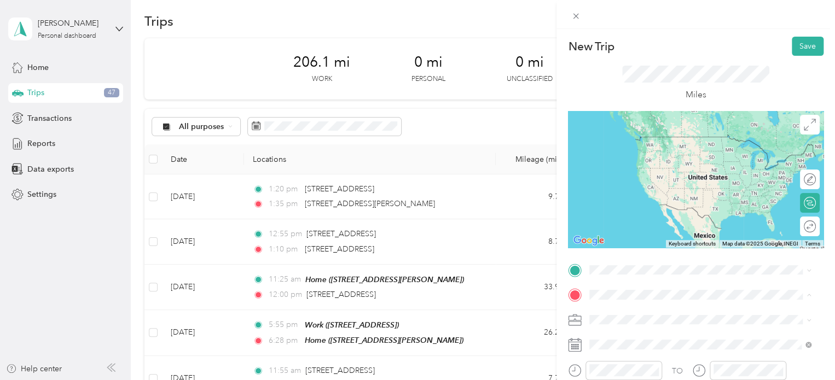
click at [577, 318] on icon at bounding box center [575, 320] width 14 height 14
click at [653, 154] on ol "From search results [STREET_ADDRESS][PERSON_NAME][US_STATE] [STREET_ADDRESS][US…" at bounding box center [699, 183] width 229 height 153
click at [613, 145] on div "[STREET_ADDRESS][PERSON_NAME][US_STATE]" at bounding box center [700, 137] width 214 height 15
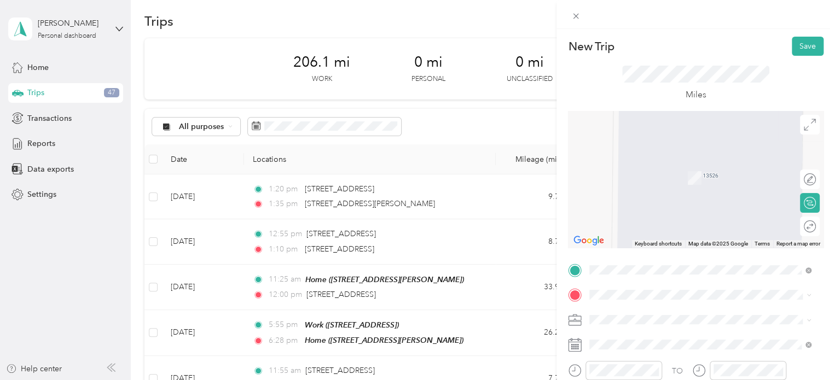
click at [636, 251] on span "[STREET_ADDRESS]" at bounding box center [644, 246] width 69 height 9
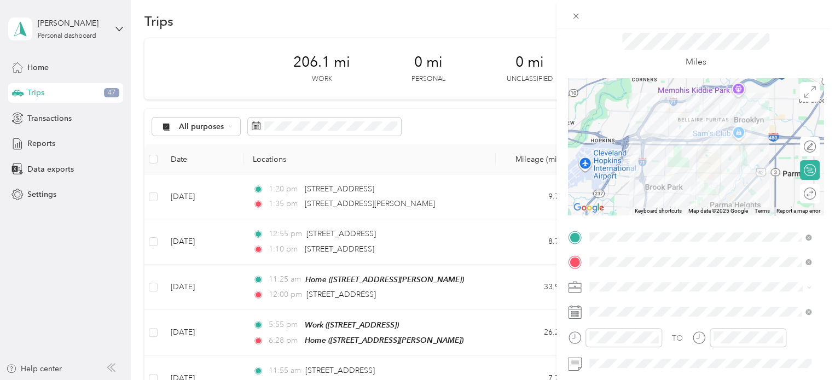
scroll to position [42, 0]
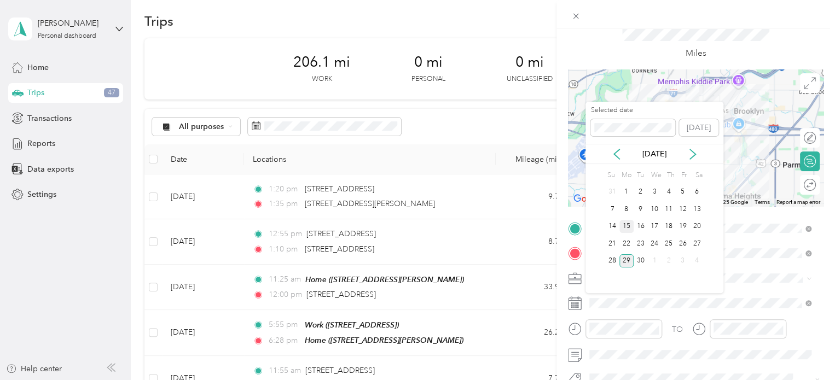
click at [626, 223] on div "15" at bounding box center [626, 227] width 14 height 14
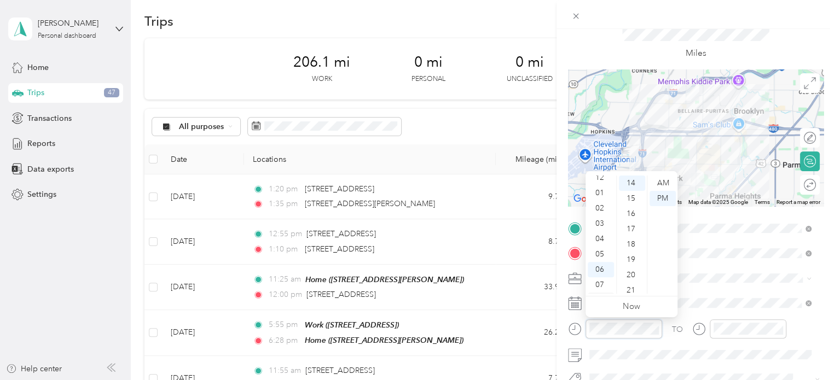
scroll to position [4, 0]
click at [600, 214] on div "02" at bounding box center [600, 209] width 26 height 15
click at [628, 183] on div "00" at bounding box center [632, 183] width 26 height 15
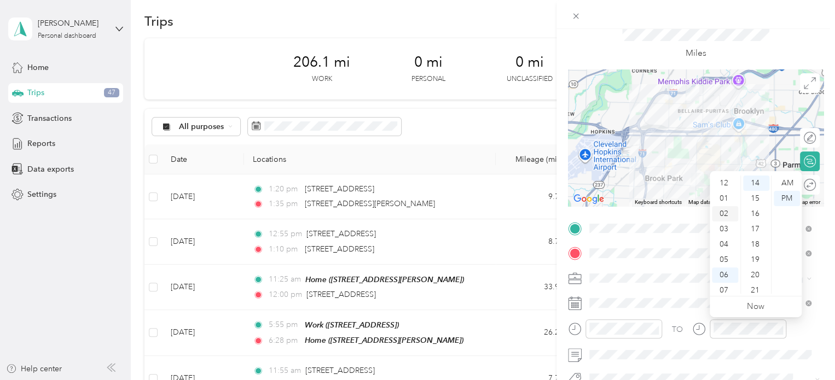
click at [724, 209] on div "02" at bounding box center [725, 213] width 26 height 15
click at [753, 229] on div "20" at bounding box center [756, 227] width 26 height 15
click at [672, 347] on span at bounding box center [704, 355] width 238 height 18
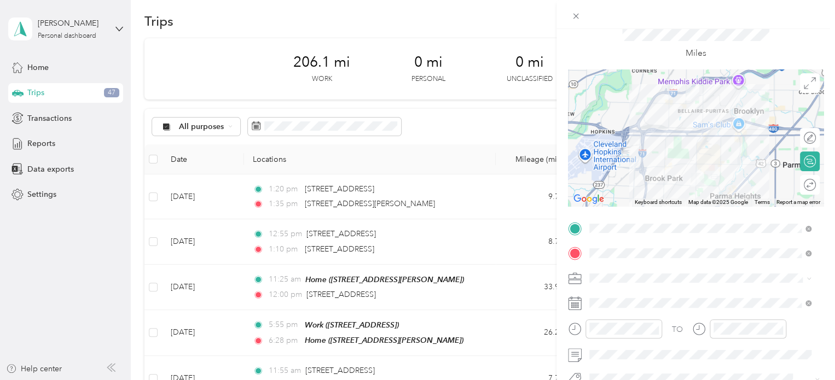
scroll to position [0, 0]
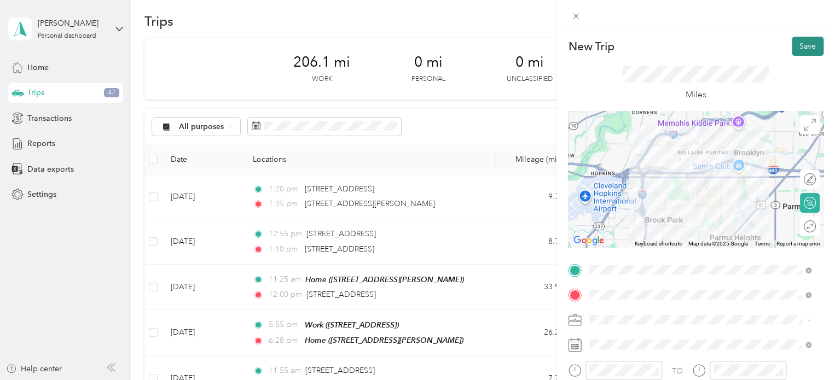
click at [794, 39] on button "Save" at bounding box center [807, 46] width 32 height 19
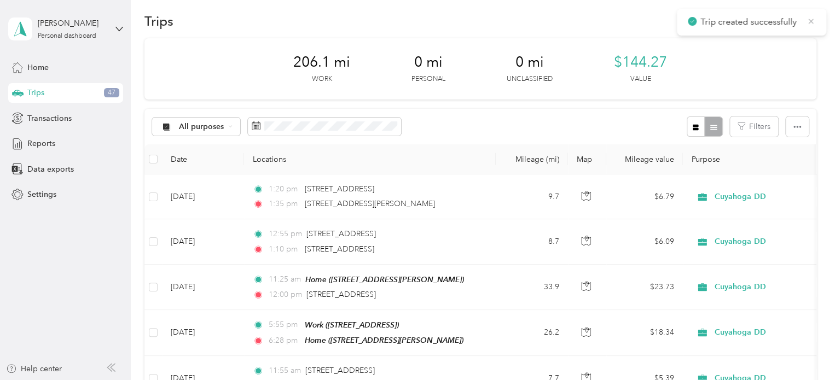
click at [810, 22] on icon at bounding box center [810, 21] width 9 height 10
click at [797, 24] on button "New trip" at bounding box center [787, 20] width 58 height 19
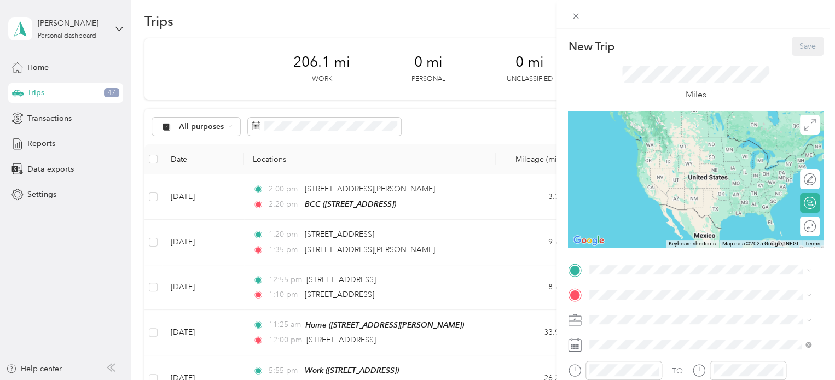
click at [619, 226] on span "[STREET_ADDRESS]" at bounding box center [644, 221] width 69 height 9
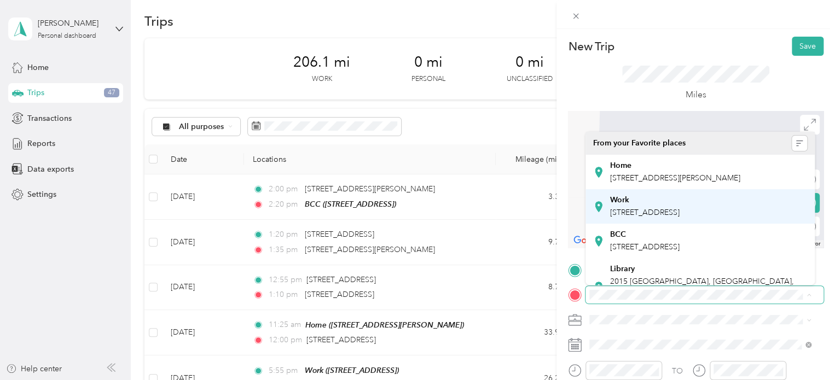
scroll to position [329, 0]
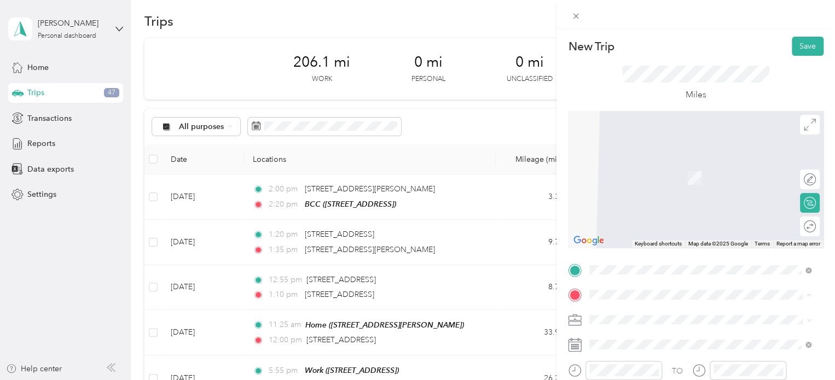
click at [629, 180] on span "[STREET_ADDRESS][PERSON_NAME], [GEOGRAPHIC_DATA], [GEOGRAPHIC_DATA], [GEOGRAPHI…" at bounding box center [692, 170] width 164 height 32
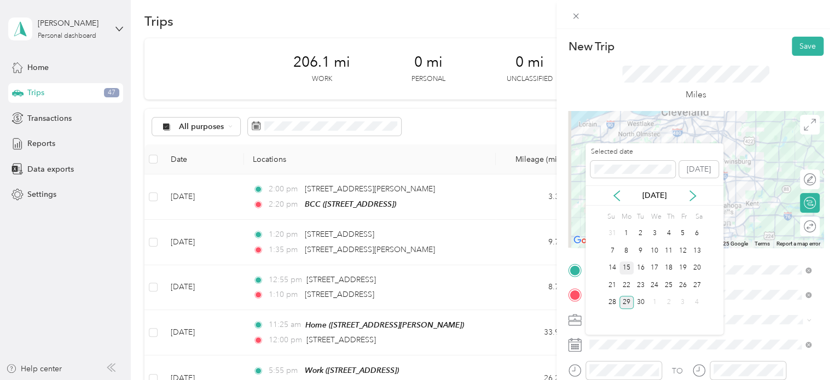
click at [627, 264] on div "15" at bounding box center [626, 268] width 14 height 14
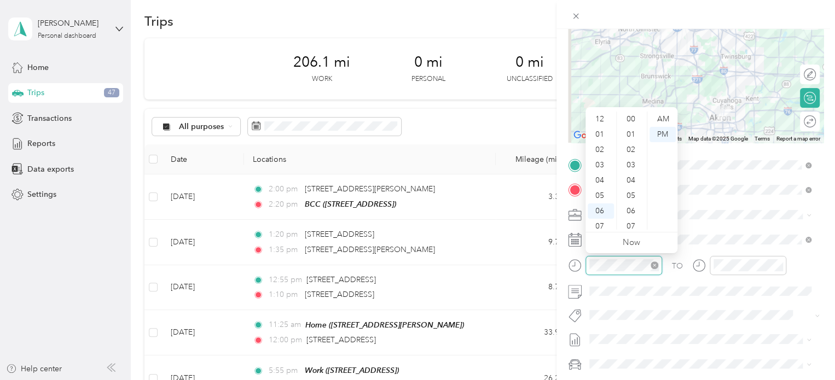
scroll to position [66, 0]
click at [602, 130] on div "05" at bounding box center [600, 130] width 26 height 15
click at [630, 164] on div "03" at bounding box center [632, 165] width 26 height 15
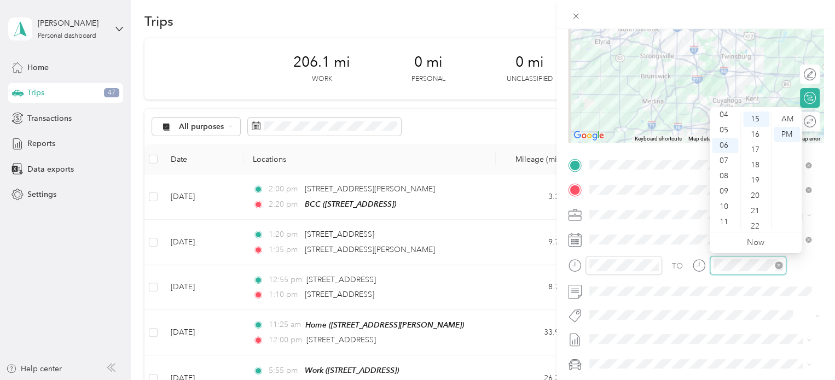
scroll to position [230, 0]
click at [722, 132] on div "05" at bounding box center [725, 130] width 26 height 15
click at [757, 193] on div "48" at bounding box center [756, 193] width 26 height 15
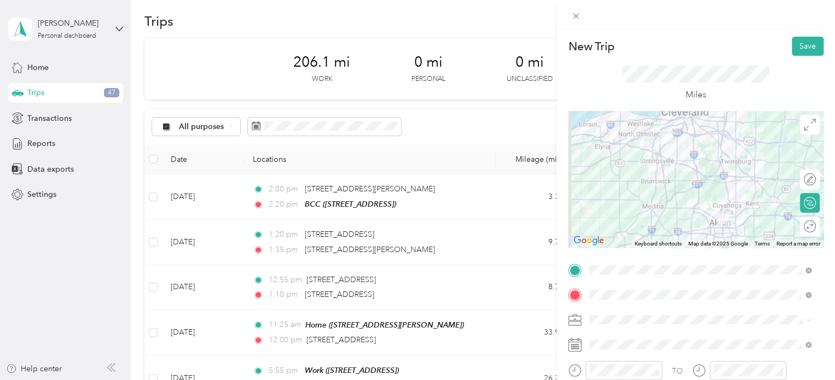
scroll to position [0, 0]
click at [704, 223] on div at bounding box center [695, 179] width 255 height 137
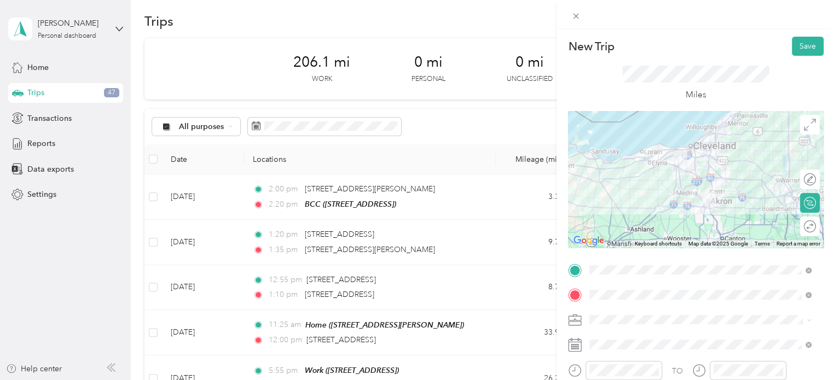
click at [711, 189] on div at bounding box center [695, 179] width 255 height 137
click at [709, 189] on div at bounding box center [695, 179] width 255 height 137
click at [706, 186] on div at bounding box center [695, 179] width 255 height 137
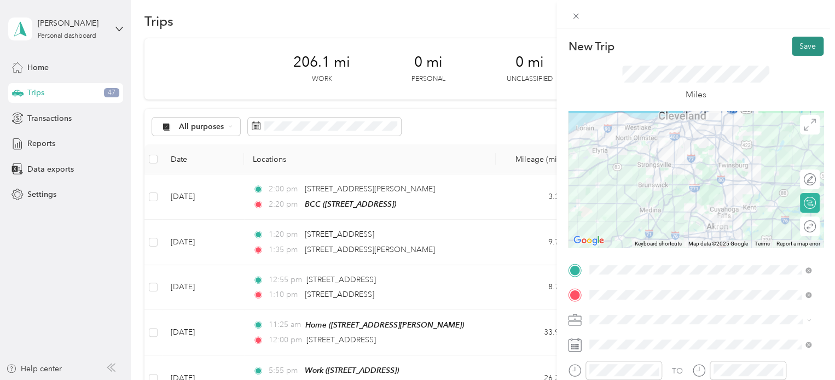
click at [801, 43] on button "Save" at bounding box center [807, 46] width 32 height 19
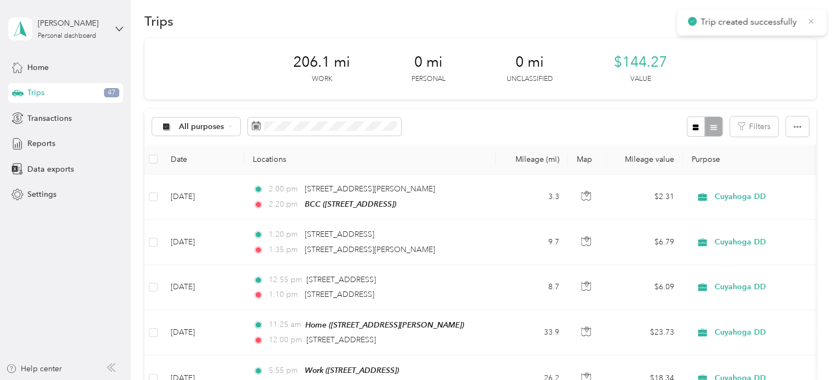
click at [814, 20] on icon at bounding box center [810, 21] width 9 height 10
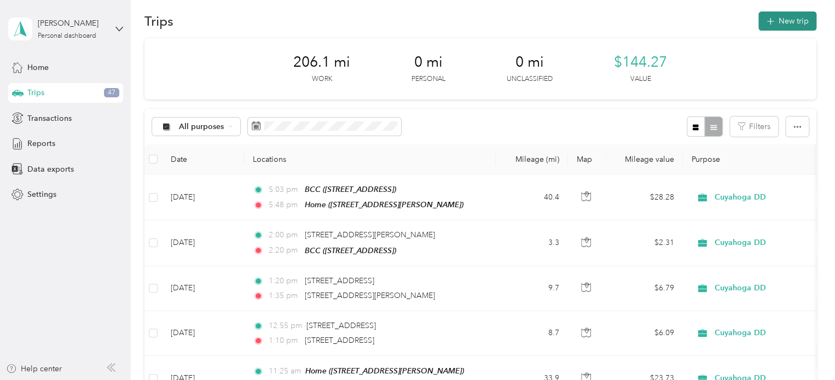
click at [780, 20] on button "New trip" at bounding box center [787, 20] width 58 height 19
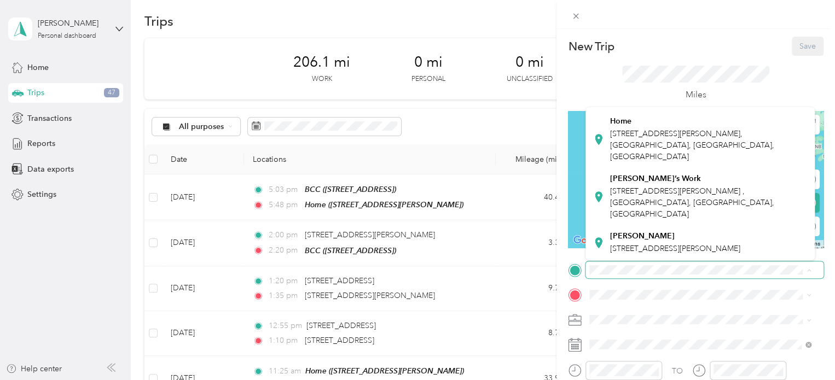
scroll to position [291, 0]
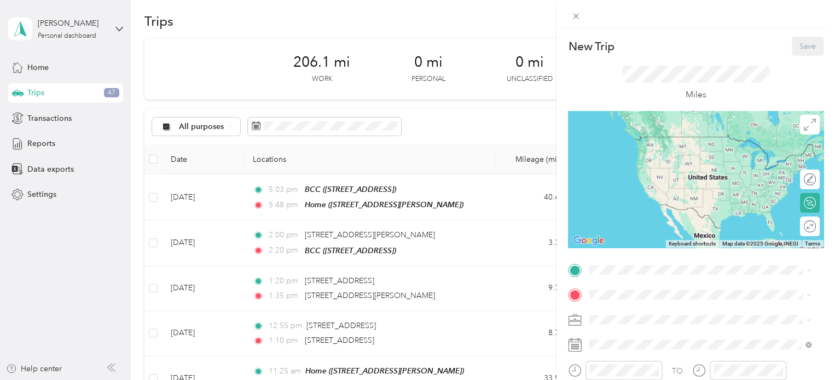
click at [690, 165] on div "Home [STREET_ADDRESS][PERSON_NAME]" at bounding box center [700, 140] width 214 height 50
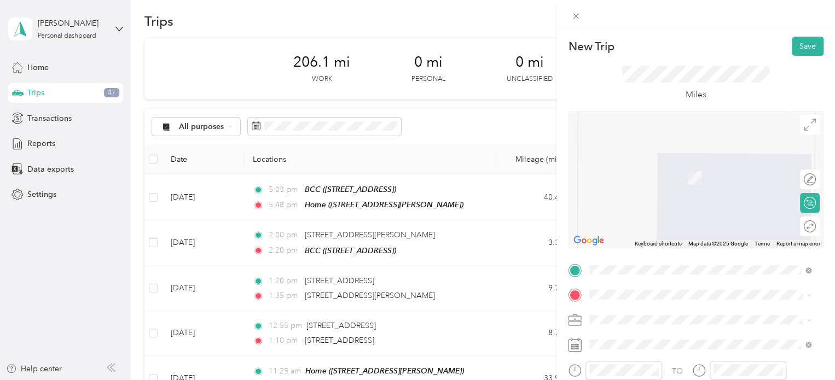
click at [650, 83] on div "Miles" at bounding box center [696, 84] width 148 height 36
click at [639, 205] on div "Work" at bounding box center [644, 200] width 69 height 10
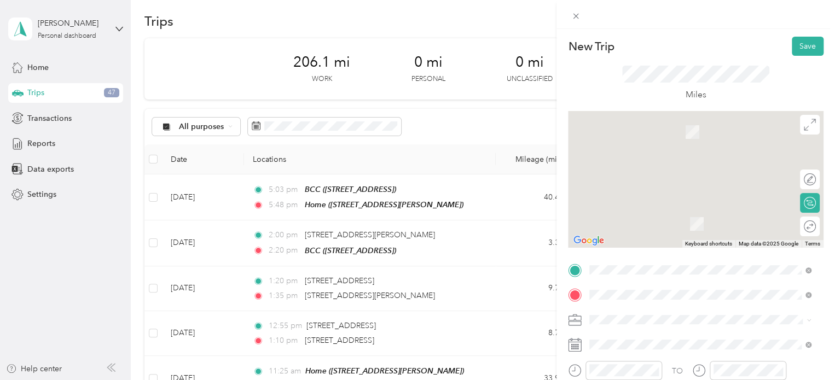
scroll to position [63, 0]
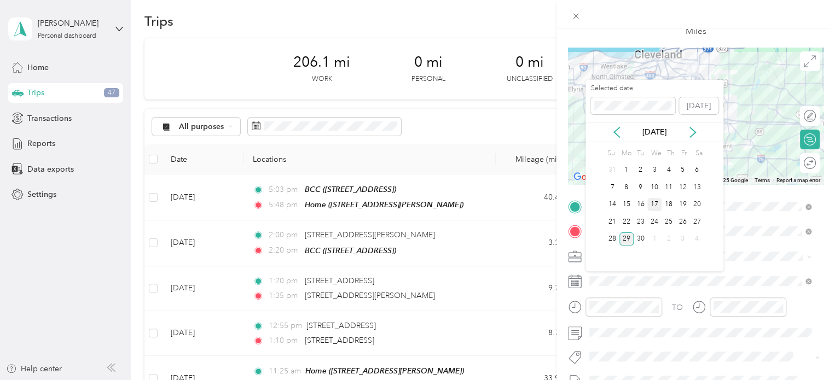
click at [652, 203] on div "17" at bounding box center [654, 205] width 14 height 14
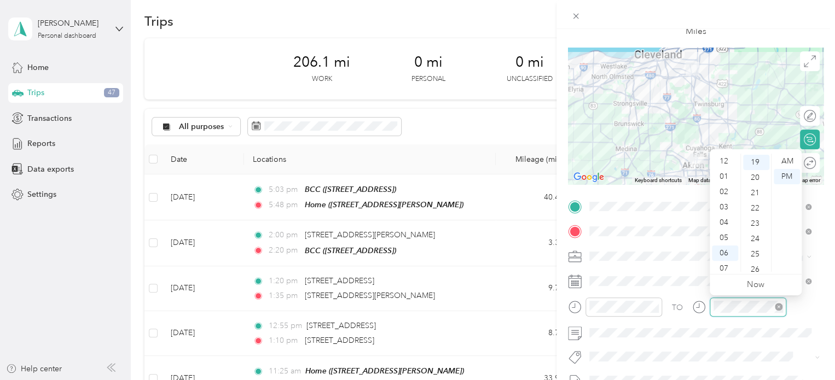
scroll to position [66, 0]
click at [720, 215] on div "08" at bounding box center [725, 218] width 26 height 15
click at [755, 238] on div "28" at bounding box center [756, 242] width 26 height 15
click at [783, 162] on div "AM" at bounding box center [786, 161] width 26 height 15
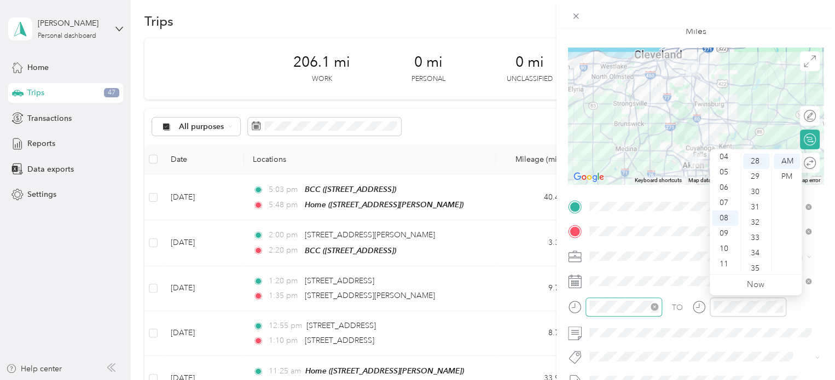
click at [650, 307] on icon "close-circle" at bounding box center [654, 307] width 8 height 8
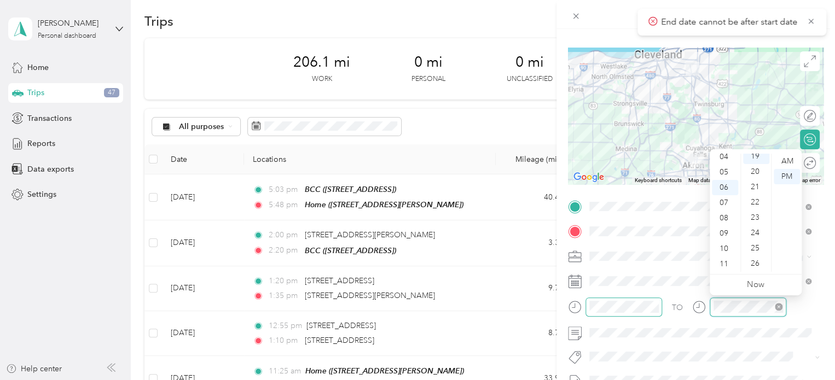
scroll to position [291, 0]
click at [719, 223] on div "08" at bounding box center [725, 218] width 26 height 15
click at [754, 215] on div "28" at bounding box center [756, 213] width 26 height 15
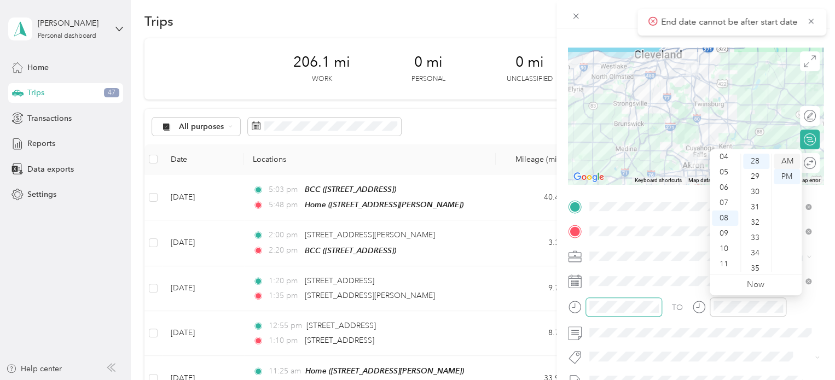
click at [792, 161] on div "AM" at bounding box center [786, 161] width 26 height 15
click at [610, 314] on div at bounding box center [623, 307] width 77 height 19
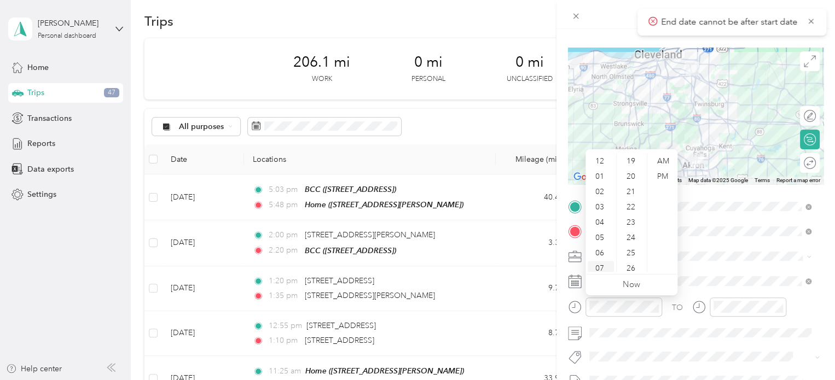
click at [599, 264] on div "07" at bounding box center [600, 268] width 26 height 15
click at [633, 202] on div "55" at bounding box center [632, 202] width 26 height 15
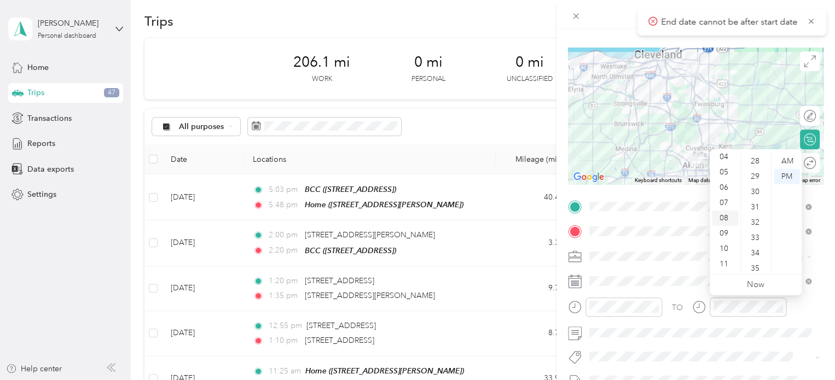
click at [724, 215] on div "08" at bounding box center [725, 218] width 26 height 15
click at [756, 164] on div "28" at bounding box center [756, 161] width 26 height 15
click at [791, 164] on div "AM" at bounding box center [786, 161] width 26 height 15
click at [723, 220] on div "08" at bounding box center [725, 218] width 26 height 15
click at [755, 158] on div "28" at bounding box center [756, 161] width 26 height 15
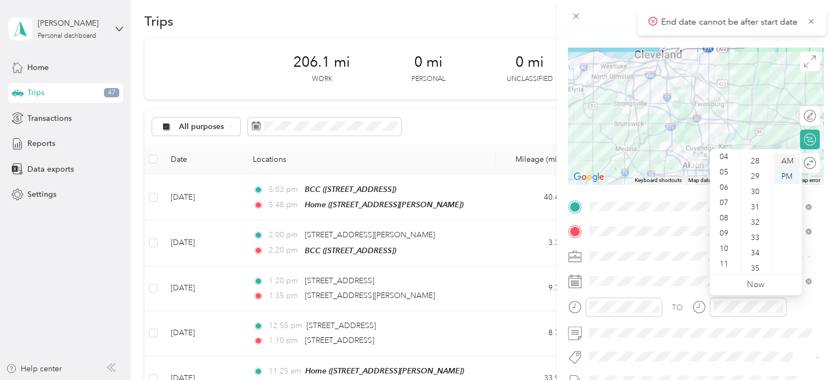
click at [790, 160] on div "AM" at bounding box center [786, 161] width 26 height 15
click at [691, 290] on div "TO Add photo" at bounding box center [695, 330] width 255 height 264
click at [779, 308] on icon "close-circle" at bounding box center [778, 307] width 8 height 8
click at [722, 218] on div "08" at bounding box center [725, 218] width 26 height 15
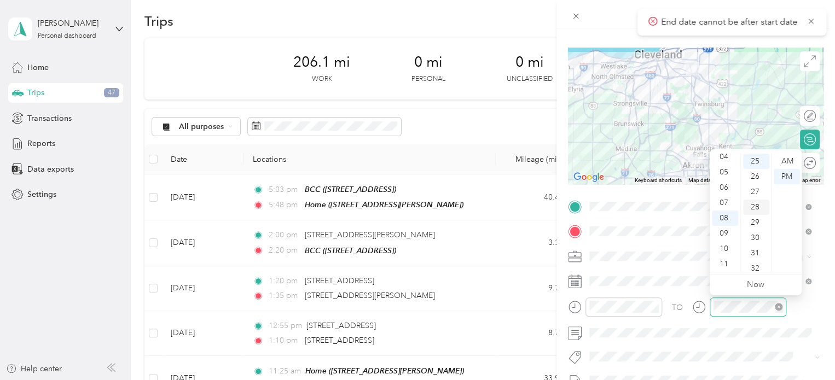
click at [754, 204] on div "28" at bounding box center [756, 207] width 26 height 15
click at [788, 160] on div "AM" at bounding box center [786, 161] width 26 height 15
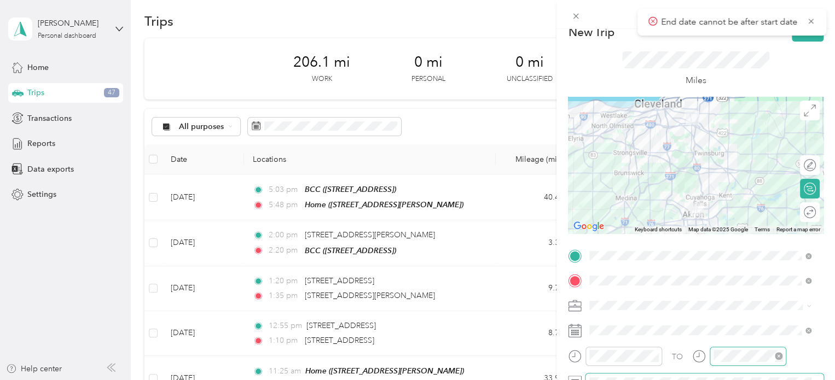
scroll to position [11, 0]
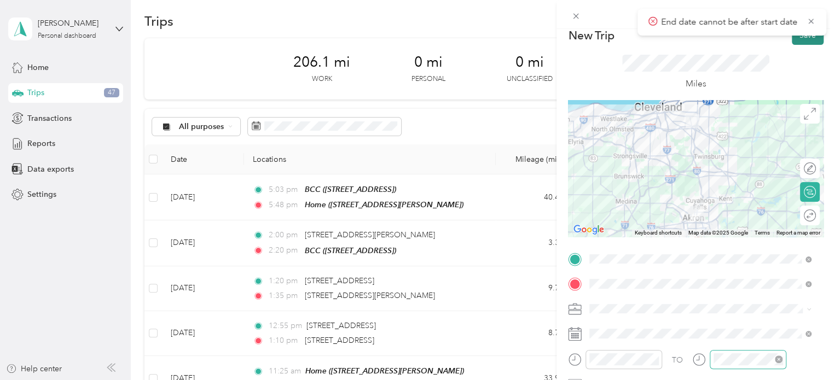
click at [798, 40] on button "Save" at bounding box center [807, 35] width 32 height 19
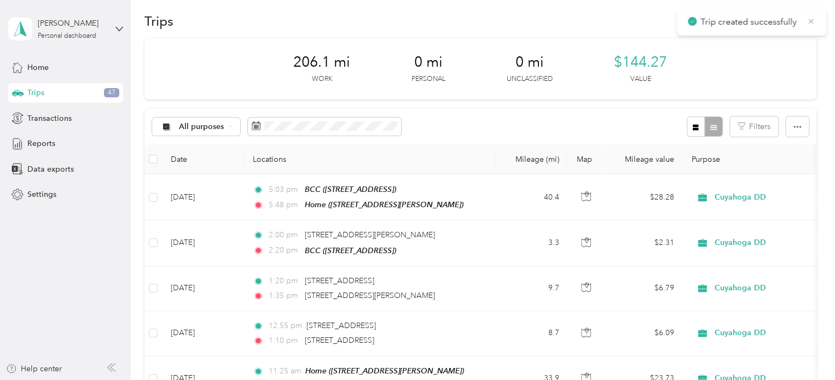
click at [814, 20] on icon at bounding box center [810, 21] width 9 height 10
click at [799, 22] on button "New trip" at bounding box center [787, 20] width 58 height 19
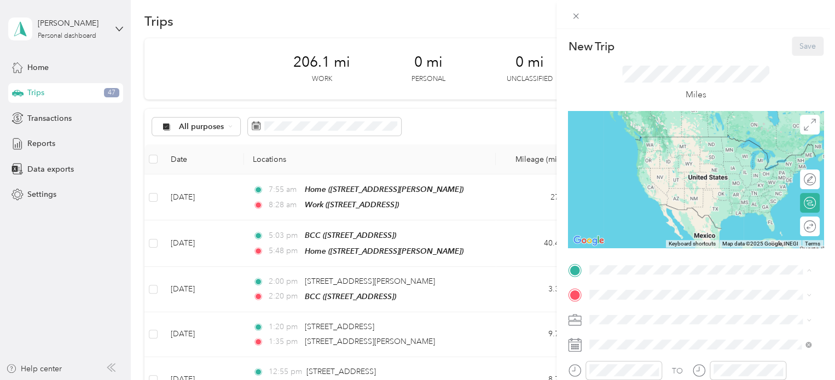
click at [621, 192] on span "[STREET_ADDRESS]" at bounding box center [644, 187] width 69 height 9
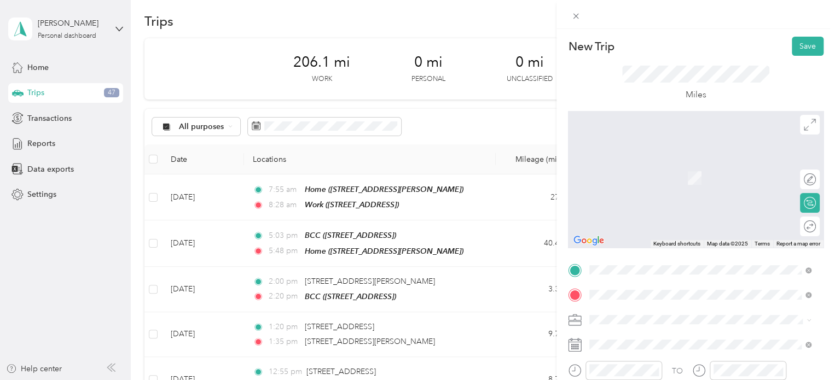
click at [639, 166] on span "[STREET_ADDRESS][US_STATE]" at bounding box center [664, 162] width 109 height 10
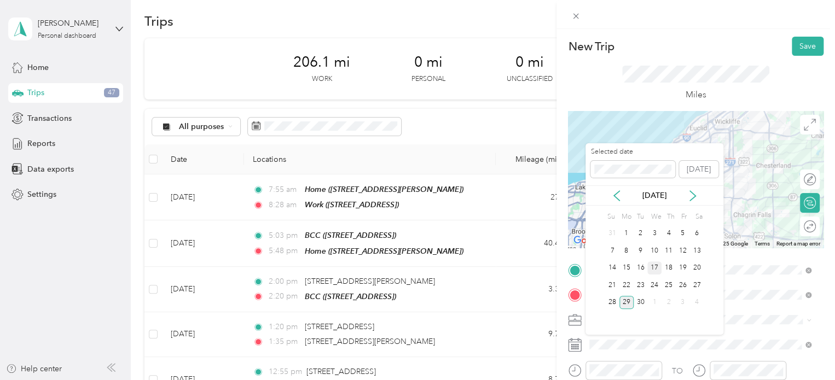
click at [655, 265] on div "17" at bounding box center [654, 268] width 14 height 14
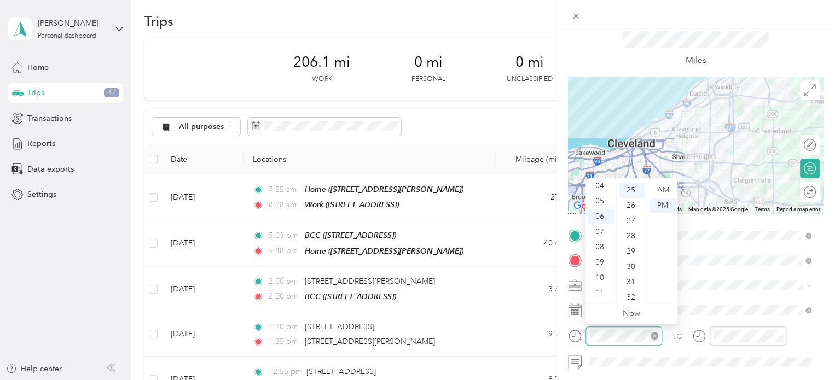
scroll to position [383, 0]
click at [602, 246] on div "08" at bounding box center [600, 247] width 26 height 15
click at [629, 208] on div "38" at bounding box center [632, 210] width 26 height 15
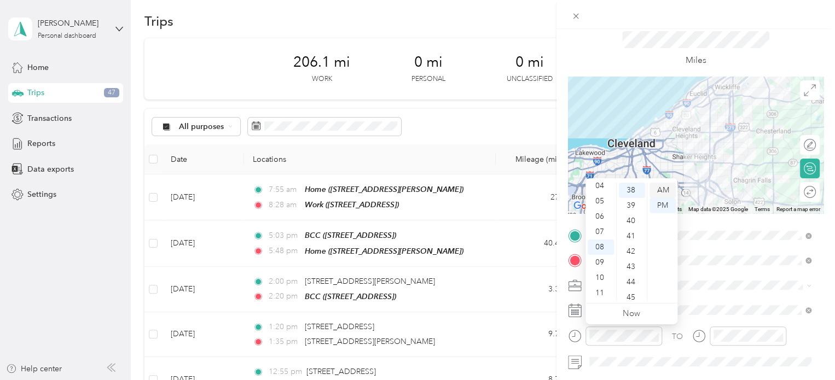
click at [665, 188] on div "AM" at bounding box center [662, 190] width 26 height 15
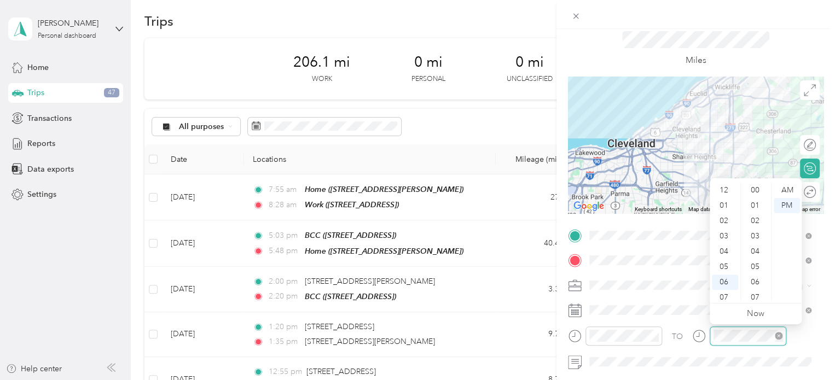
scroll to position [66, 0]
click at [725, 263] on div "09" at bounding box center [725, 262] width 26 height 15
click at [755, 186] on div "00" at bounding box center [756, 190] width 26 height 15
click at [790, 187] on div "AM" at bounding box center [786, 190] width 26 height 15
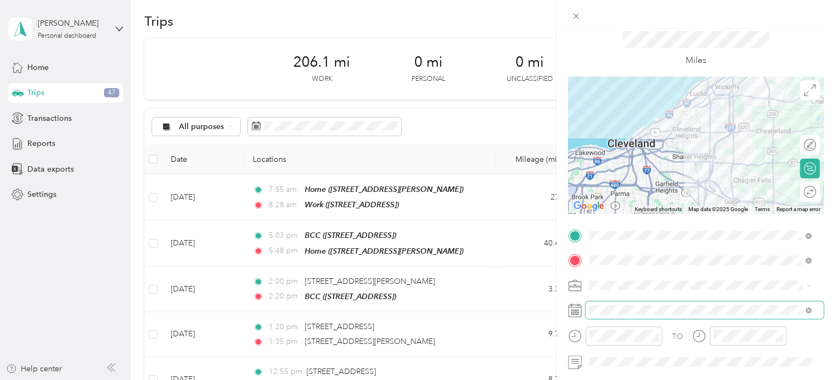
click at [675, 304] on span at bounding box center [704, 310] width 238 height 18
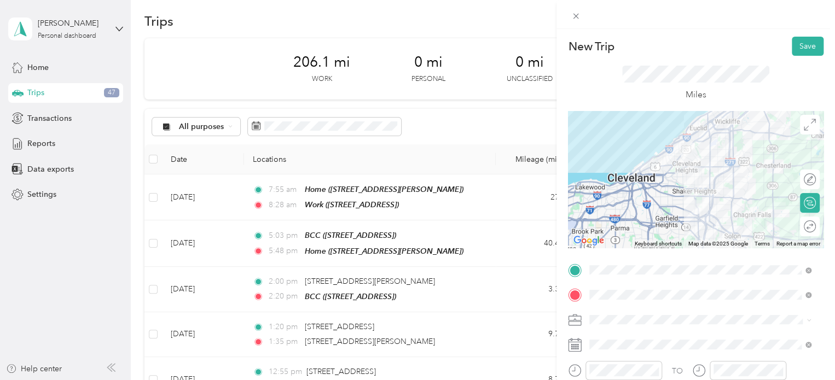
click at [707, 207] on div at bounding box center [695, 179] width 255 height 137
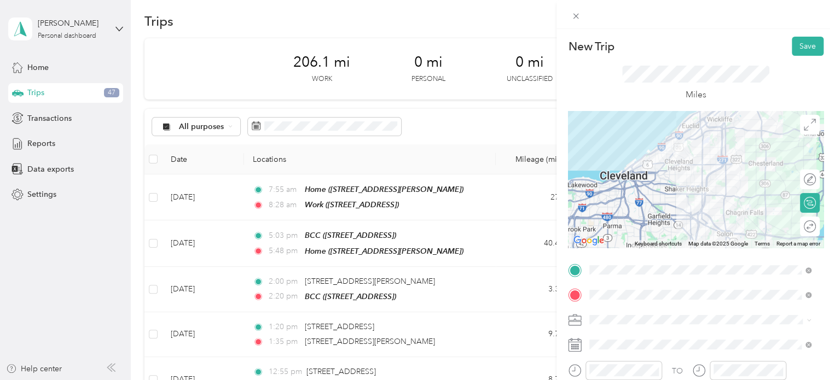
click at [692, 196] on div at bounding box center [695, 179] width 255 height 137
click at [690, 190] on div at bounding box center [695, 179] width 255 height 137
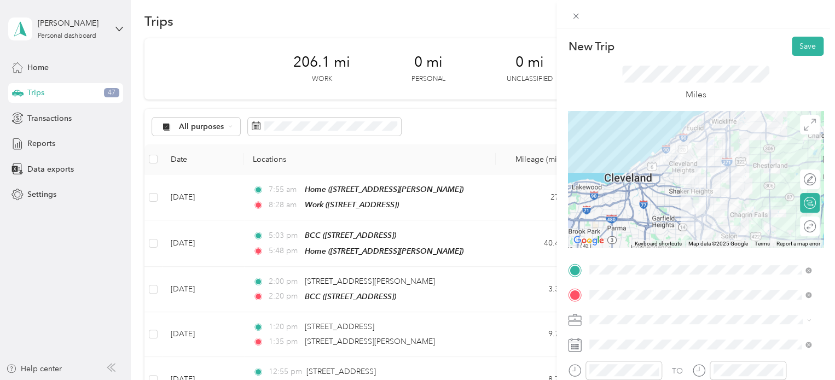
click at [692, 183] on div at bounding box center [695, 179] width 255 height 137
click at [796, 44] on button "Save" at bounding box center [807, 46] width 32 height 19
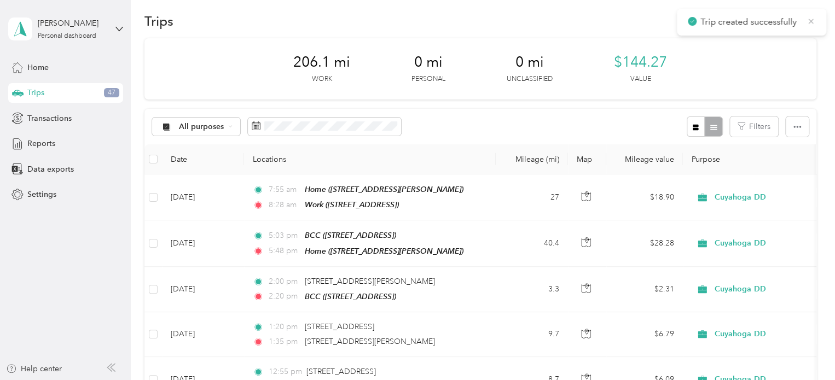
click at [809, 19] on icon at bounding box center [810, 21] width 9 height 10
click at [792, 17] on button "New trip" at bounding box center [787, 20] width 58 height 19
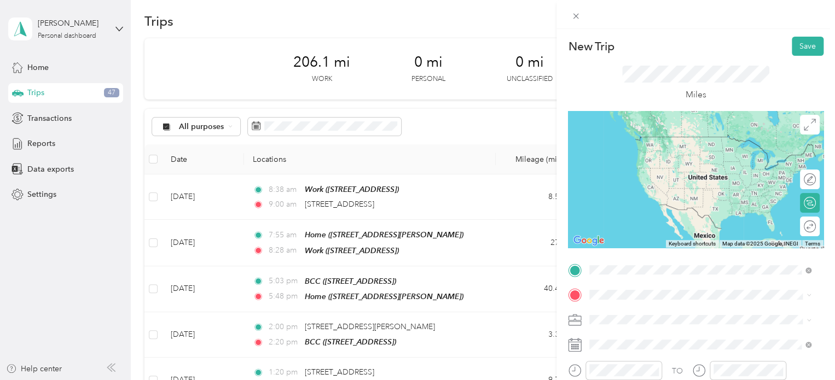
click at [637, 149] on li "[STREET_ADDRESS][US_STATE]" at bounding box center [699, 137] width 229 height 22
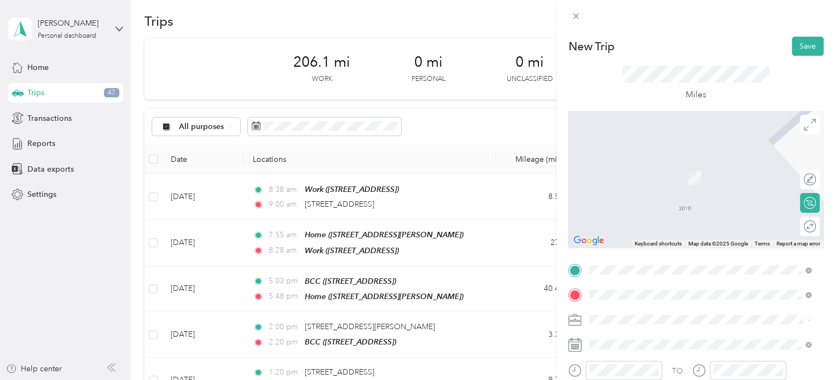
click at [617, 167] on span "[STREET_ADDRESS][US_STATE]" at bounding box center [664, 162] width 109 height 10
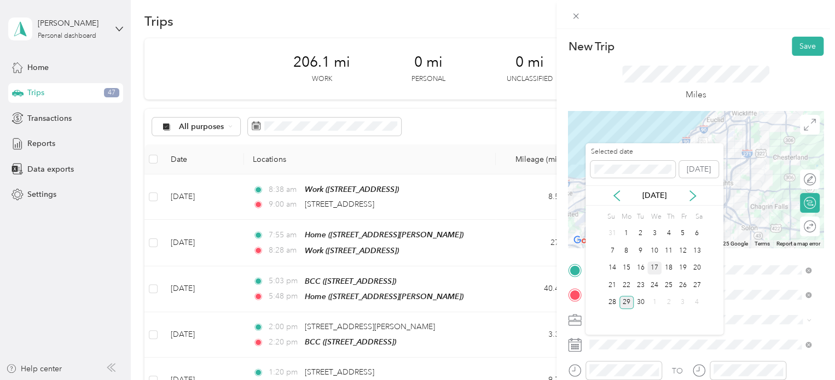
click at [656, 266] on div "17" at bounding box center [654, 268] width 14 height 14
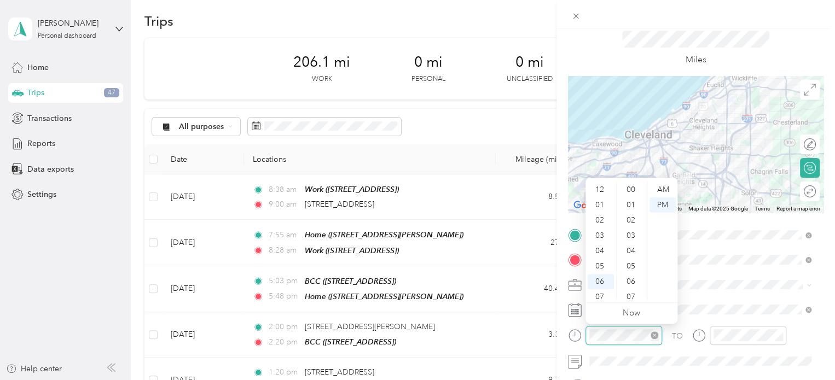
scroll to position [66, 0]
click at [602, 291] on div "11" at bounding box center [600, 292] width 26 height 15
click at [632, 188] on div "00" at bounding box center [632, 189] width 26 height 15
click at [662, 189] on div "AM" at bounding box center [662, 189] width 26 height 15
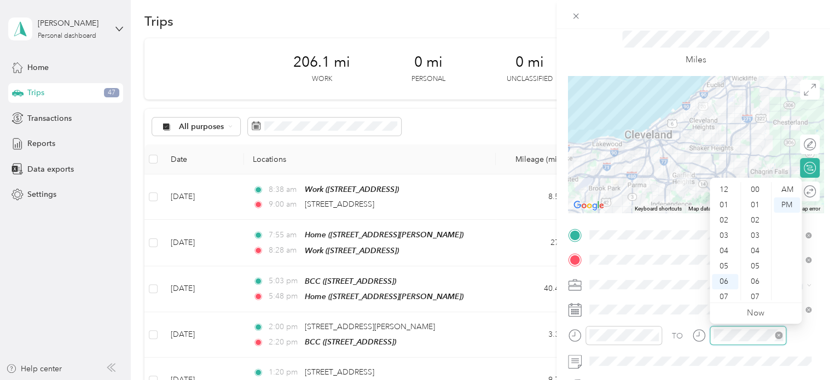
scroll to position [398, 0]
click at [727, 291] on div "11" at bounding box center [725, 292] width 26 height 15
click at [755, 254] on div "30" at bounding box center [756, 250] width 26 height 15
click at [790, 186] on div "AM" at bounding box center [786, 189] width 26 height 15
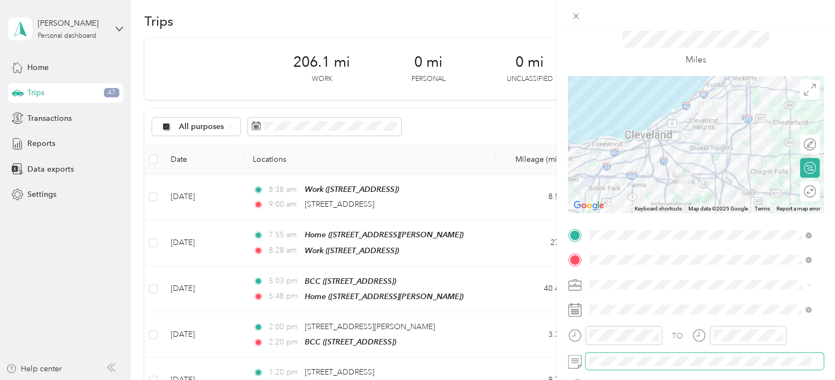
click at [680, 353] on span at bounding box center [704, 362] width 238 height 18
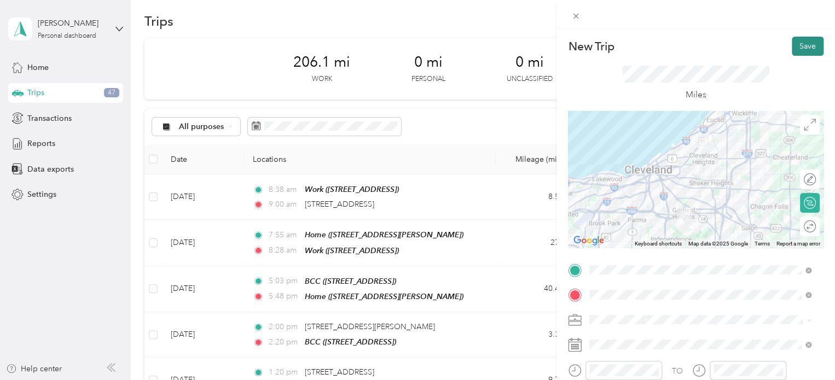
click at [803, 47] on button "Save" at bounding box center [807, 46] width 32 height 19
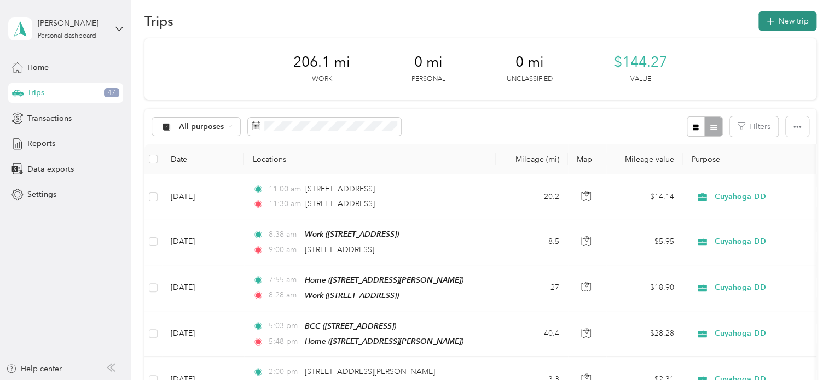
click at [790, 20] on button "New trip" at bounding box center [787, 20] width 58 height 19
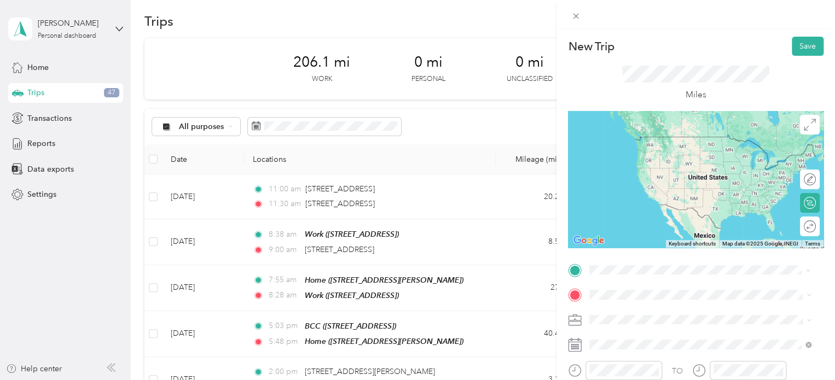
click at [683, 140] on span "[STREET_ADDRESS][US_STATE]" at bounding box center [664, 137] width 109 height 10
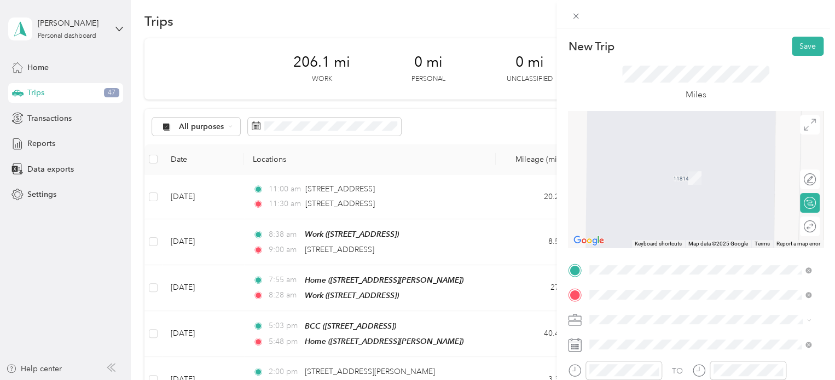
click at [640, 189] on span "[STREET_ADDRESS][US_STATE]" at bounding box center [664, 184] width 109 height 10
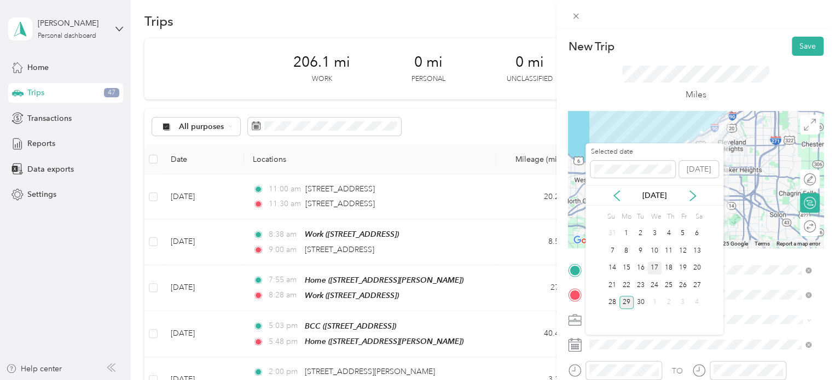
click at [654, 269] on div "17" at bounding box center [654, 268] width 14 height 14
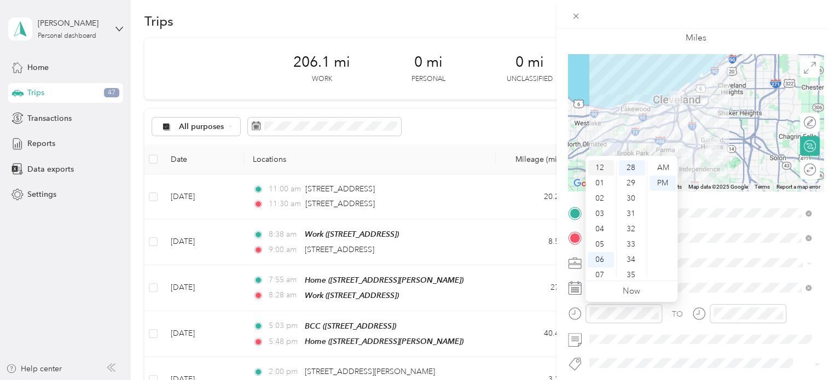
click at [603, 162] on div "12" at bounding box center [600, 167] width 26 height 15
click at [637, 254] on div "43" at bounding box center [632, 253] width 26 height 15
click at [629, 170] on div "45" at bounding box center [632, 169] width 26 height 15
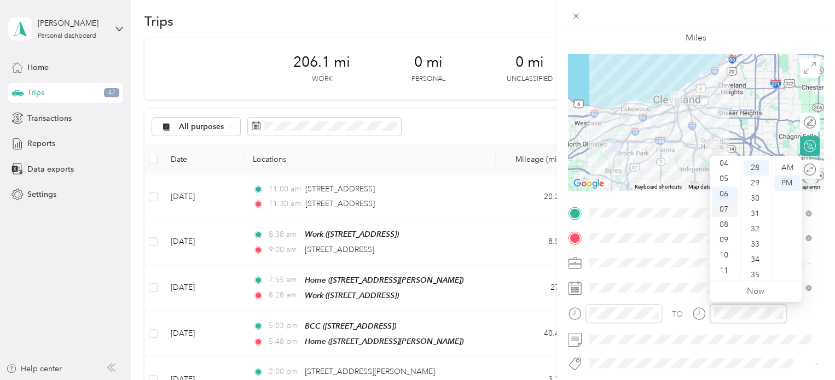
scroll to position [2, 0]
click at [722, 185] on div "01" at bounding box center [725, 180] width 26 height 15
click at [753, 170] on div "00" at bounding box center [756, 167] width 26 height 15
click at [685, 347] on span at bounding box center [704, 340] width 238 height 18
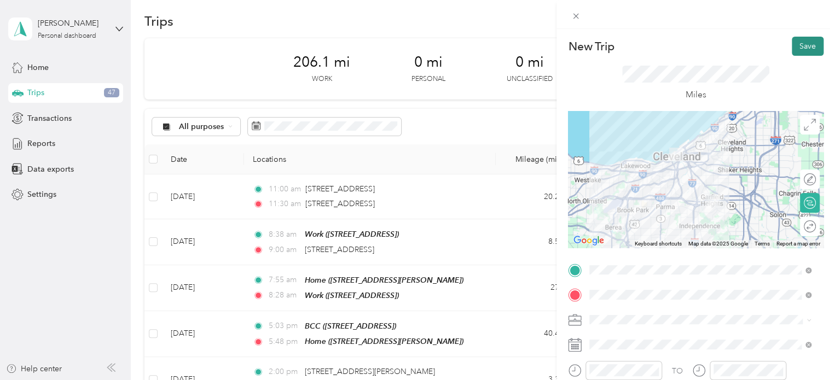
click at [801, 50] on button "Save" at bounding box center [807, 46] width 32 height 19
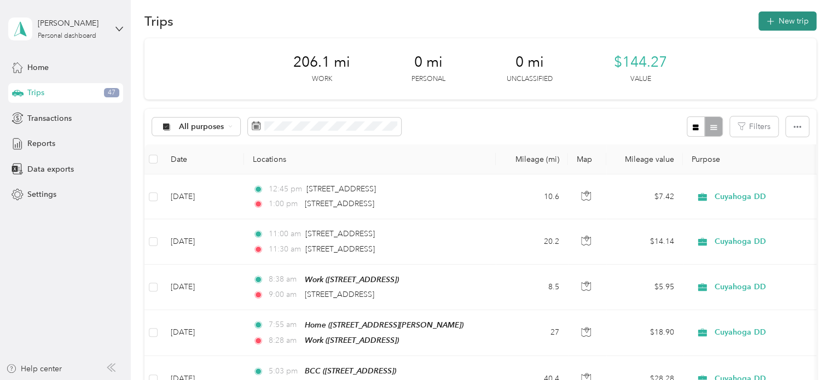
click at [772, 20] on icon "button" at bounding box center [769, 21] width 13 height 13
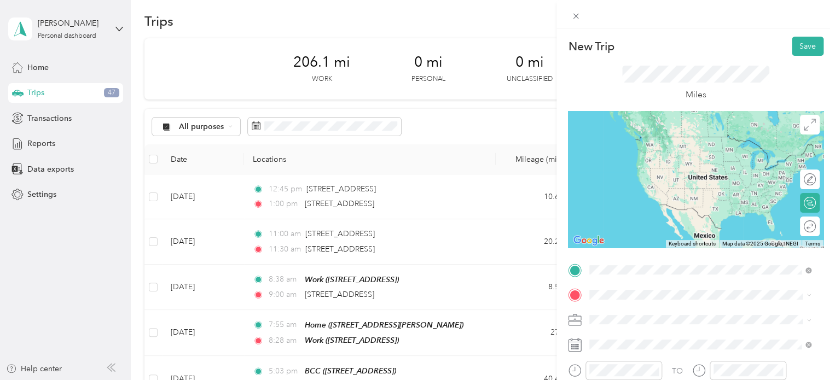
click at [649, 164] on span "[STREET_ADDRESS][US_STATE]" at bounding box center [664, 159] width 109 height 10
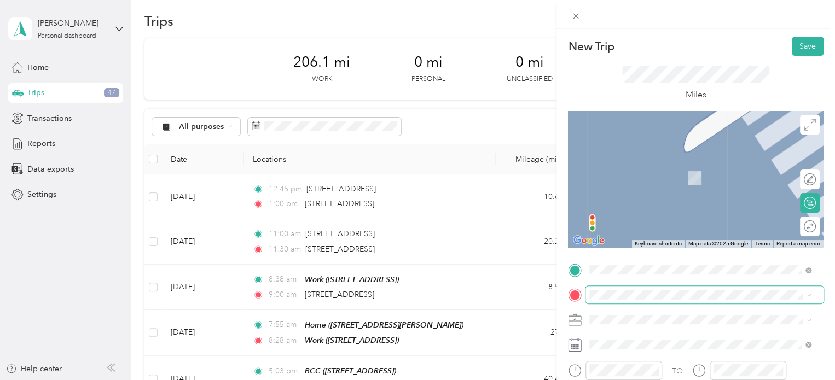
click at [614, 301] on span at bounding box center [704, 295] width 238 height 18
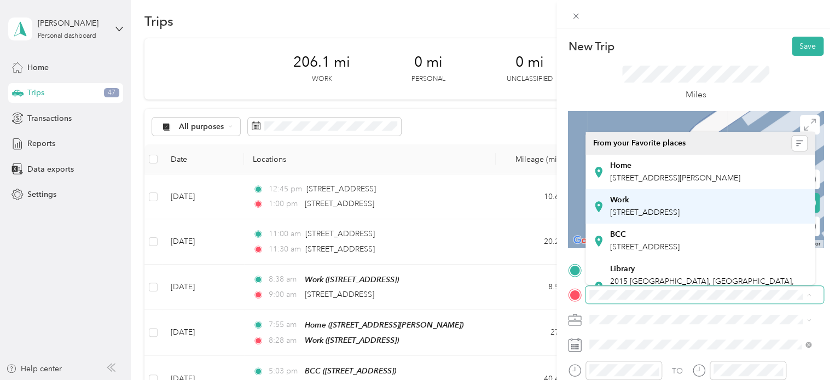
scroll to position [329, 0]
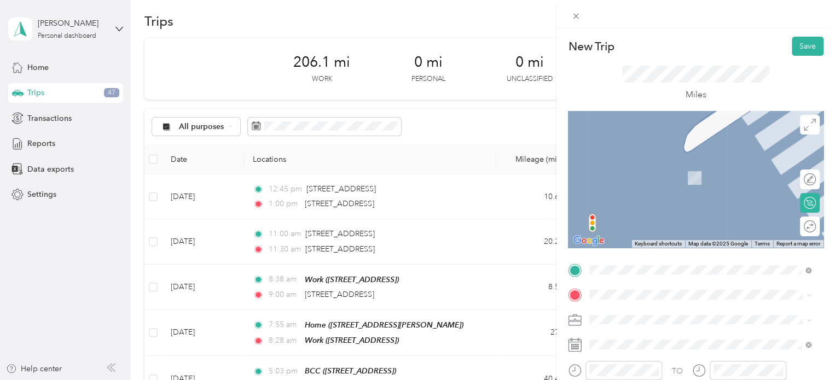
click at [625, 181] on span "[STREET_ADDRESS][PERSON_NAME], [GEOGRAPHIC_DATA], [GEOGRAPHIC_DATA], [GEOGRAPHI…" at bounding box center [692, 170] width 164 height 32
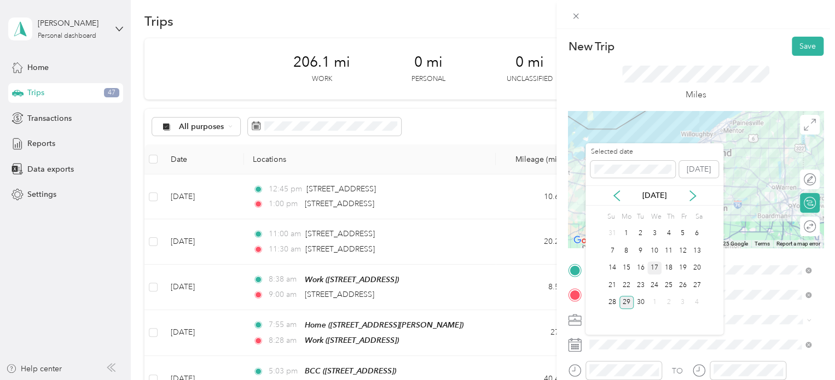
click at [655, 267] on div "17" at bounding box center [654, 268] width 14 height 14
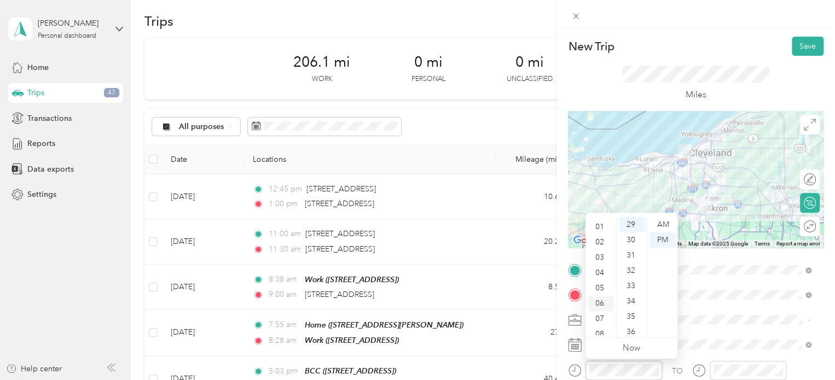
scroll to position [0, 0]
click at [597, 255] on div "02" at bounding box center [600, 255] width 26 height 15
click at [629, 277] on div "50" at bounding box center [632, 276] width 26 height 15
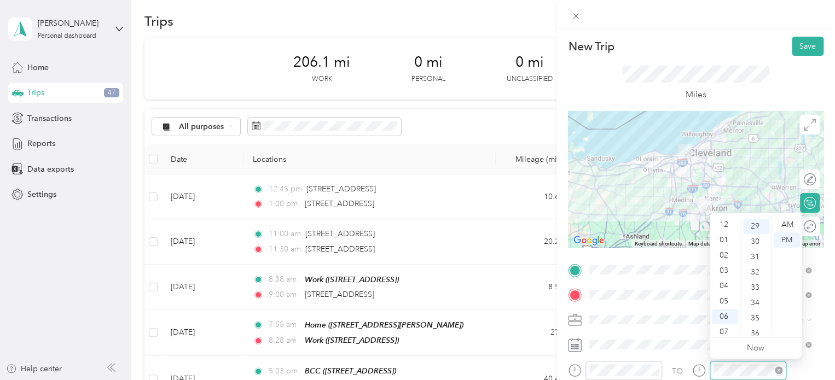
scroll to position [66, 0]
click at [724, 238] on div "03" at bounding box center [725, 242] width 26 height 15
click at [755, 269] on div "32" at bounding box center [756, 270] width 26 height 15
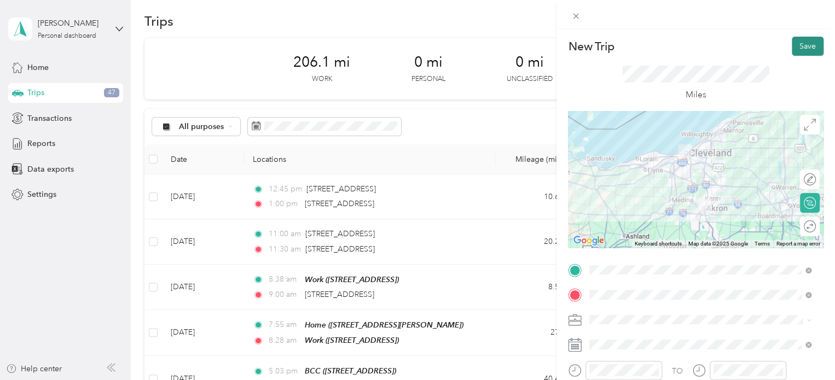
click at [796, 43] on button "Save" at bounding box center [807, 46] width 32 height 19
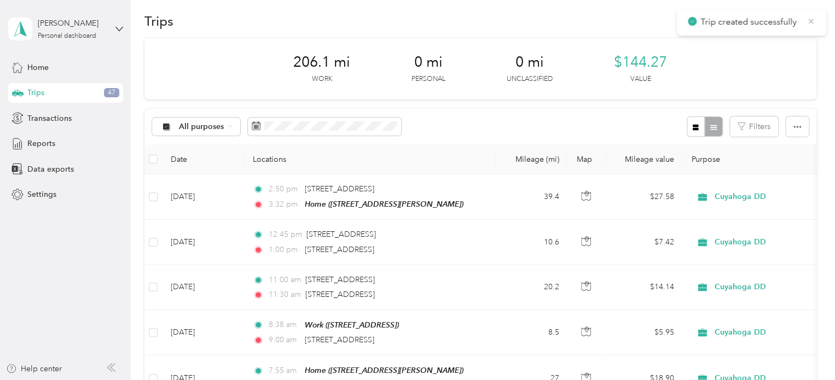
click at [810, 19] on icon at bounding box center [810, 21] width 9 height 10
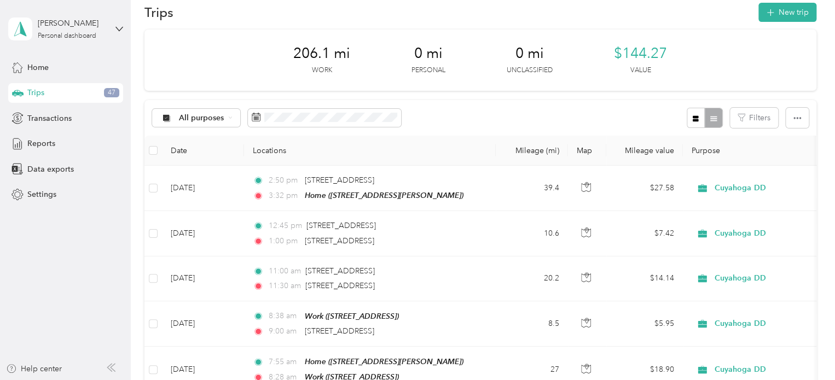
scroll to position [19, 0]
click at [771, 11] on icon "button" at bounding box center [769, 13] width 13 height 13
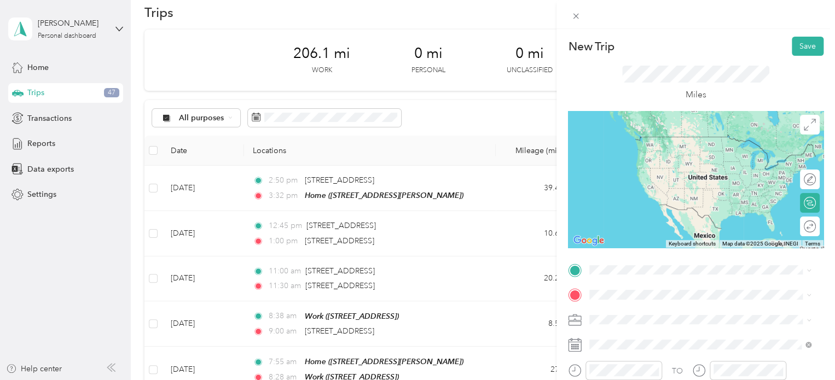
click at [620, 209] on span "[STREET_ADDRESS][PERSON_NAME], [GEOGRAPHIC_DATA], [GEOGRAPHIC_DATA], [GEOGRAPHI…" at bounding box center [692, 196] width 164 height 32
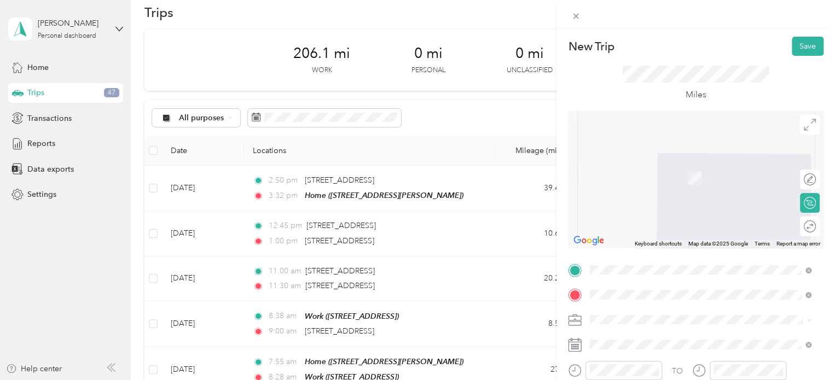
click at [631, 167] on span "[STREET_ADDRESS][US_STATE]" at bounding box center [664, 162] width 109 height 10
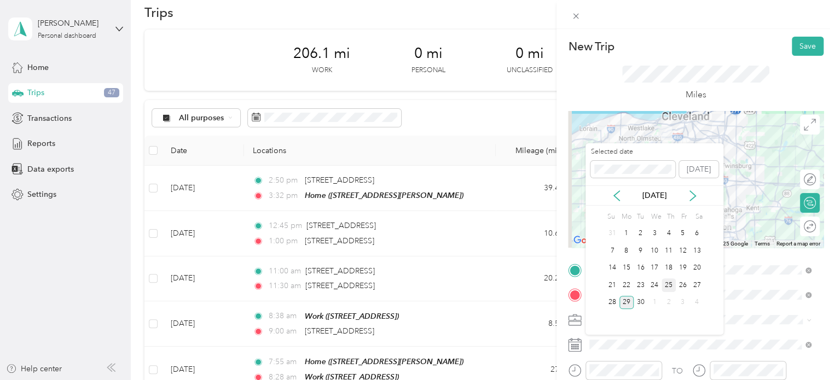
click at [668, 283] on div "25" at bounding box center [668, 285] width 14 height 14
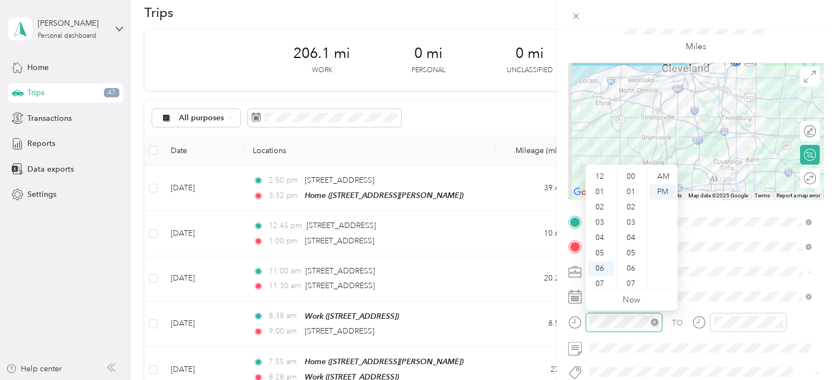
scroll to position [66, 0]
click at [598, 238] on div "08" at bounding box center [600, 233] width 26 height 15
click at [630, 249] on div "05" at bounding box center [632, 253] width 26 height 15
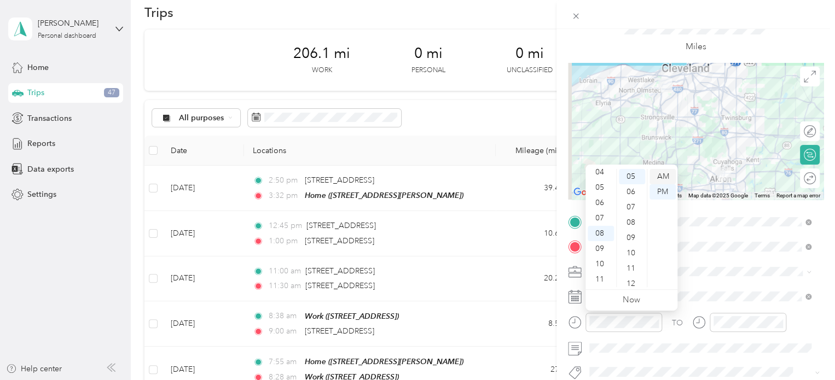
click at [665, 173] on div "AM" at bounding box center [662, 176] width 26 height 15
click at [727, 328] on div at bounding box center [747, 322] width 77 height 19
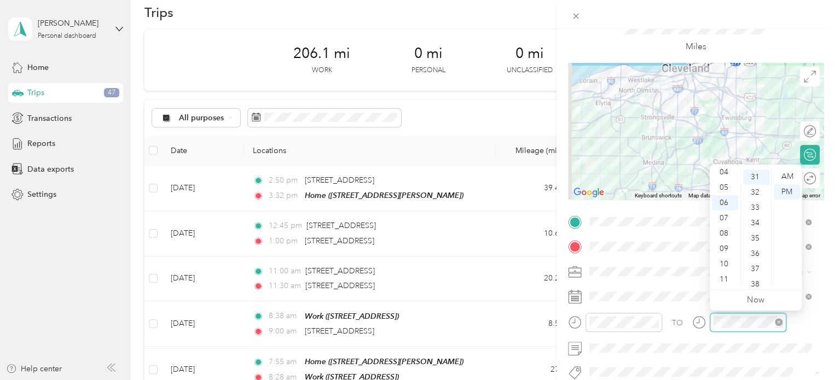
scroll to position [475, 0]
click at [720, 233] on div "08" at bounding box center [725, 233] width 26 height 15
click at [750, 179] on div "45" at bounding box center [756, 184] width 26 height 15
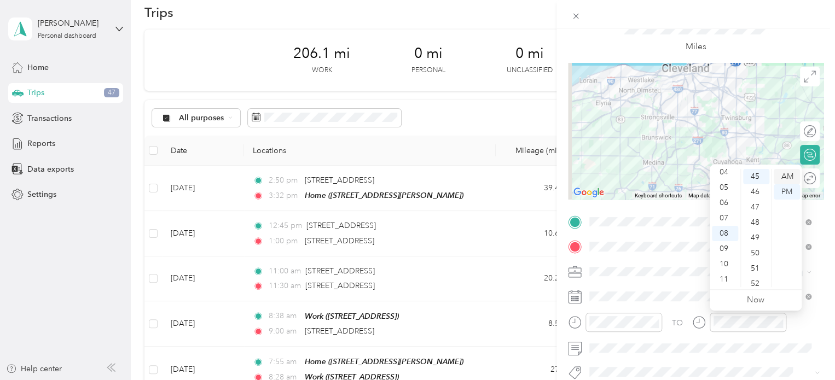
click at [790, 182] on div "AM" at bounding box center [786, 176] width 26 height 15
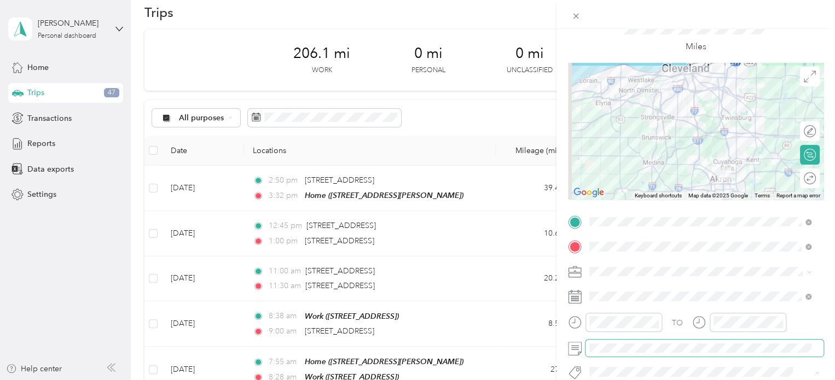
scroll to position [0, 0]
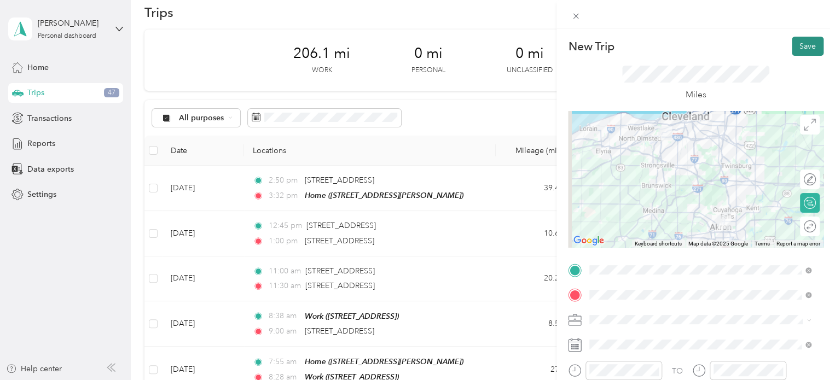
click at [795, 43] on button "Save" at bounding box center [807, 46] width 32 height 19
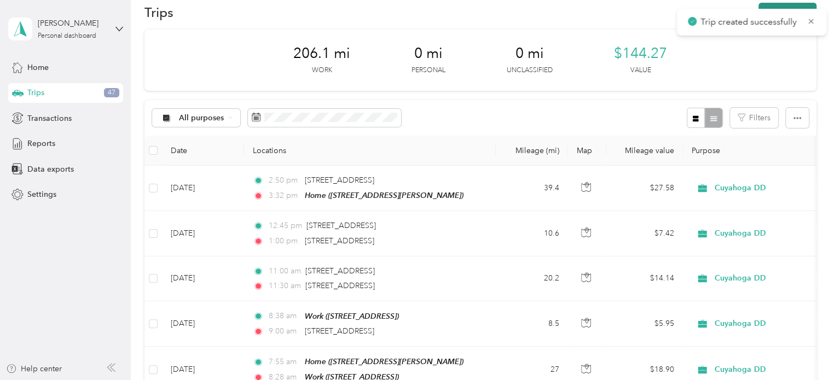
click at [774, 5] on main "Trip created successfully [PERSON_NAME] Personal dashboard Home Trips 47 Transa…" at bounding box center [414, 190] width 829 height 380
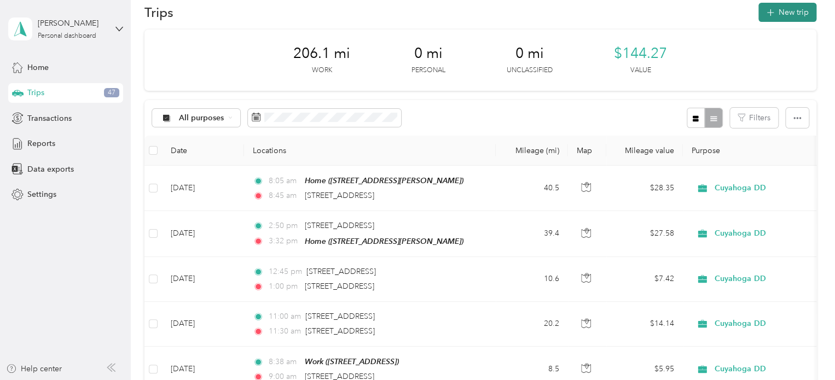
click at [766, 11] on icon "button" at bounding box center [769, 13] width 13 height 13
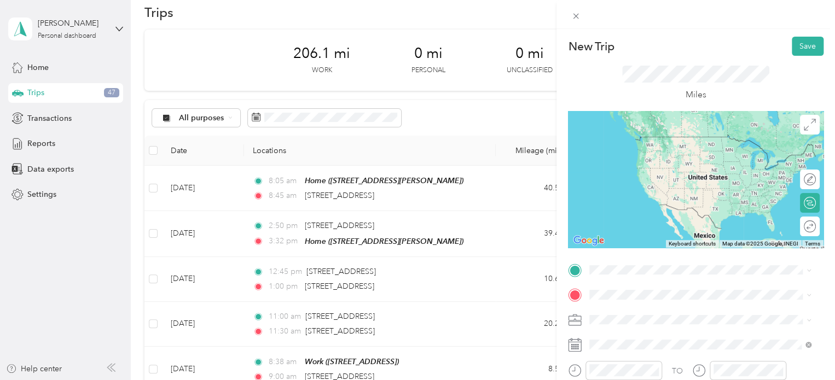
click at [630, 139] on span "[STREET_ADDRESS][US_STATE]" at bounding box center [664, 135] width 109 height 10
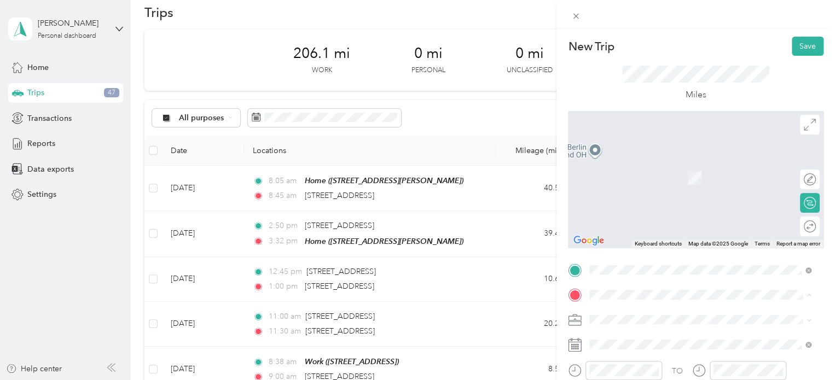
click at [676, 325] on span at bounding box center [704, 320] width 238 height 18
click at [623, 252] on span "[STREET_ADDRESS]" at bounding box center [644, 246] width 69 height 9
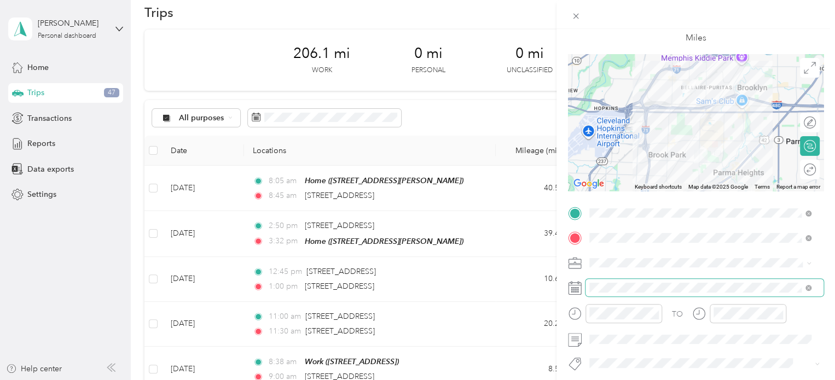
scroll to position [57, 0]
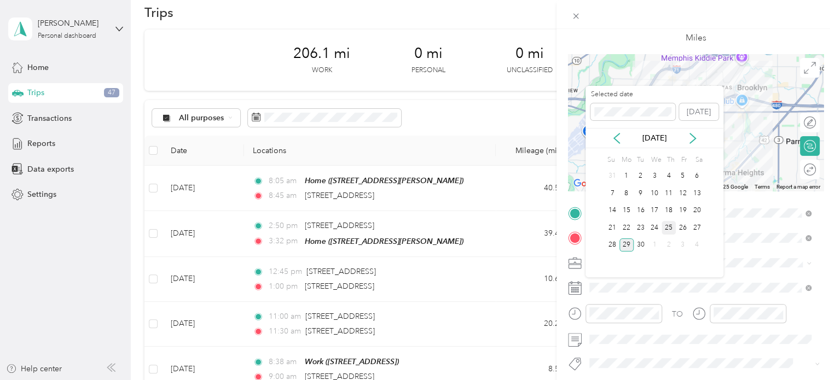
click at [668, 225] on div "25" at bounding box center [668, 228] width 14 height 14
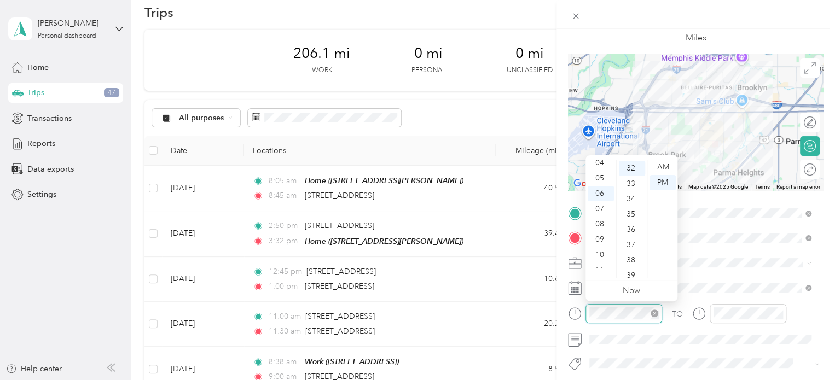
scroll to position [490, 0]
click at [602, 266] on div "11" at bounding box center [600, 270] width 26 height 15
click at [636, 185] on div "05" at bounding box center [632, 182] width 26 height 15
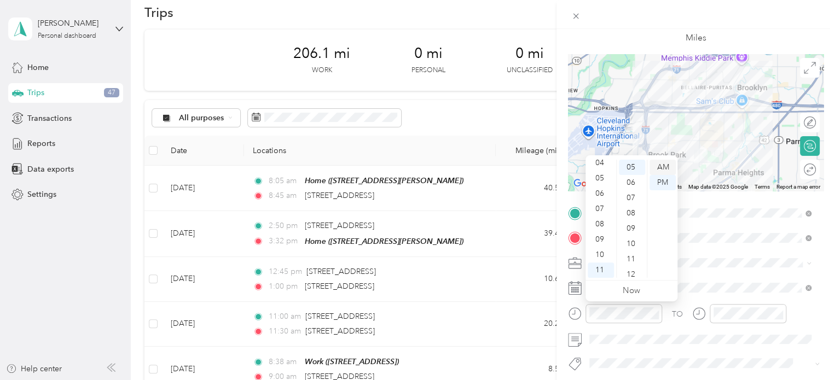
click at [664, 170] on div "AM" at bounding box center [662, 167] width 26 height 15
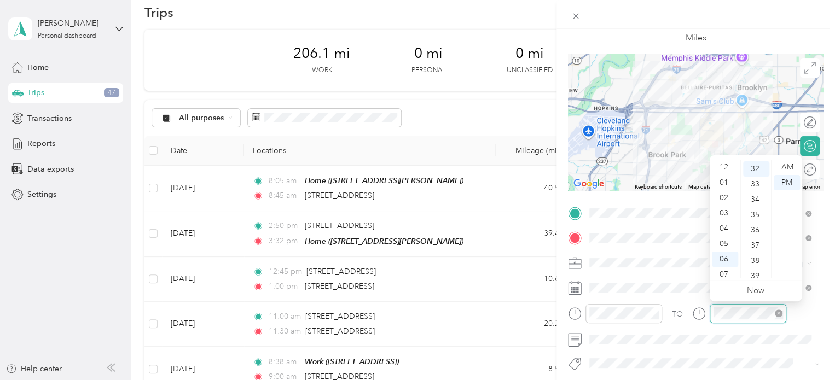
scroll to position [66, 0]
click at [727, 269] on div "11" at bounding box center [725, 270] width 26 height 15
click at [753, 169] on div "20" at bounding box center [756, 166] width 26 height 15
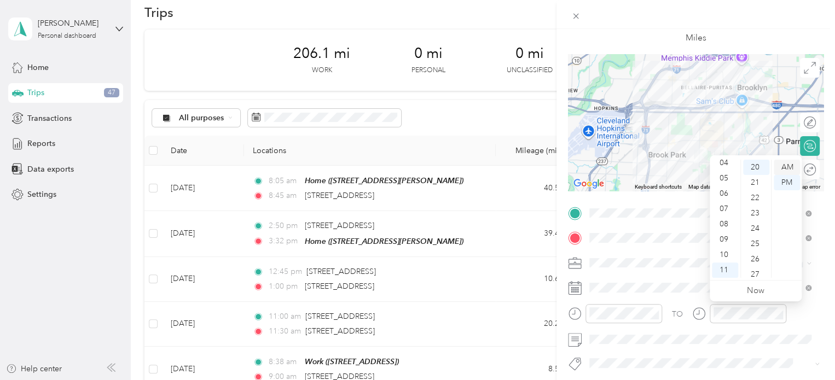
click at [789, 170] on div "AM" at bounding box center [786, 167] width 26 height 15
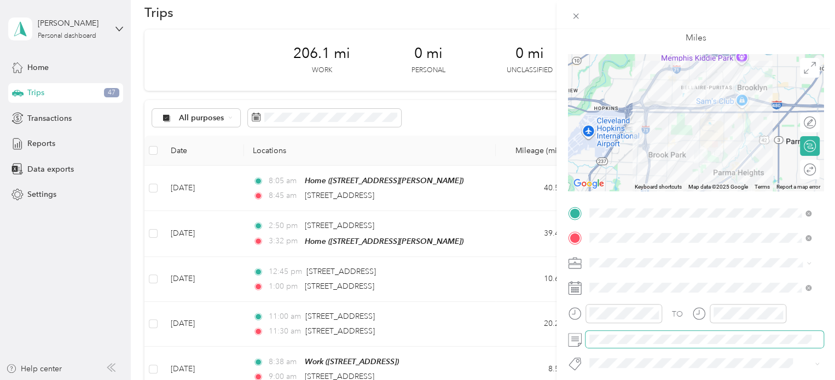
scroll to position [0, 0]
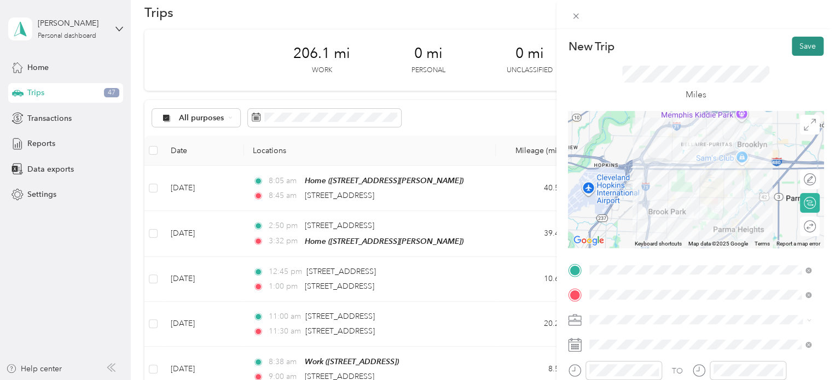
click at [794, 54] on button "Save" at bounding box center [807, 46] width 32 height 19
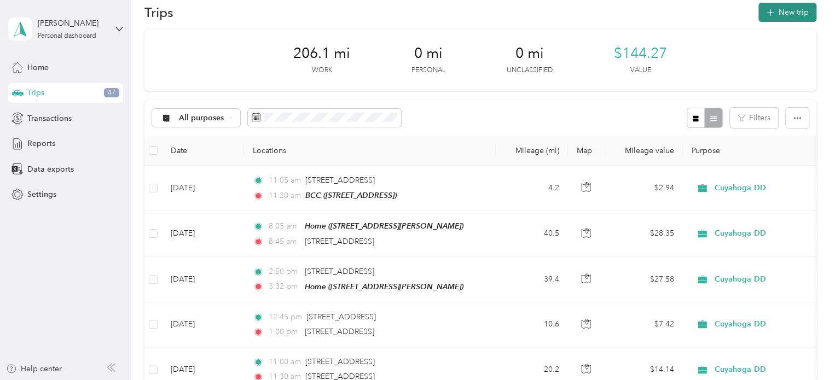
click at [767, 12] on icon "button" at bounding box center [769, 13] width 13 height 13
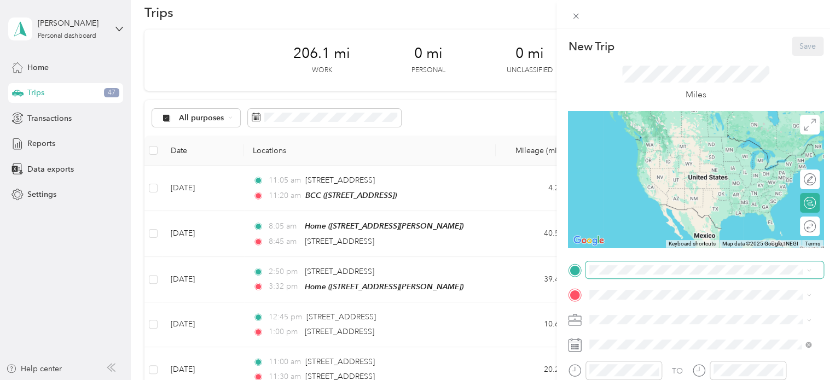
click at [643, 261] on span at bounding box center [704, 270] width 238 height 18
click at [619, 214] on strong "BCC" at bounding box center [618, 210] width 16 height 10
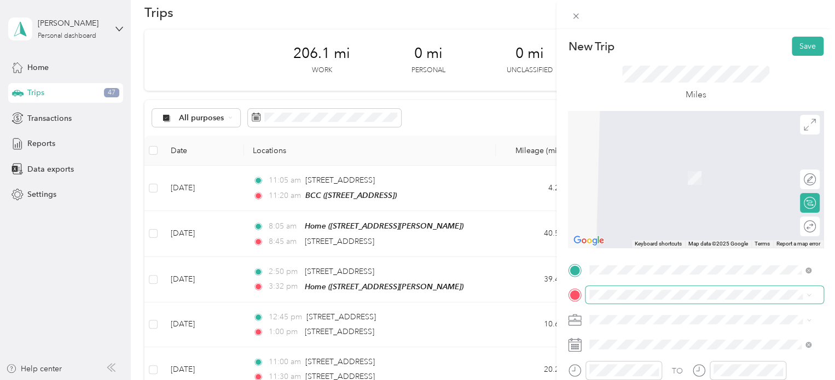
click at [593, 299] on span at bounding box center [704, 295] width 238 height 18
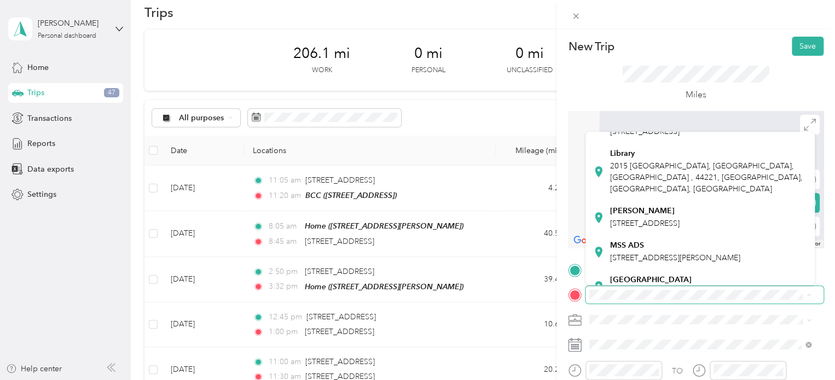
scroll to position [116, 0]
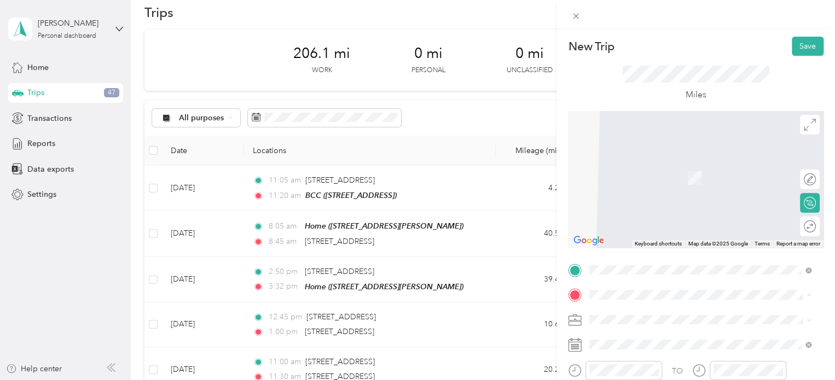
click at [628, 193] on span "2015 [GEOGRAPHIC_DATA], [GEOGRAPHIC_DATA], [GEOGRAPHIC_DATA] , 44221, [GEOGRAPH…" at bounding box center [706, 177] width 193 height 32
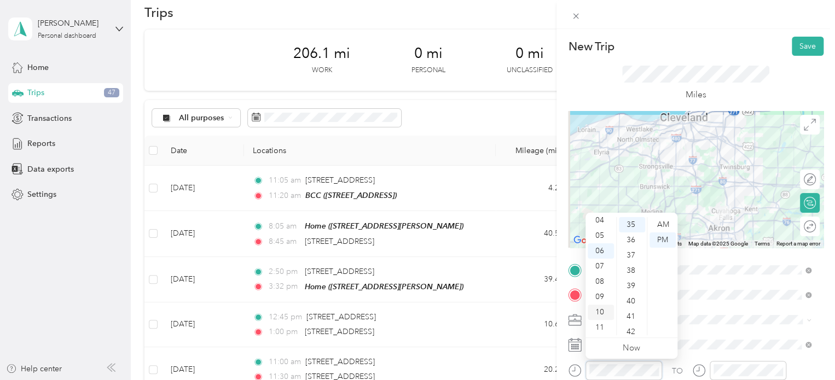
scroll to position [0, 0]
click at [602, 224] on div "12" at bounding box center [600, 224] width 26 height 15
click at [628, 317] on div "06" at bounding box center [632, 316] width 26 height 15
click at [631, 271] on div "47" at bounding box center [632, 271] width 26 height 15
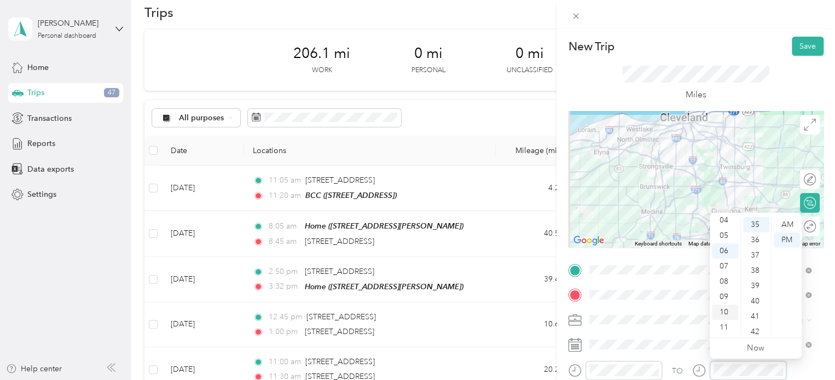
scroll to position [0, 0]
click at [720, 244] on div "01" at bounding box center [725, 239] width 26 height 15
click at [756, 295] on div "15" at bounding box center [756, 292] width 26 height 15
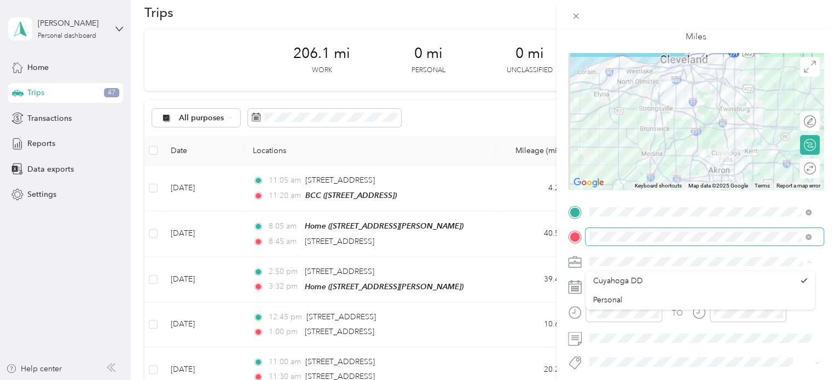
scroll to position [68, 0]
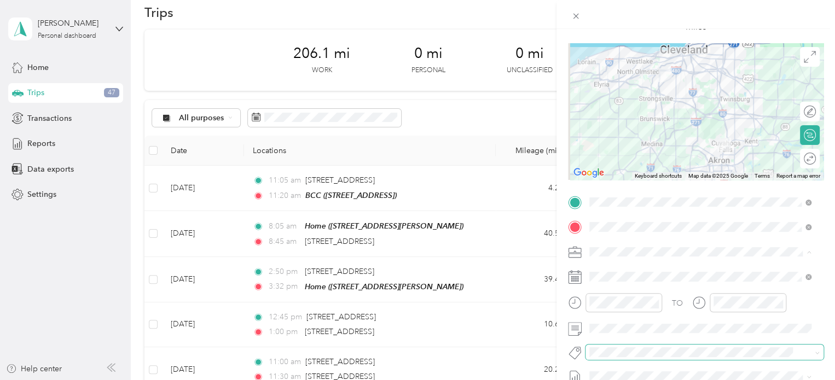
click at [658, 345] on span at bounding box center [704, 352] width 238 height 15
click at [685, 291] on div "TO Add photo" at bounding box center [695, 326] width 255 height 264
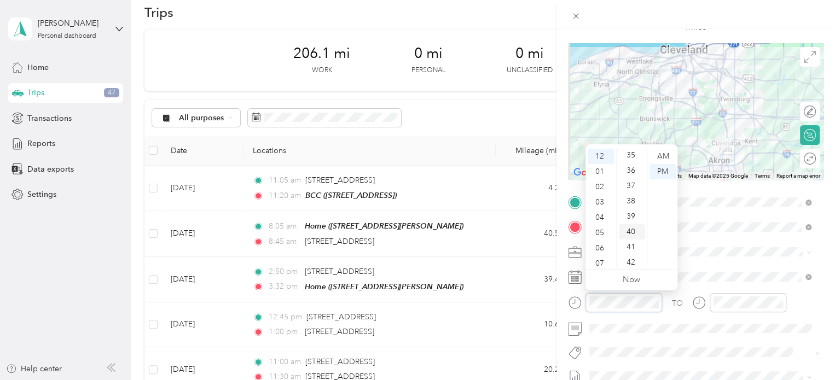
scroll to position [534, 0]
click at [632, 164] on div "35" at bounding box center [632, 158] width 26 height 15
click at [628, 157] on div "33" at bounding box center [632, 154] width 26 height 15
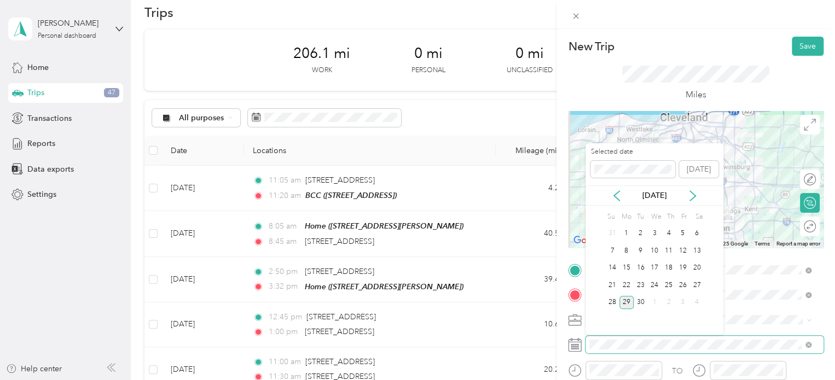
scroll to position [0, 0]
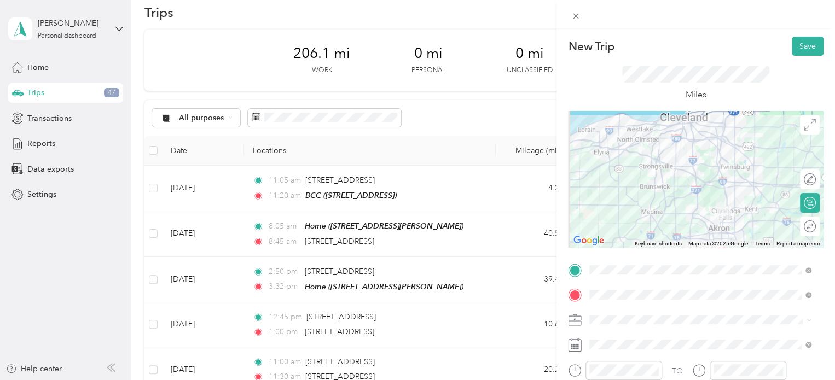
click at [728, 48] on div "New Trip Save" at bounding box center [695, 46] width 255 height 19
click at [801, 44] on button "Save" at bounding box center [807, 46] width 32 height 19
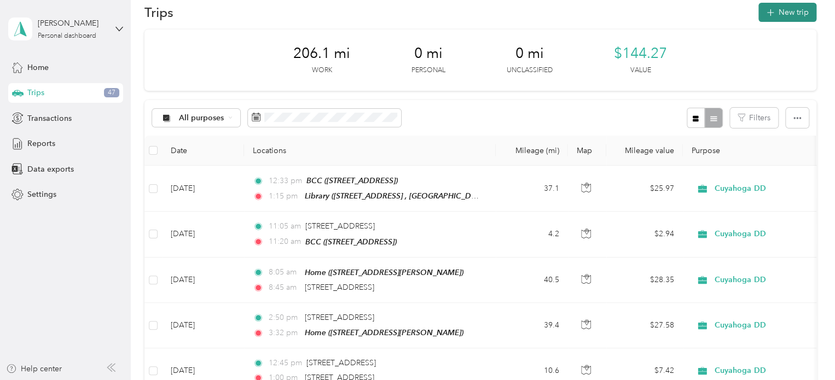
click at [779, 8] on button "New trip" at bounding box center [787, 12] width 58 height 19
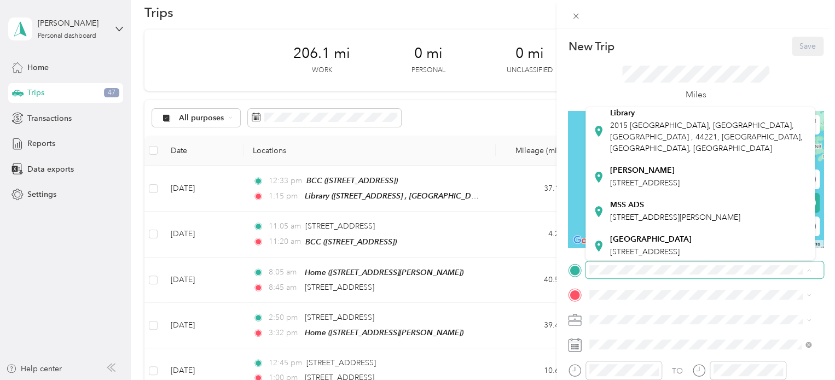
scroll to position [130, 0]
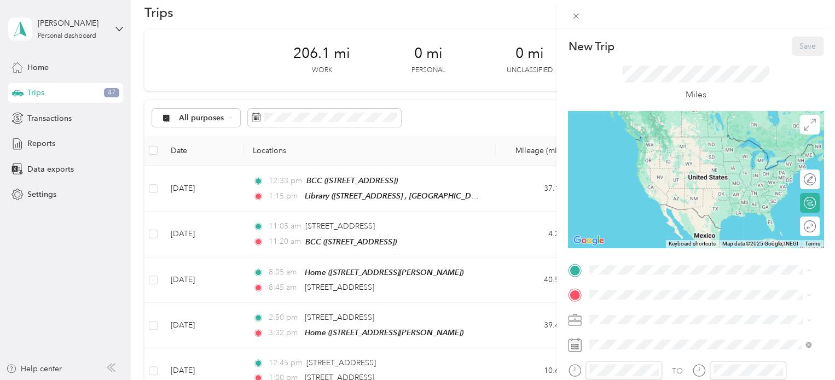
click at [628, 154] on span "2015 [GEOGRAPHIC_DATA], [GEOGRAPHIC_DATA], [GEOGRAPHIC_DATA] , 44221, [GEOGRAPH…" at bounding box center [706, 137] width 193 height 32
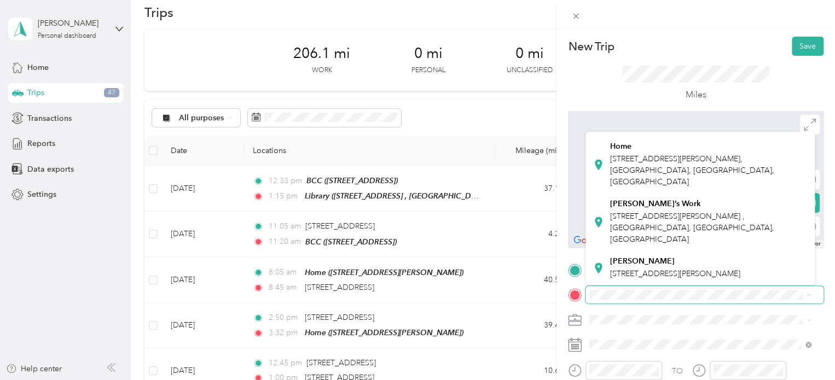
scroll to position [306, 0]
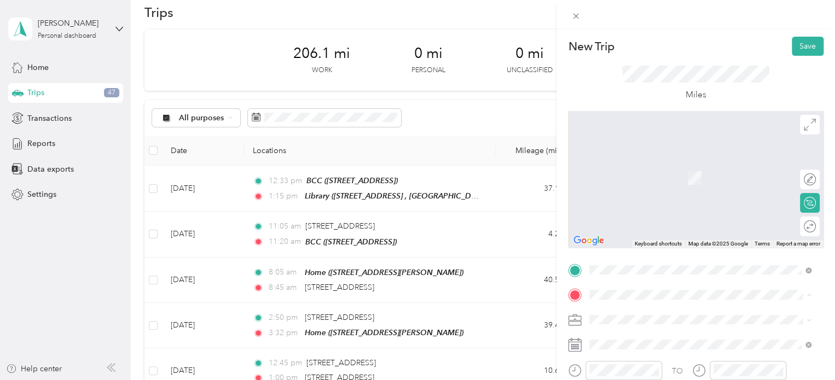
click at [633, 186] on span "[STREET_ADDRESS][PERSON_NAME], [GEOGRAPHIC_DATA], [GEOGRAPHIC_DATA], [GEOGRAPHI…" at bounding box center [692, 170] width 164 height 32
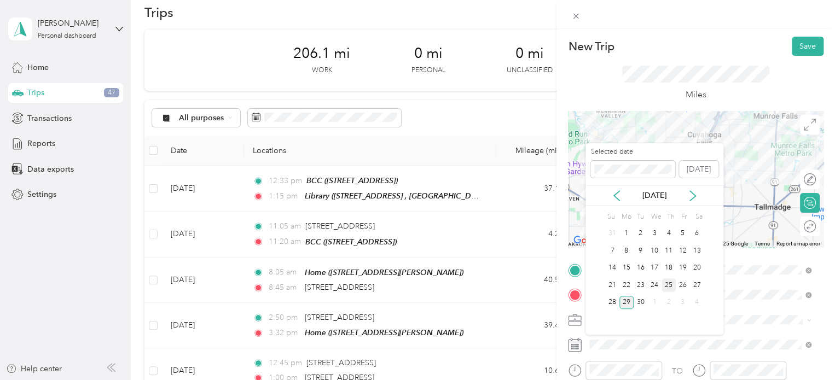
click at [668, 284] on div "25" at bounding box center [668, 285] width 14 height 14
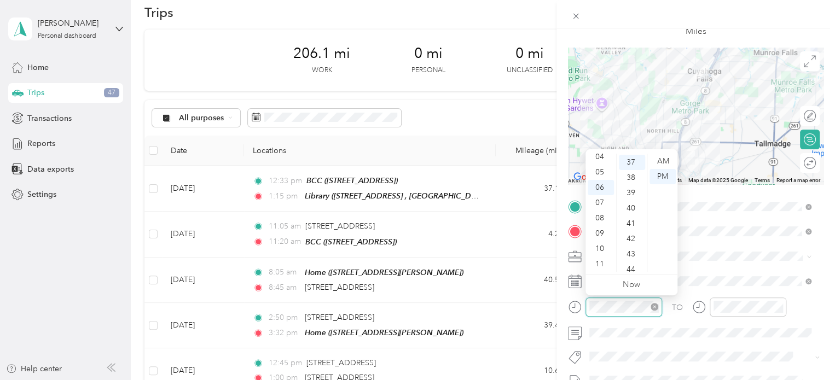
scroll to position [567, 0]
click at [600, 170] on div "05" at bounding box center [600, 172] width 26 height 15
click at [629, 172] on div "05" at bounding box center [632, 168] width 26 height 15
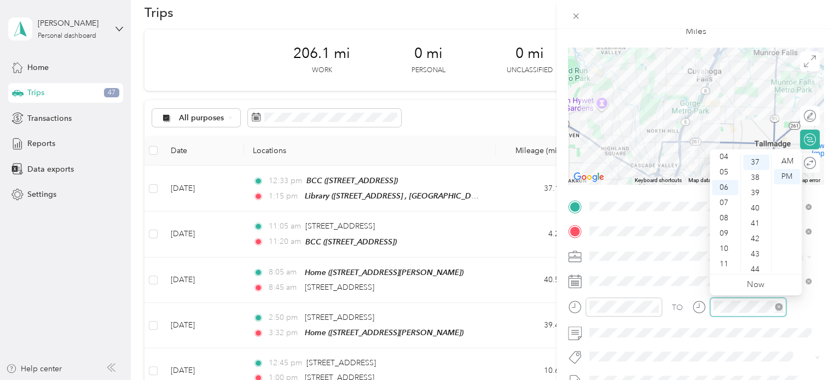
scroll to position [567, 0]
click at [725, 171] on div "05" at bounding box center [725, 172] width 26 height 15
click at [755, 235] on div "18" at bounding box center [756, 233] width 26 height 15
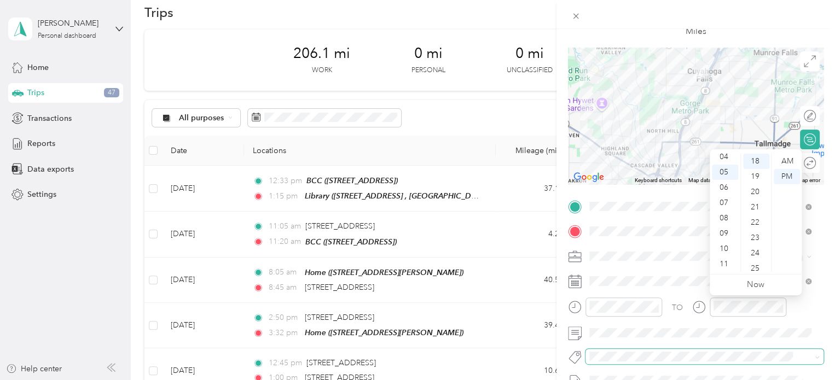
click at [705, 362] on span at bounding box center [694, 356] width 219 height 11
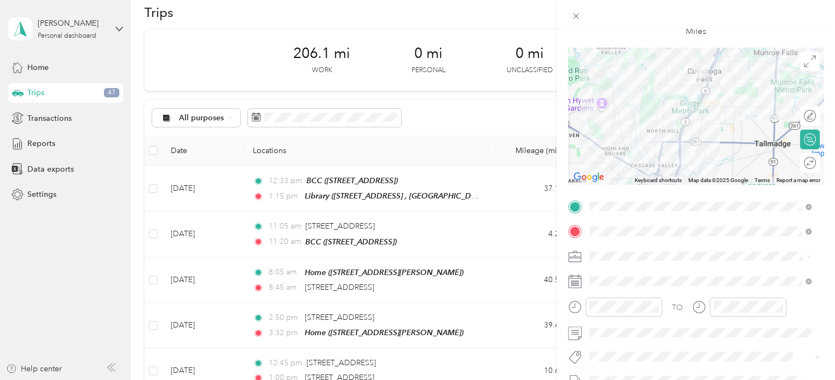
scroll to position [0, 0]
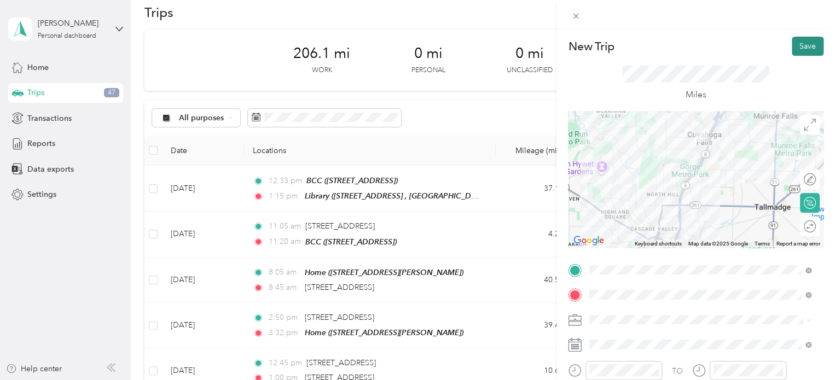
click at [796, 48] on button "Save" at bounding box center [807, 46] width 32 height 19
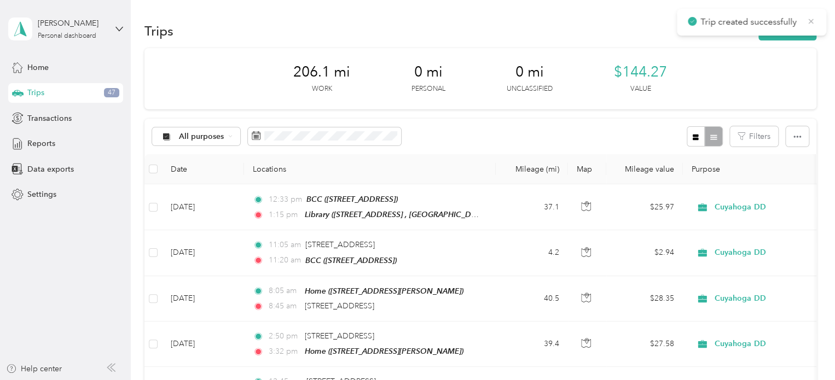
click at [809, 22] on icon at bounding box center [810, 21] width 5 height 5
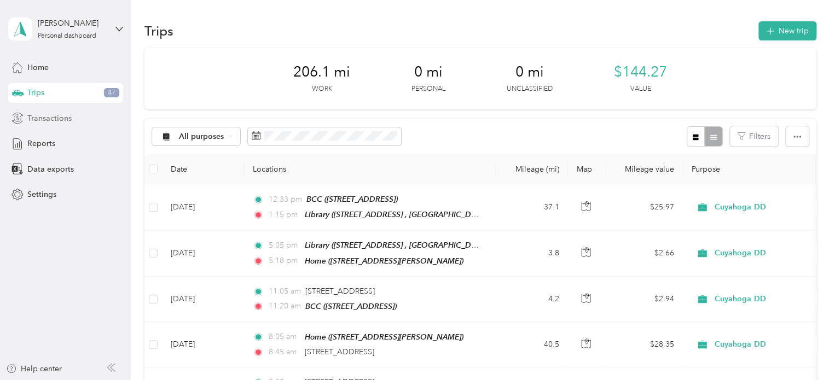
click at [63, 118] on span "Transactions" at bounding box center [49, 118] width 44 height 11
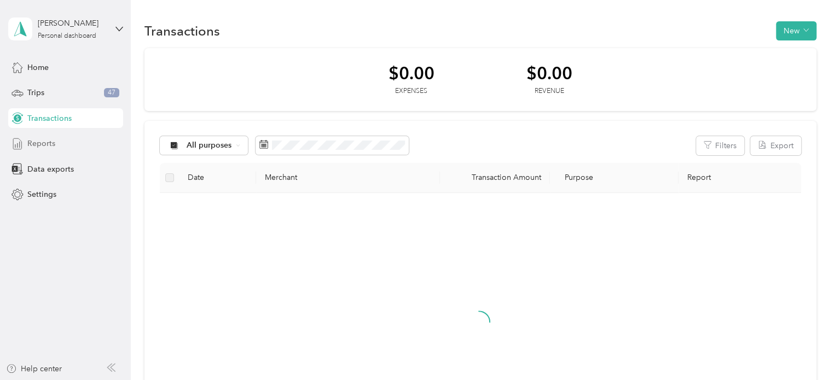
click at [50, 134] on div "Reports" at bounding box center [65, 144] width 115 height 20
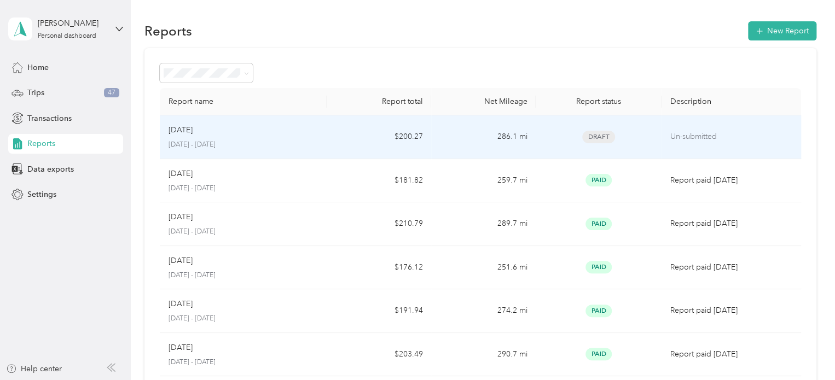
click at [497, 147] on td "286.1 mi" at bounding box center [483, 137] width 104 height 44
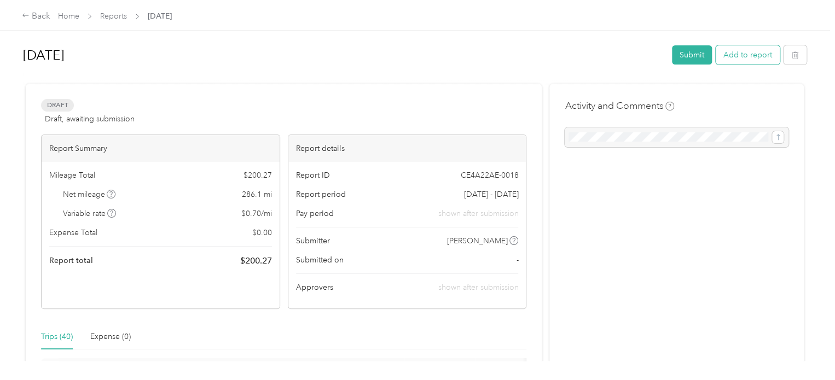
click at [742, 53] on button "Add to report" at bounding box center [747, 54] width 64 height 19
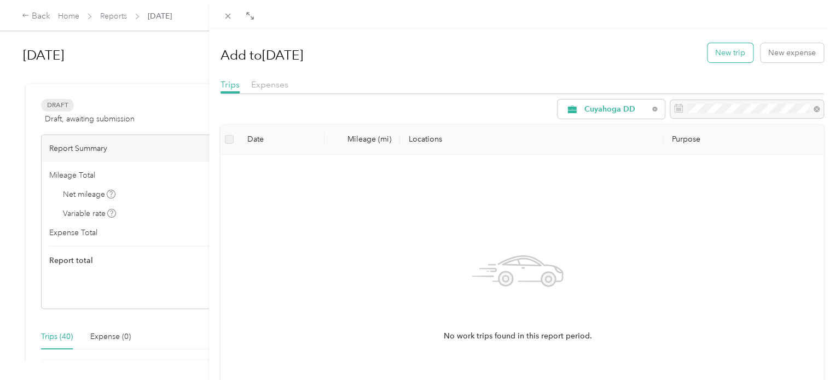
click at [726, 55] on button "New trip" at bounding box center [729, 52] width 45 height 19
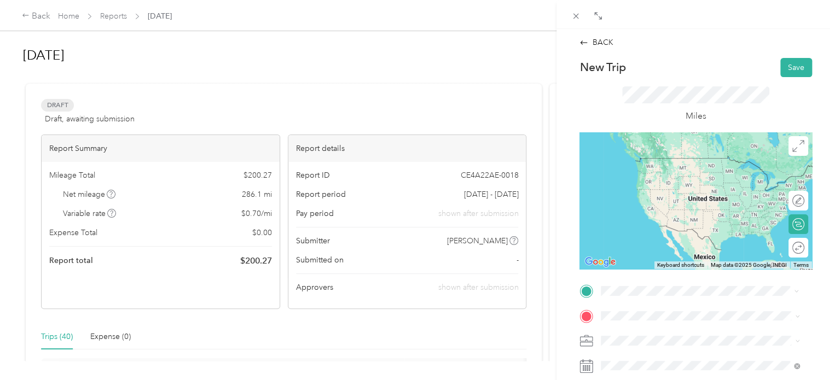
click at [629, 220] on span "[STREET_ADDRESS][PERSON_NAME], [GEOGRAPHIC_DATA], [GEOGRAPHIC_DATA], [GEOGRAPHI…" at bounding box center [703, 220] width 164 height 32
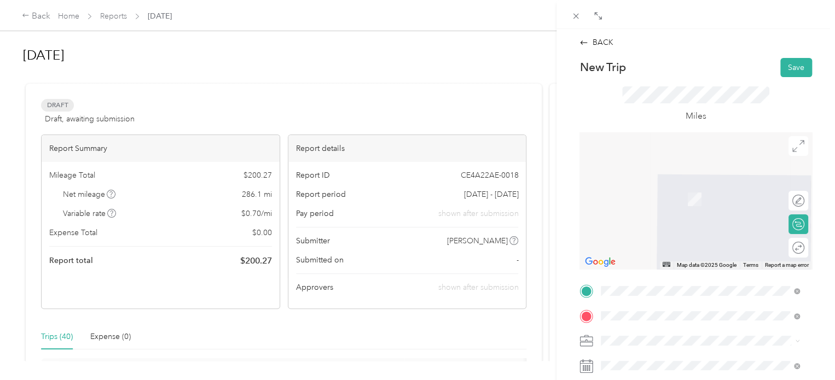
click at [646, 197] on span "[STREET_ADDRESS]" at bounding box center [655, 198] width 69 height 9
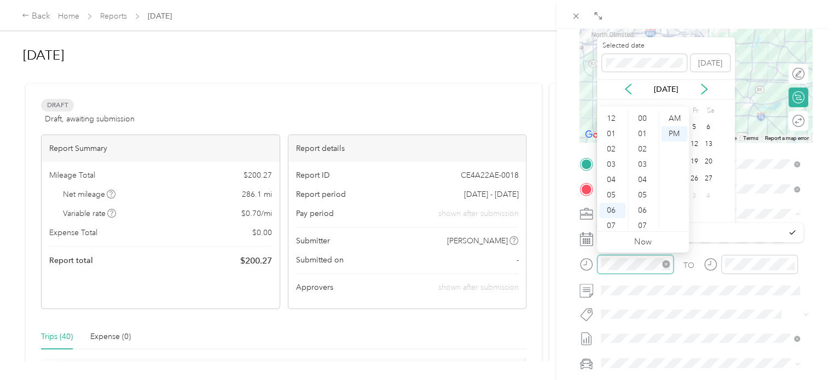
scroll to position [66, 0]
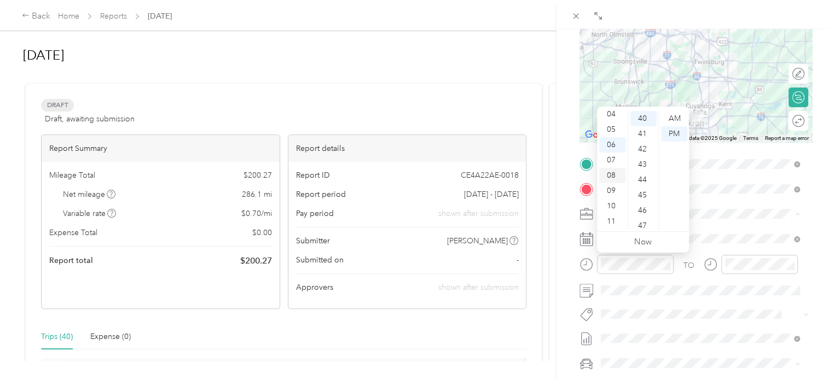
click at [611, 172] on div "08" at bounding box center [612, 175] width 26 height 15
click at [640, 115] on div "38" at bounding box center [643, 118] width 26 height 15
click at [670, 120] on div "AM" at bounding box center [674, 118] width 26 height 15
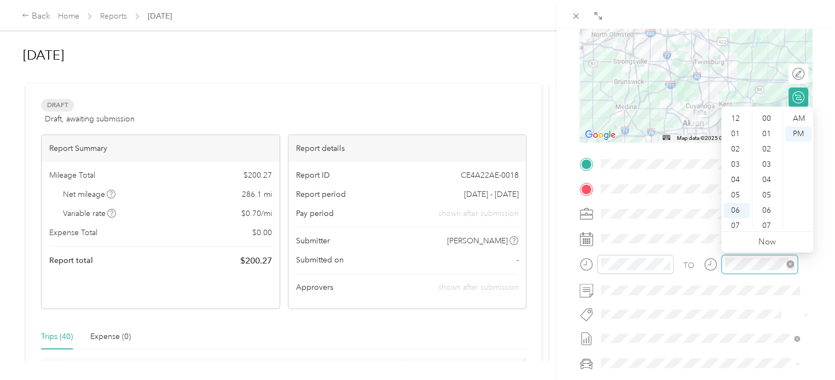
scroll to position [66, 0]
click at [739, 196] on div "09" at bounding box center [736, 190] width 26 height 15
click at [764, 126] on div "10" at bounding box center [767, 125] width 26 height 15
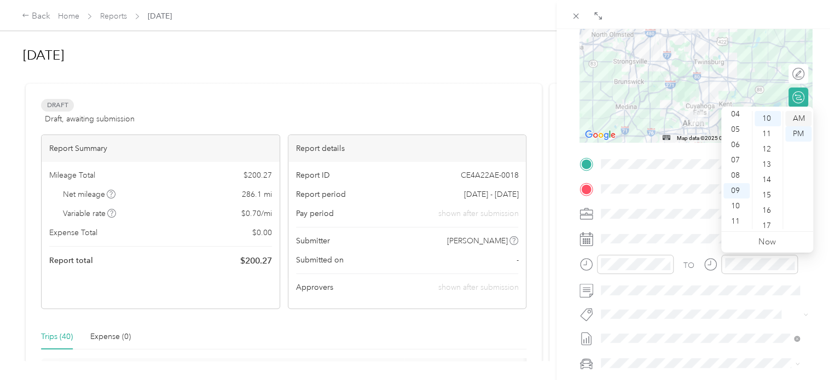
click at [793, 120] on div "AM" at bounding box center [798, 118] width 26 height 15
click at [691, 356] on span at bounding box center [704, 363] width 215 height 18
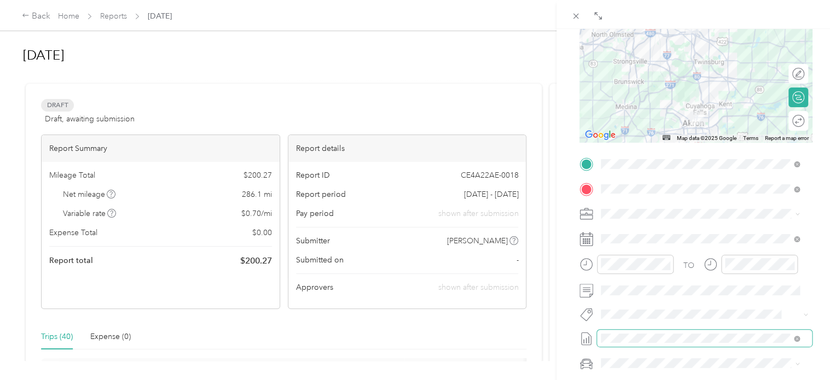
scroll to position [0, 0]
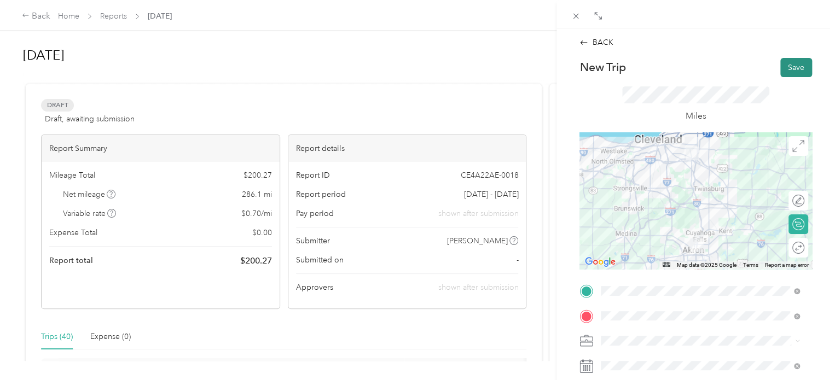
click at [785, 64] on button "Save" at bounding box center [796, 67] width 32 height 19
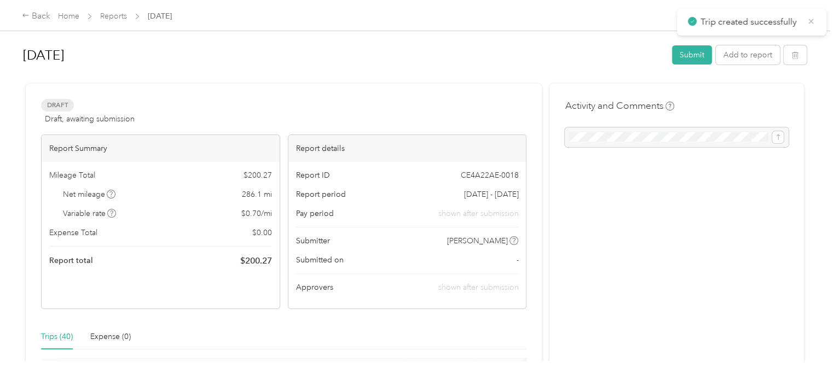
click at [809, 21] on icon at bounding box center [810, 21] width 9 height 10
click at [731, 55] on button "Add to report" at bounding box center [747, 54] width 64 height 19
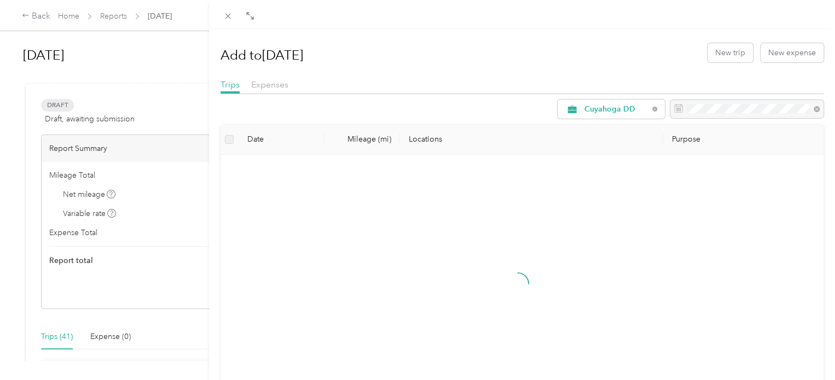
click at [718, 65] on div "Add to [DATE] New trip New expense" at bounding box center [521, 53] width 603 height 32
click at [715, 59] on button "New trip" at bounding box center [729, 52] width 45 height 19
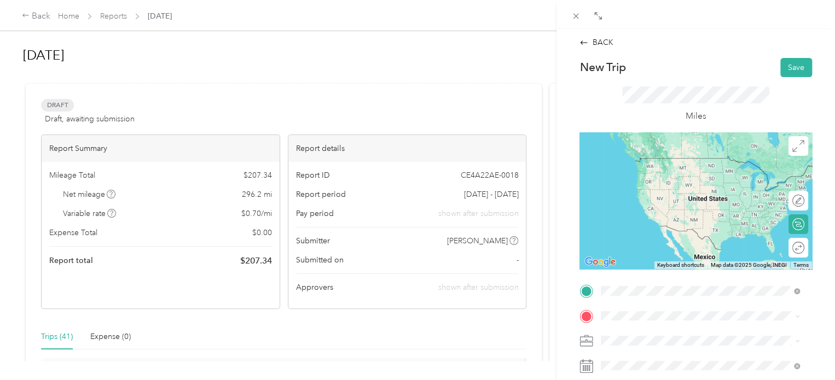
click at [626, 179] on span "[STREET_ADDRESS]" at bounding box center [655, 174] width 69 height 9
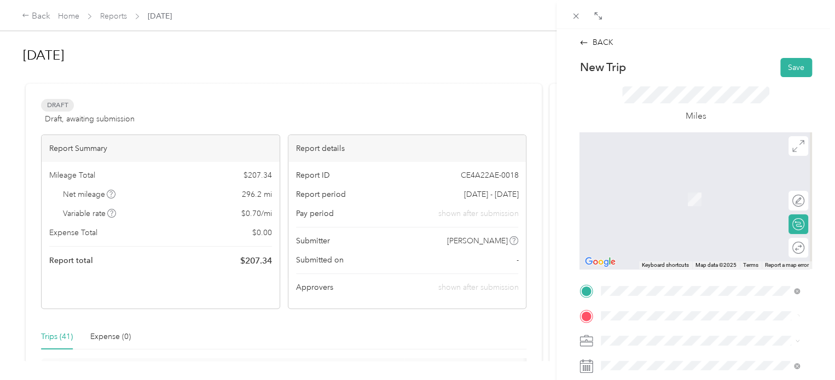
click at [651, 188] on span "[STREET_ADDRESS][US_STATE]" at bounding box center [675, 183] width 109 height 10
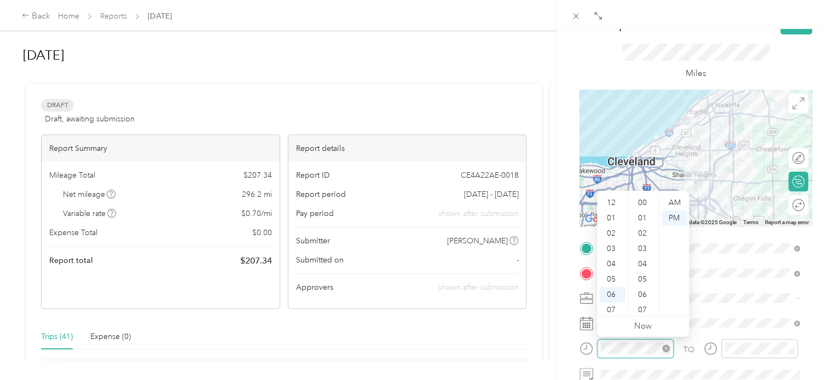
scroll to position [66, 0]
click at [610, 291] on div "10" at bounding box center [612, 290] width 26 height 15
click at [610, 276] on div "09" at bounding box center [612, 274] width 26 height 15
click at [641, 300] on div "56" at bounding box center [643, 302] width 26 height 15
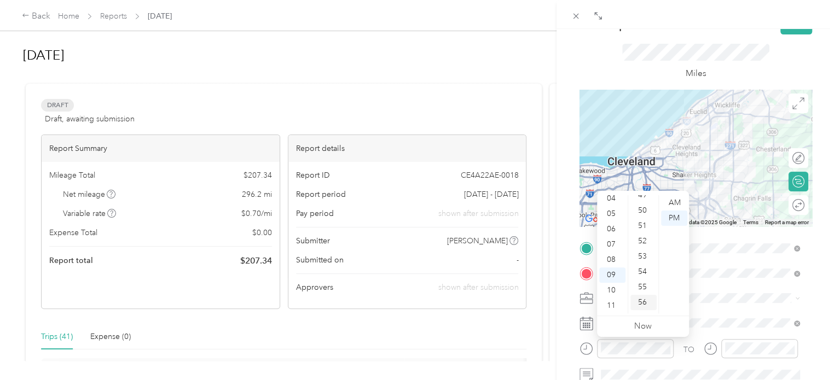
scroll to position [801, 0]
click at [674, 201] on div "AM" at bounding box center [674, 202] width 26 height 15
click at [729, 355] on div at bounding box center [759, 348] width 77 height 19
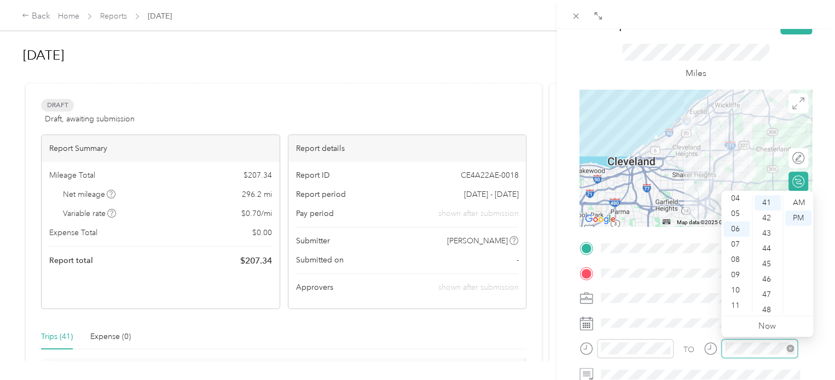
scroll to position [628, 0]
click at [739, 293] on div "10" at bounding box center [736, 290] width 26 height 15
click at [767, 249] on div "24" at bounding box center [767, 253] width 26 height 15
click at [801, 203] on div "AM" at bounding box center [798, 202] width 26 height 15
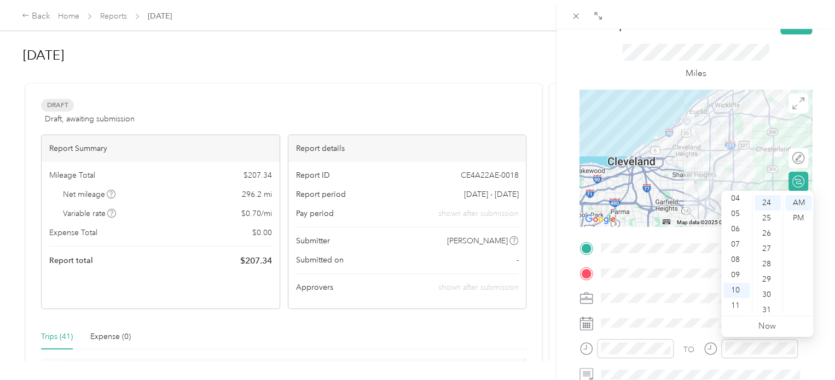
click at [706, 307] on div "TO Add photo" at bounding box center [695, 372] width 232 height 264
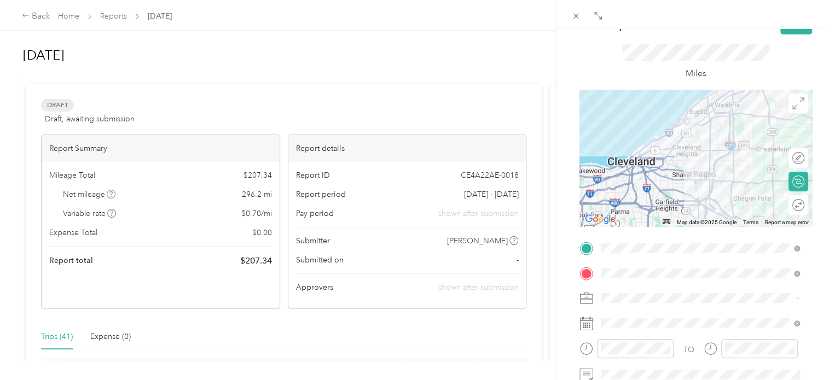
click at [715, 161] on div at bounding box center [695, 158] width 232 height 137
click at [723, 135] on div at bounding box center [695, 158] width 232 height 137
click at [726, 129] on div at bounding box center [695, 158] width 232 height 137
click at [726, 123] on div at bounding box center [695, 158] width 232 height 137
click at [710, 114] on div at bounding box center [695, 158] width 232 height 137
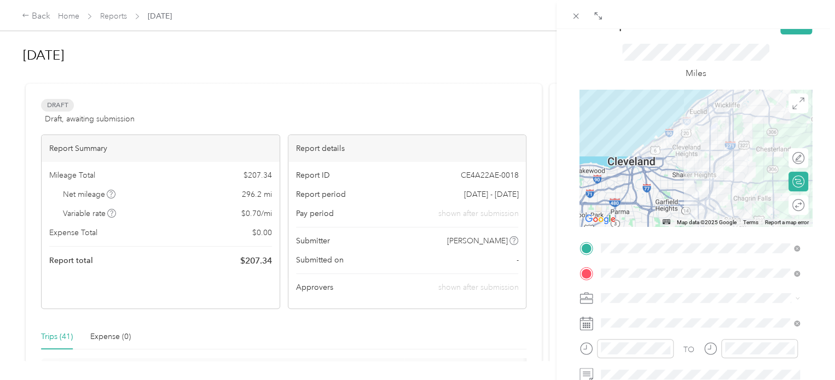
click at [710, 106] on div at bounding box center [695, 158] width 232 height 137
click at [703, 109] on div at bounding box center [695, 158] width 232 height 137
click at [698, 107] on div at bounding box center [695, 158] width 232 height 137
click at [693, 112] on div at bounding box center [695, 158] width 232 height 137
click at [711, 179] on div at bounding box center [695, 158] width 232 height 137
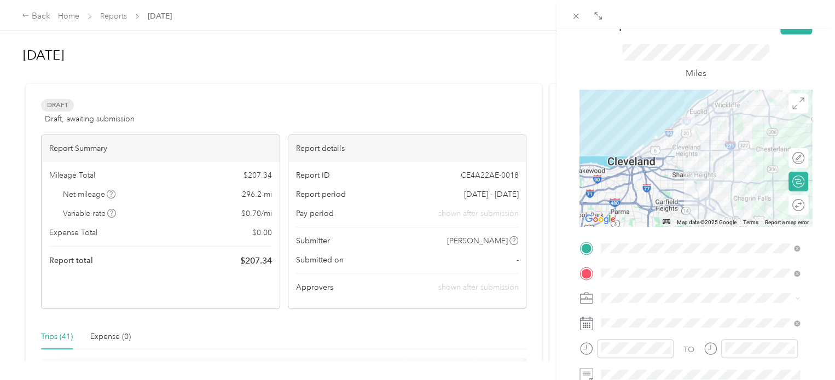
click at [709, 189] on div at bounding box center [695, 158] width 232 height 137
click at [789, 30] on button "Save" at bounding box center [796, 24] width 32 height 19
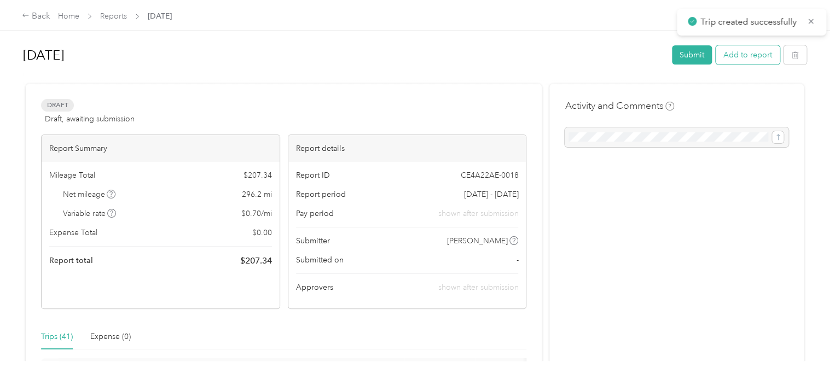
click at [754, 58] on button "Add to report" at bounding box center [747, 54] width 64 height 19
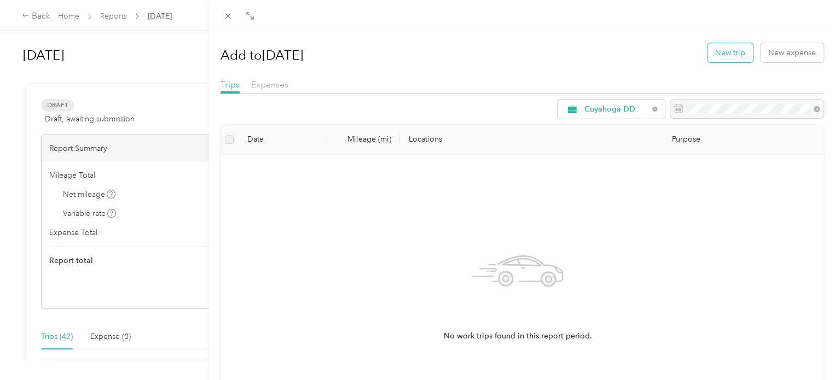
click at [730, 55] on button "New trip" at bounding box center [729, 52] width 45 height 19
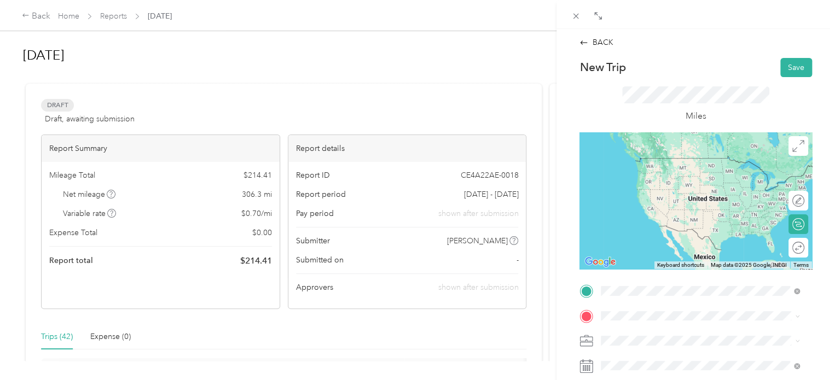
click at [658, 163] on span "[STREET_ADDRESS][US_STATE]" at bounding box center [675, 158] width 109 height 10
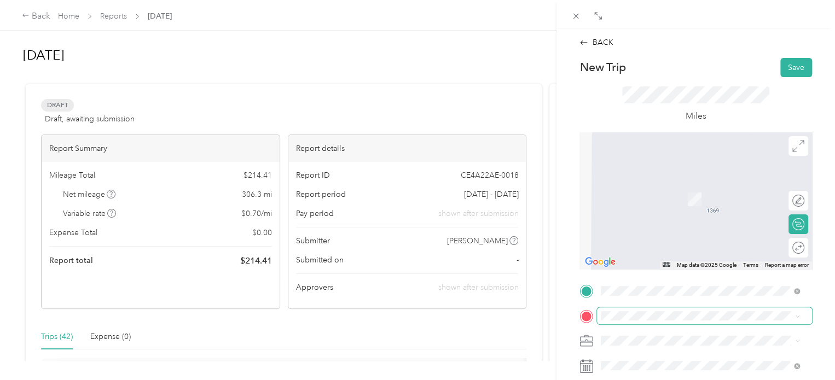
click at [623, 323] on span at bounding box center [704, 316] width 215 height 18
click at [629, 185] on span "[STREET_ADDRESS][PERSON_NAME][US_STATE]" at bounding box center [706, 183] width 170 height 10
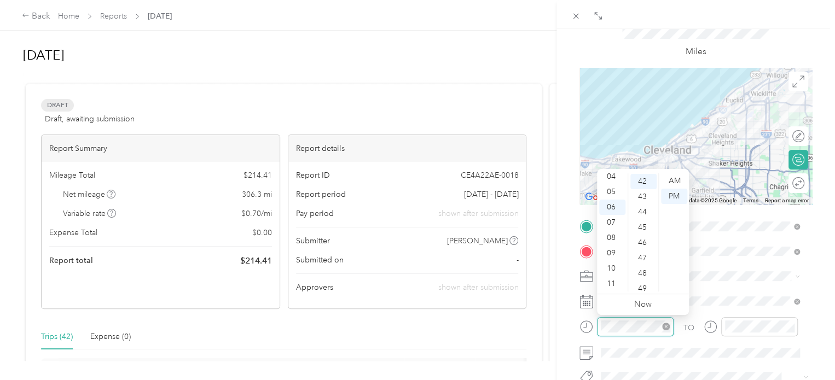
scroll to position [643, 0]
click at [614, 283] on div "11" at bounding box center [612, 283] width 26 height 15
click at [644, 197] on div "01" at bounding box center [643, 196] width 26 height 15
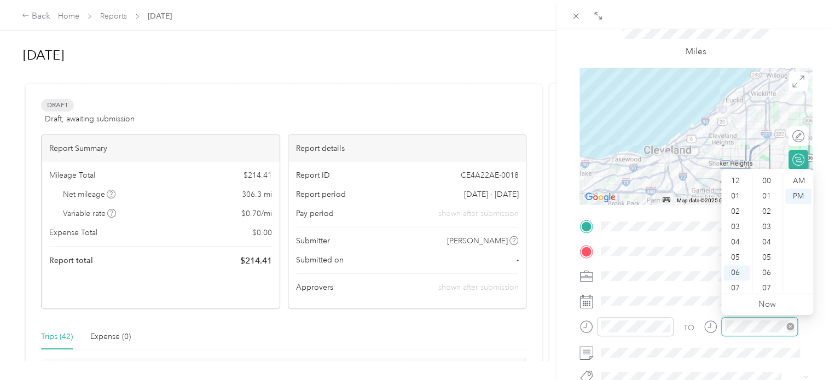
scroll to position [66, 0]
click at [736, 281] on div "11" at bounding box center [736, 283] width 26 height 15
click at [765, 191] on div "20" at bounding box center [767, 186] width 26 height 15
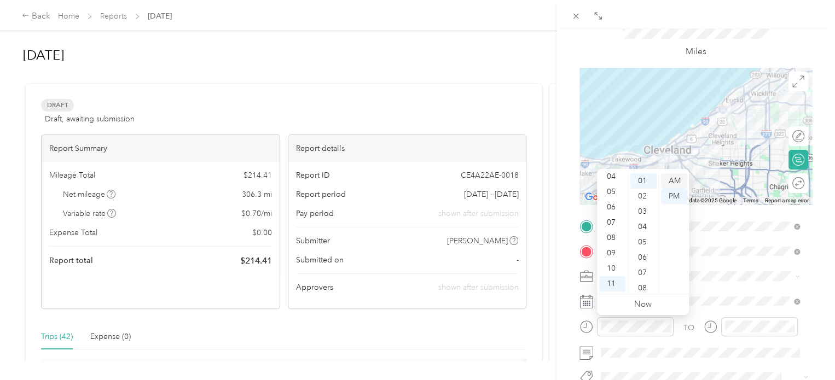
click at [675, 180] on div "AM" at bounding box center [674, 180] width 26 height 15
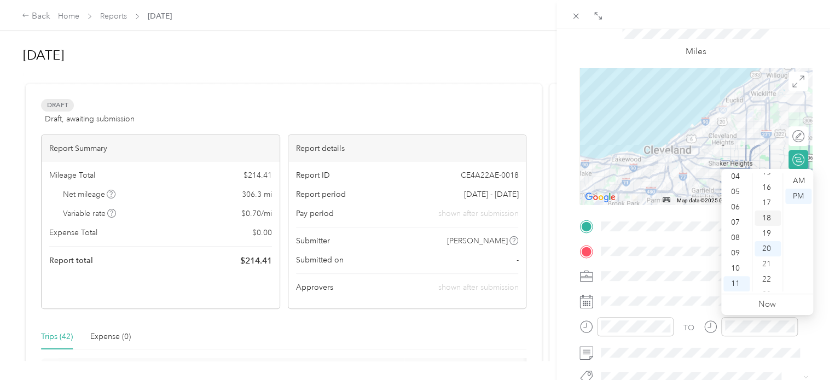
click at [770, 217] on div "18" at bounding box center [767, 218] width 26 height 15
click at [796, 187] on div "AM" at bounding box center [798, 180] width 26 height 15
click at [759, 46] on div "Miles" at bounding box center [696, 40] width 148 height 36
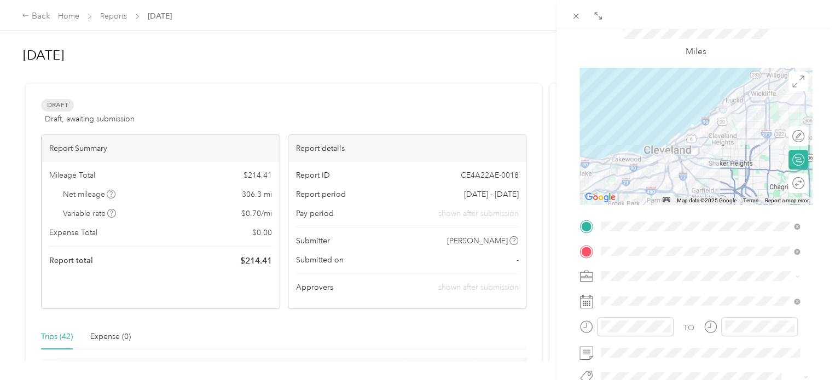
scroll to position [0, 0]
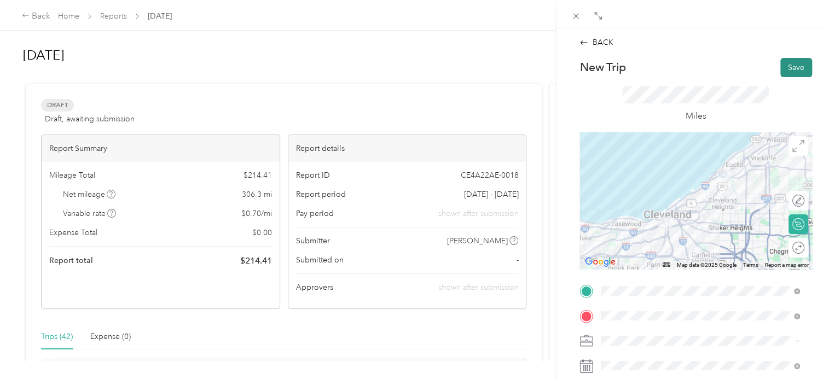
click at [789, 74] on button "Save" at bounding box center [796, 67] width 32 height 19
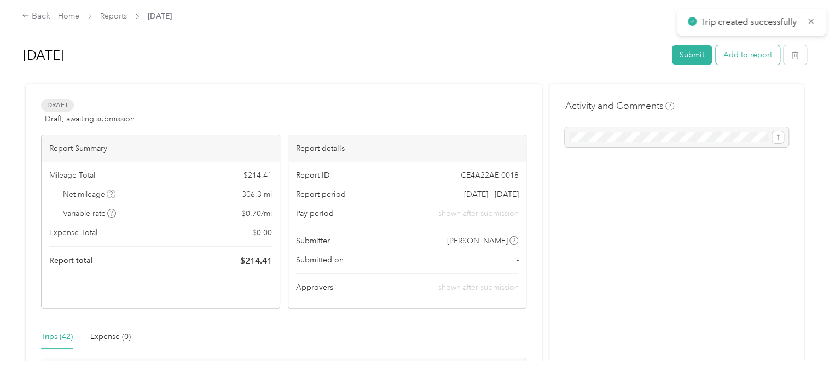
click at [727, 57] on button "Add to report" at bounding box center [747, 54] width 64 height 19
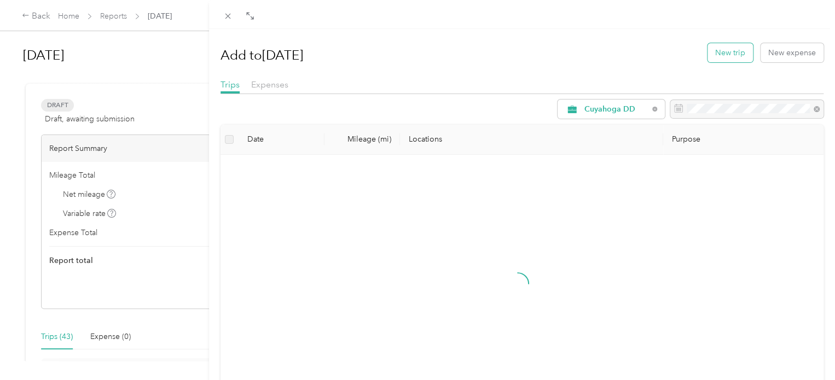
click at [707, 57] on button "New trip" at bounding box center [729, 52] width 45 height 19
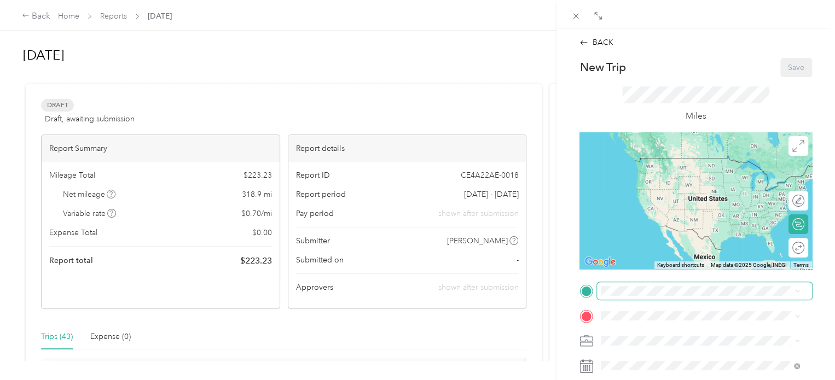
click at [604, 296] on span at bounding box center [704, 291] width 215 height 18
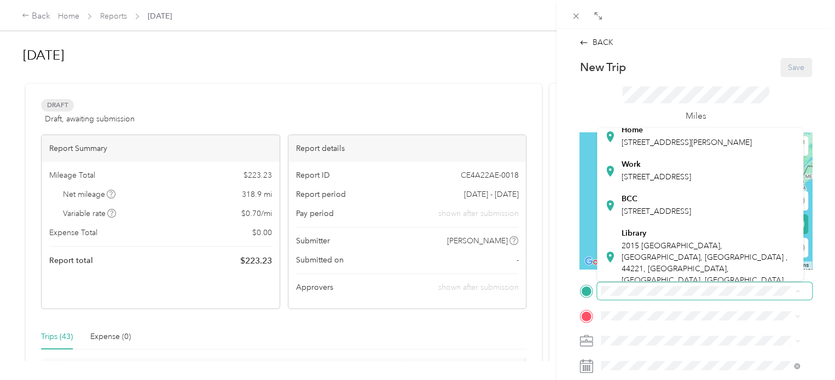
scroll to position [31, 0]
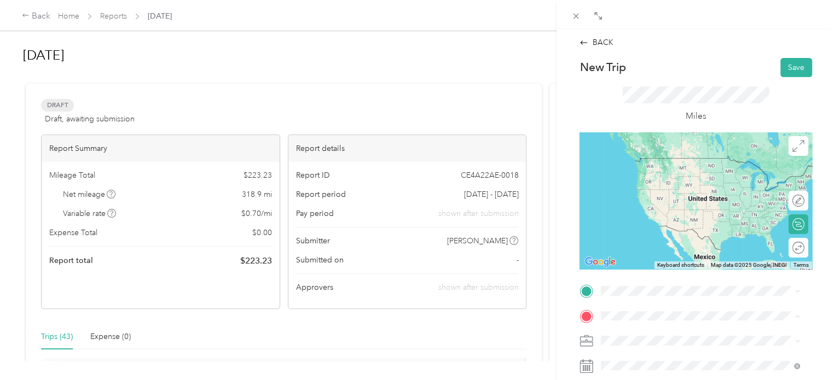
click at [578, 325] on form "New Trip Save This trip cannot be edited because it is either under review, app…" at bounding box center [695, 302] width 255 height 489
click at [645, 151] on div "[STREET_ADDRESS][PERSON_NAME][US_STATE]" at bounding box center [699, 158] width 191 height 15
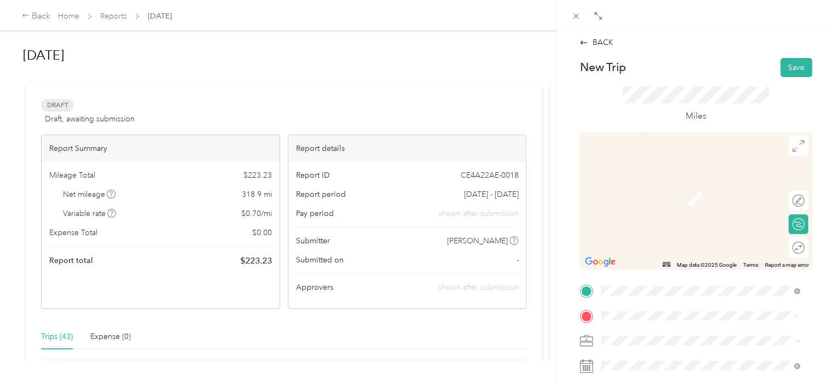
click at [638, 180] on span "[STREET_ADDRESS][US_STATE]" at bounding box center [675, 183] width 109 height 10
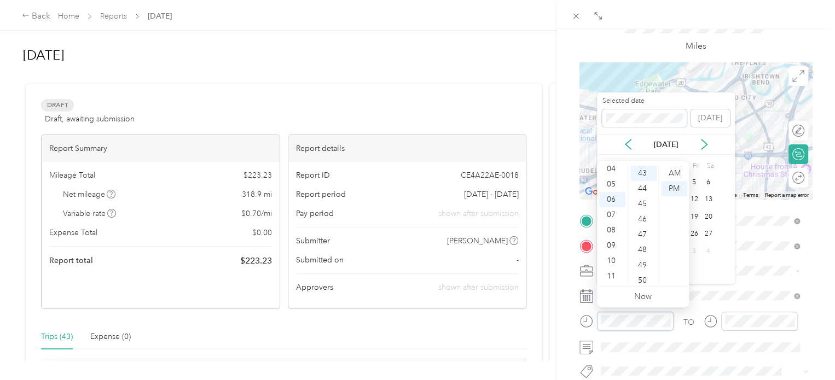
scroll to position [72, 0]
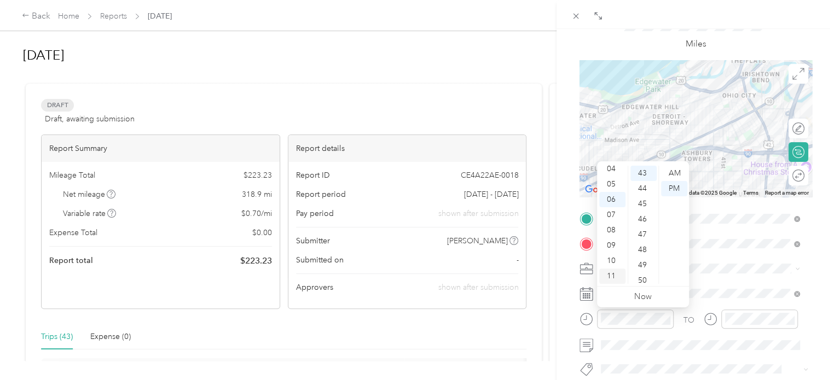
click at [613, 277] on div "11" at bounding box center [612, 276] width 26 height 15
click at [643, 178] on div "30" at bounding box center [643, 180] width 26 height 15
click at [677, 173] on div "AM" at bounding box center [674, 173] width 26 height 15
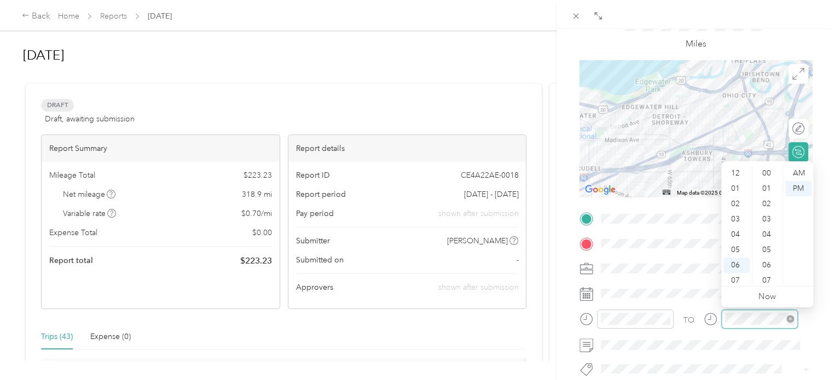
scroll to position [66, 0]
click at [737, 277] on div "11" at bounding box center [736, 276] width 26 height 15
click at [769, 260] on div "52" at bounding box center [767, 261] width 26 height 15
click at [803, 170] on div "AM" at bounding box center [798, 173] width 26 height 15
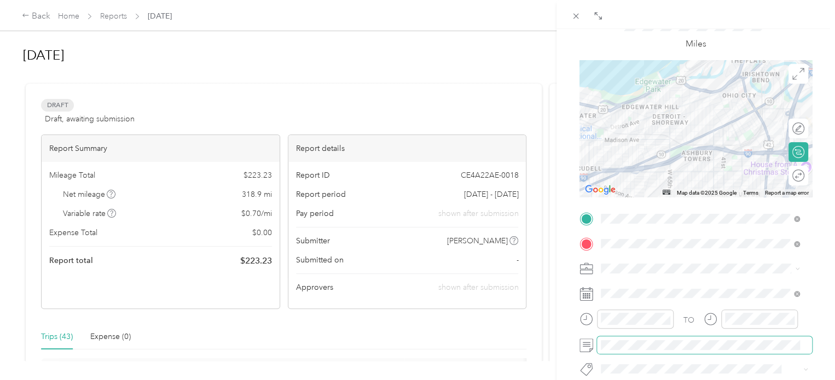
click at [681, 351] on span at bounding box center [704, 345] width 215 height 18
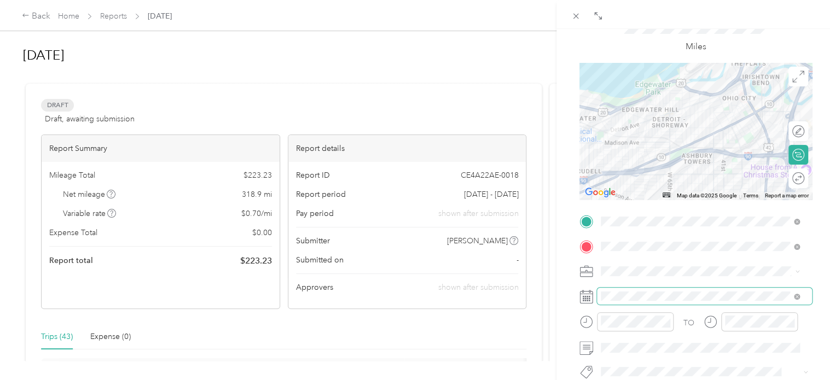
scroll to position [71, 0]
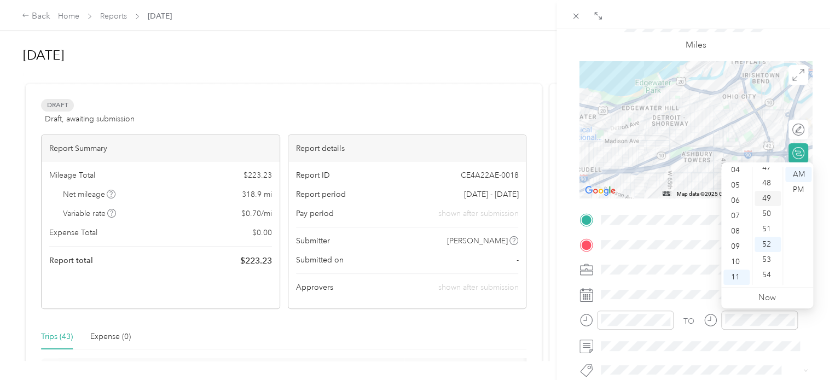
click at [767, 179] on div "48" at bounding box center [767, 183] width 26 height 15
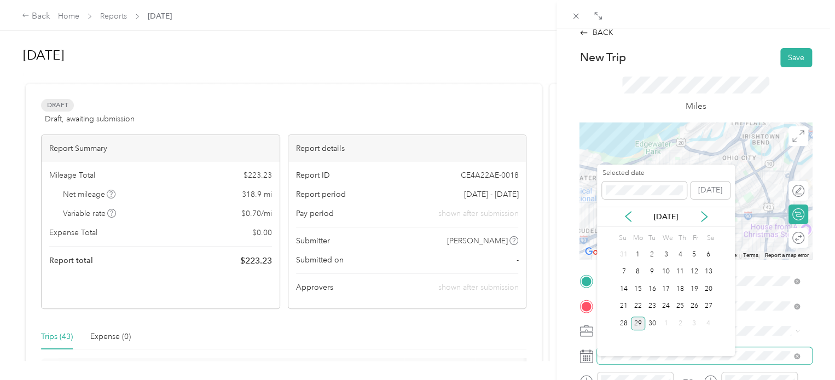
scroll to position [0, 0]
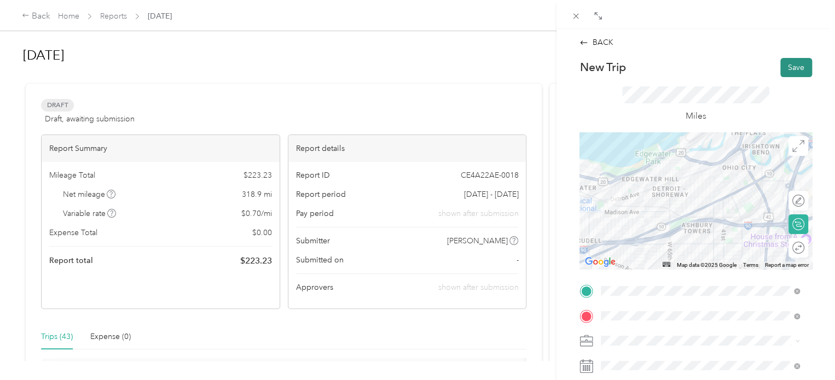
click at [791, 67] on button "Save" at bounding box center [796, 67] width 32 height 19
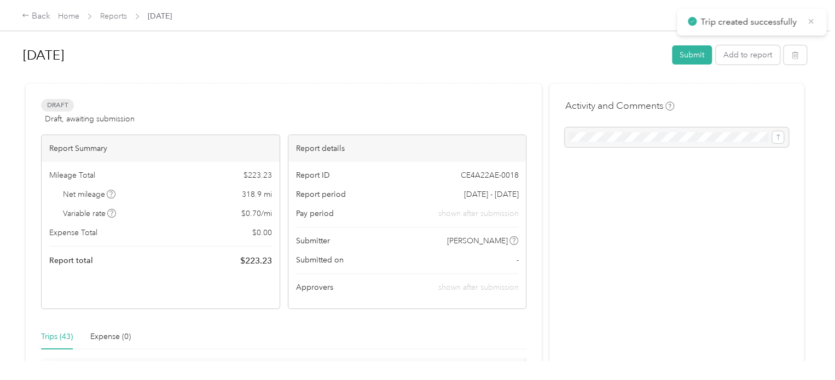
click at [809, 21] on icon at bounding box center [810, 21] width 9 height 10
click at [743, 60] on button "Add to report" at bounding box center [747, 54] width 64 height 19
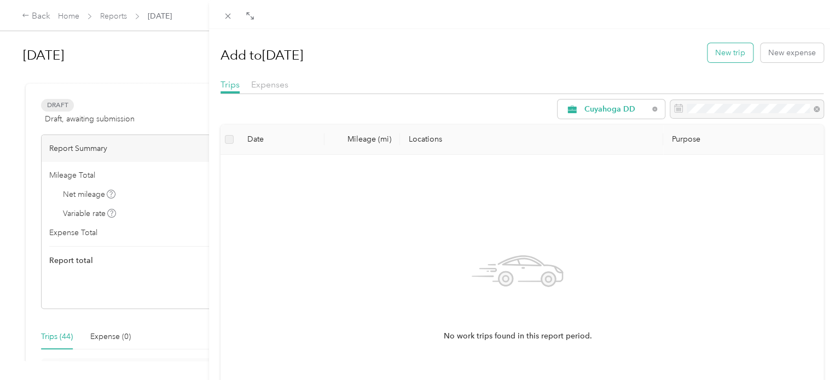
click at [739, 55] on button "New trip" at bounding box center [729, 52] width 45 height 19
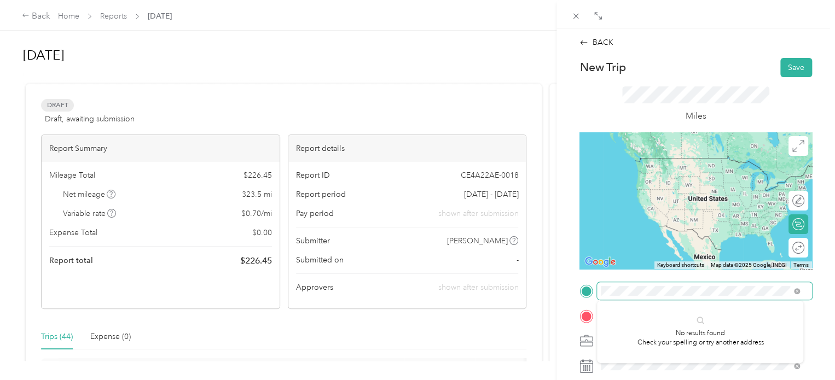
click at [523, 295] on div "BACK New Trip Save This trip cannot be edited because it is either under review…" at bounding box center [417, 190] width 835 height 380
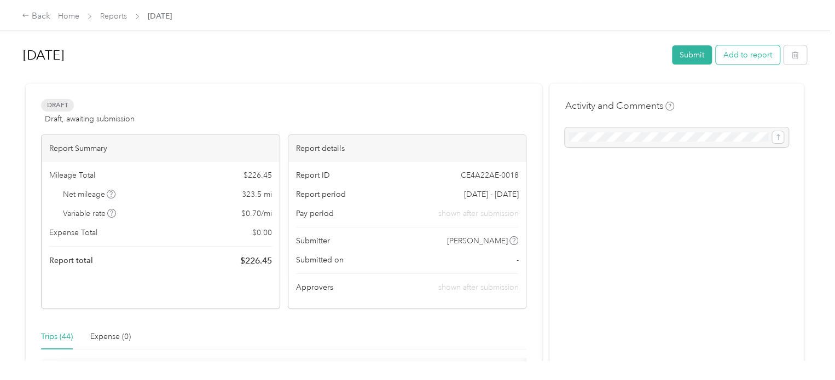
click at [757, 56] on button "Add to report" at bounding box center [747, 54] width 64 height 19
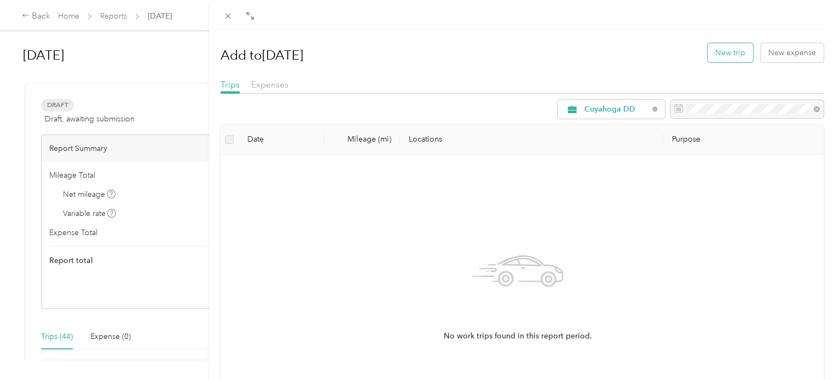
click at [718, 61] on button "New trip" at bounding box center [729, 52] width 45 height 19
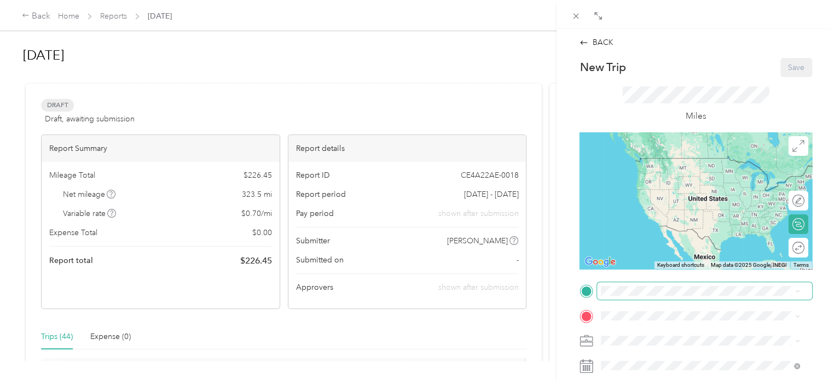
click at [681, 285] on span at bounding box center [704, 291] width 215 height 18
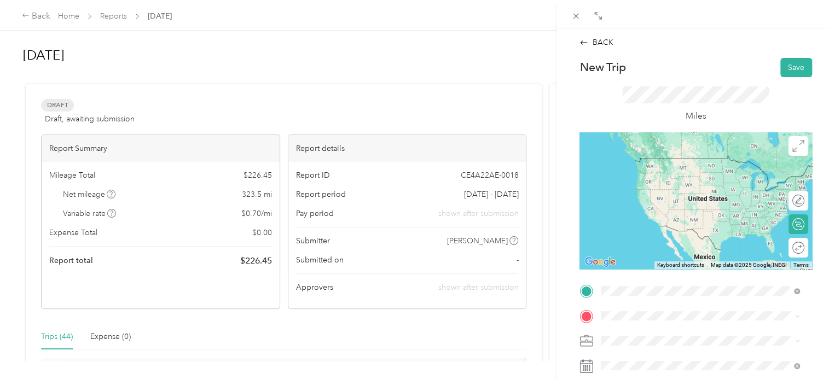
click at [643, 163] on span "[STREET_ADDRESS][US_STATE]" at bounding box center [675, 158] width 109 height 10
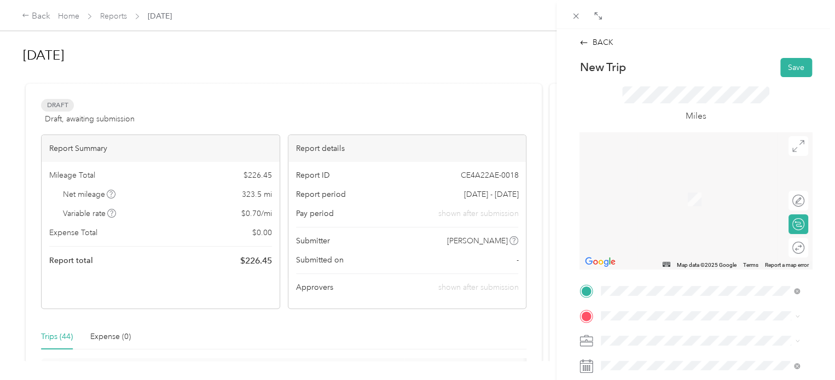
click at [650, 190] on span "500 S.O.M. [GEOGRAPHIC_DATA][PERSON_NAME][US_STATE]" at bounding box center [708, 184] width 174 height 19
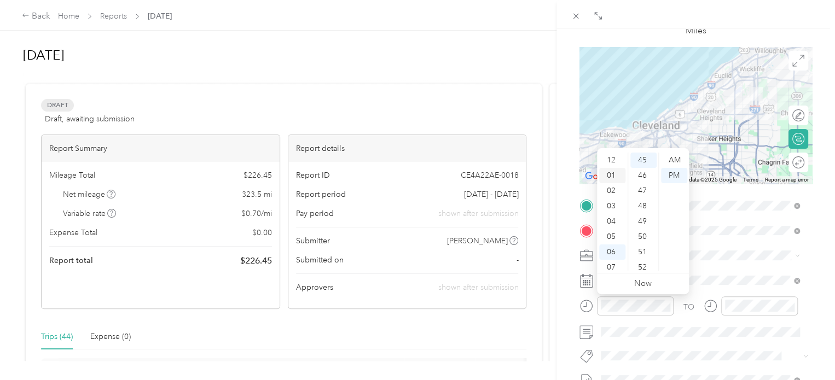
click at [608, 170] on div "01" at bounding box center [612, 175] width 26 height 15
click at [644, 174] on div "01" at bounding box center [643, 175] width 26 height 15
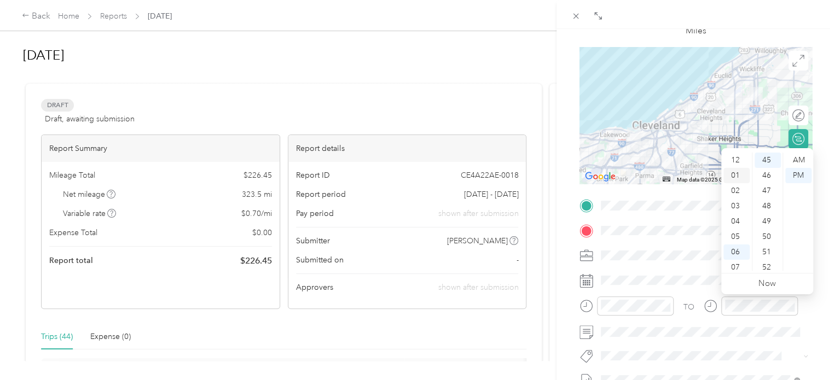
click at [737, 174] on div "01" at bounding box center [736, 175] width 26 height 15
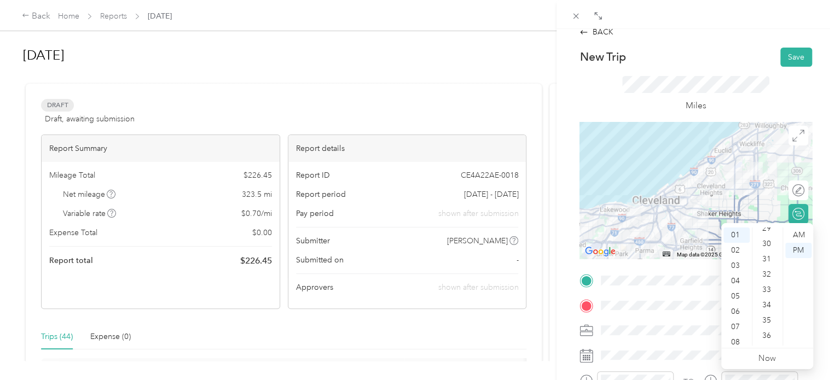
scroll to position [451, 0]
click at [765, 273] on div "32" at bounding box center [767, 274] width 26 height 15
click at [784, 101] on div "Miles" at bounding box center [695, 94] width 232 height 55
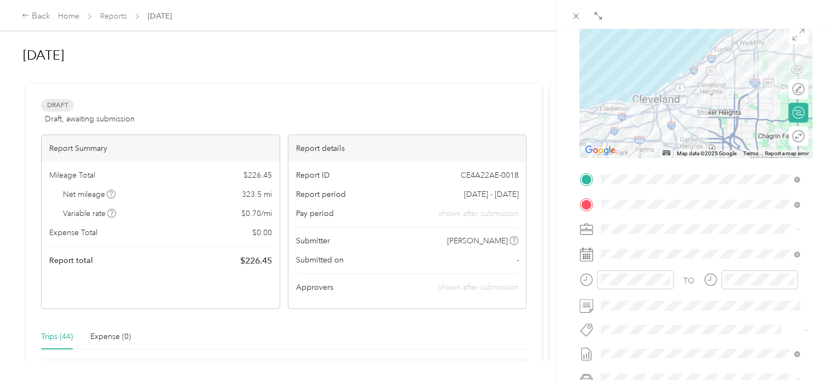
scroll to position [0, 0]
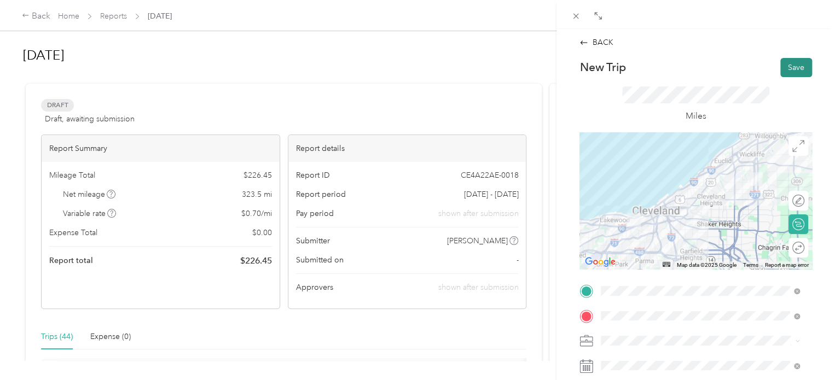
click at [785, 62] on button "Save" at bounding box center [796, 67] width 32 height 19
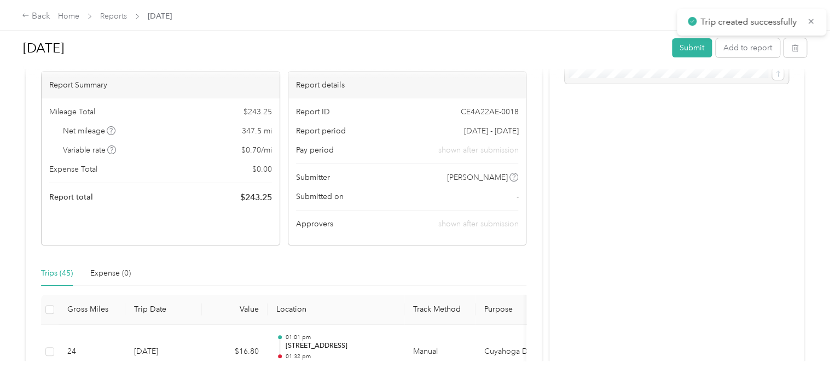
scroll to position [4, 0]
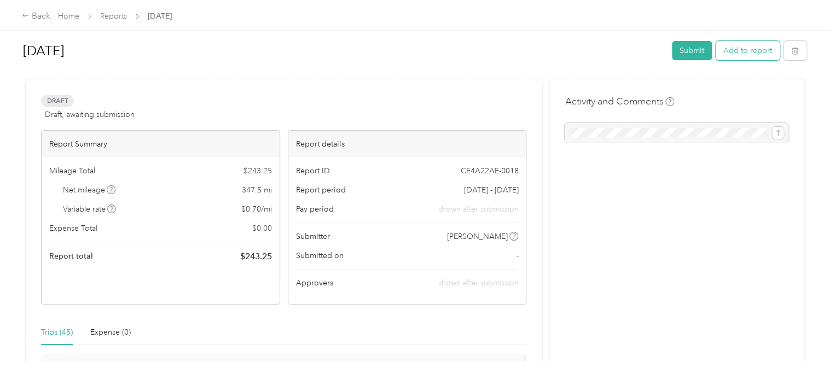
click at [746, 58] on button "Add to report" at bounding box center [747, 50] width 64 height 19
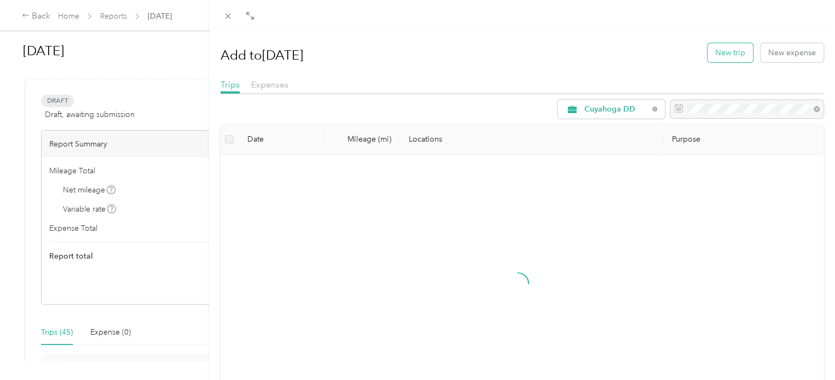
click at [721, 53] on button "New trip" at bounding box center [729, 52] width 45 height 19
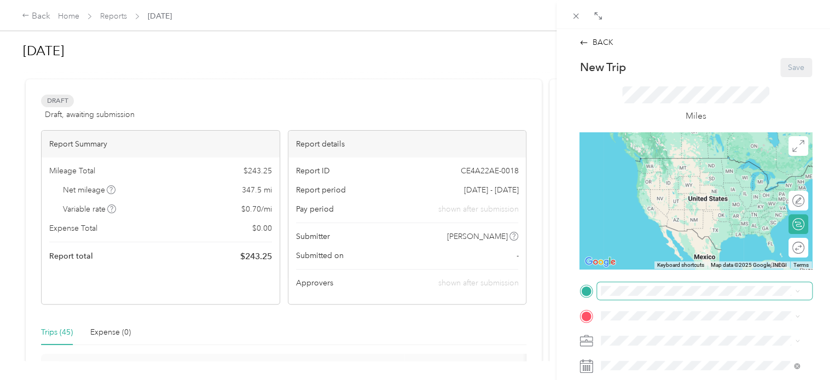
click at [610, 299] on span at bounding box center [704, 291] width 215 height 18
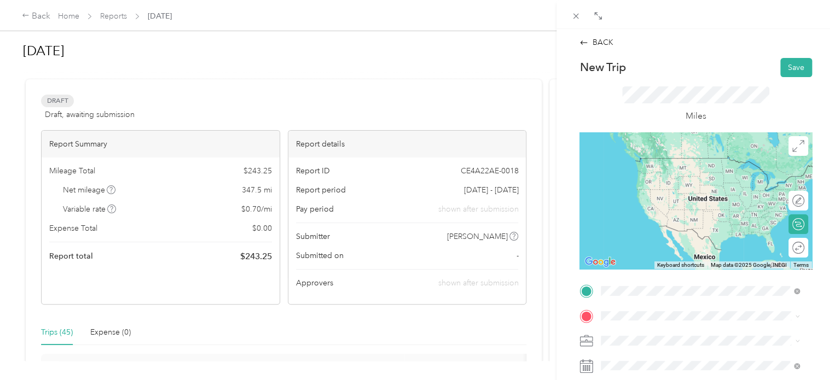
click at [668, 162] on span "500 S.O.M. [GEOGRAPHIC_DATA][PERSON_NAME][US_STATE]" at bounding box center [708, 162] width 174 height 19
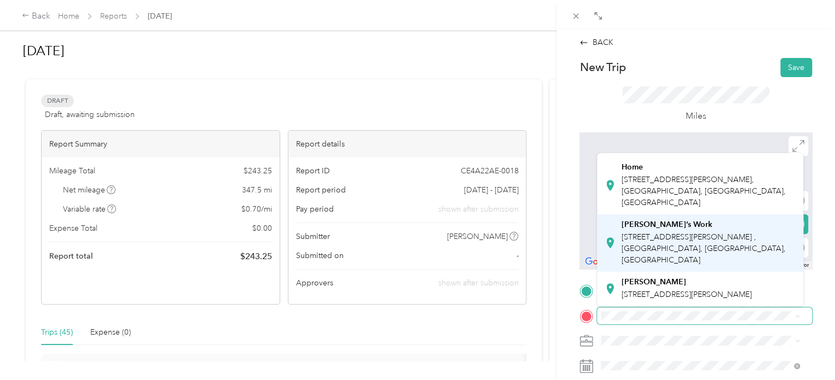
scroll to position [308, 0]
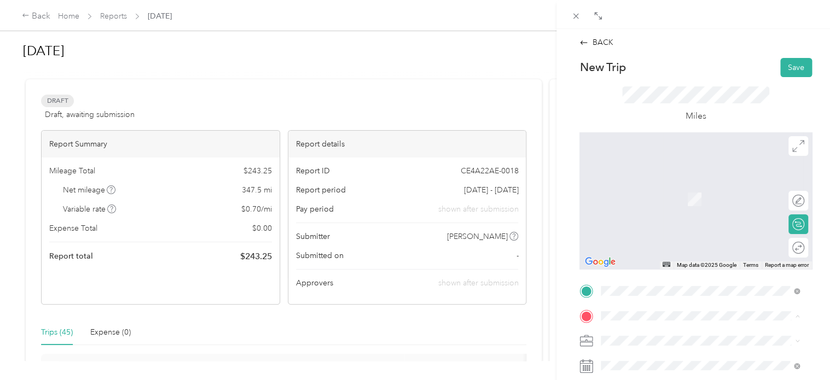
click at [639, 208] on div "Home [STREET_ADDRESS][PERSON_NAME]" at bounding box center [708, 185] width 174 height 46
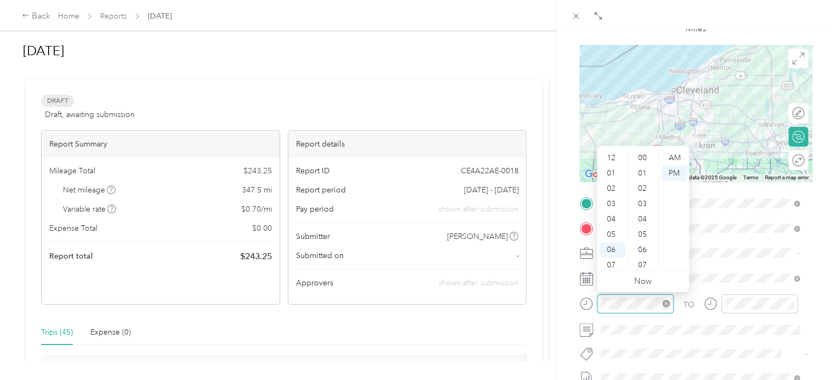
scroll to position [66, 0]
click at [608, 168] on div "05" at bounding box center [612, 168] width 26 height 15
click at [615, 184] on div "06" at bounding box center [612, 184] width 26 height 15
click at [640, 154] on div "40" at bounding box center [643, 153] width 26 height 15
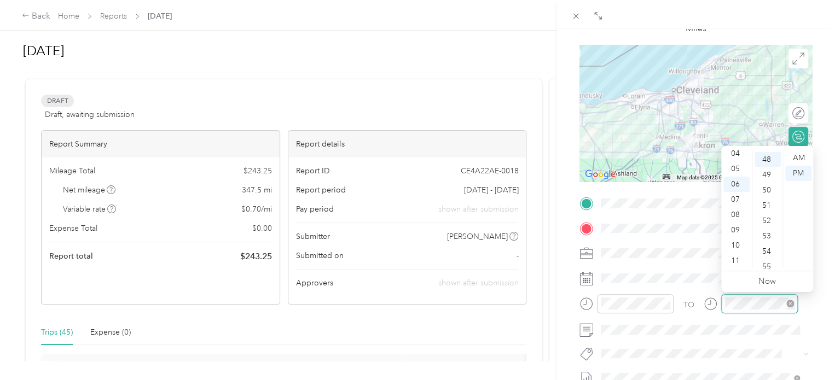
scroll to position [735, 0]
click at [735, 199] on div "07" at bounding box center [736, 199] width 26 height 15
click at [765, 168] on div "10" at bounding box center [767, 168] width 26 height 15
click at [767, 174] on div "11" at bounding box center [767, 173] width 26 height 15
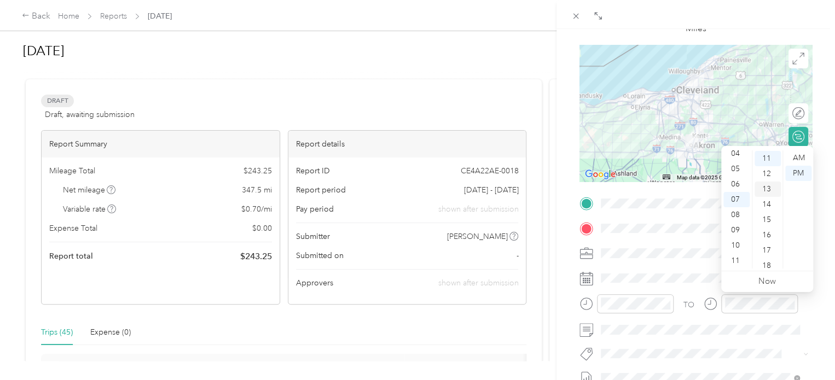
scroll to position [168, 0]
click at [767, 236] on div "16" at bounding box center [767, 234] width 26 height 15
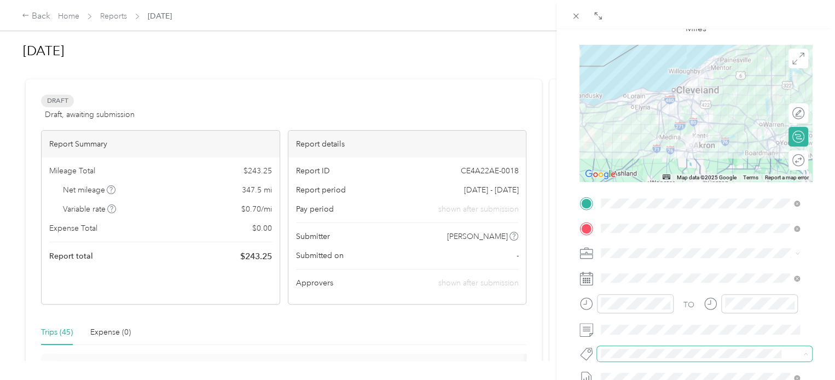
click at [710, 347] on span at bounding box center [704, 353] width 215 height 15
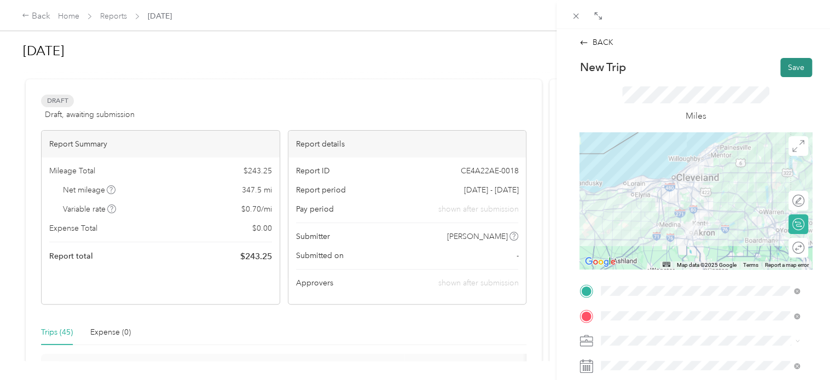
click at [788, 62] on button "Save" at bounding box center [796, 67] width 32 height 19
